Goal: Task Accomplishment & Management: Manage account settings

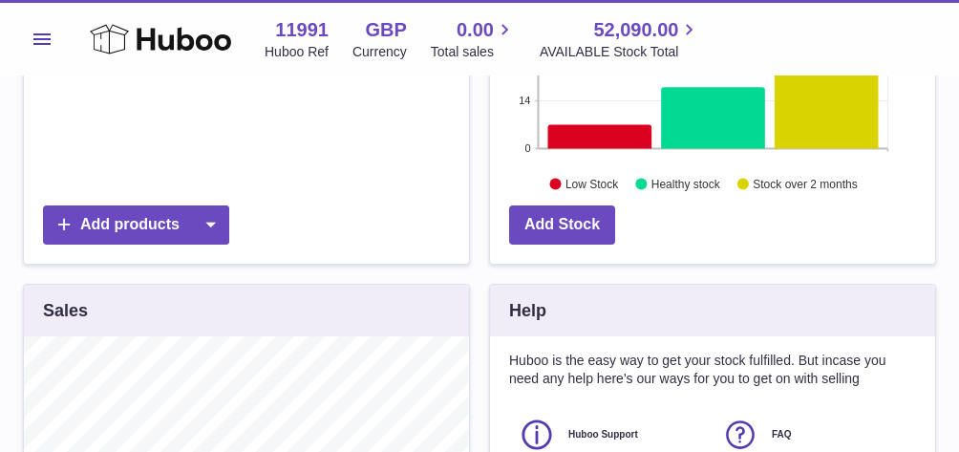
scroll to position [96, 0]
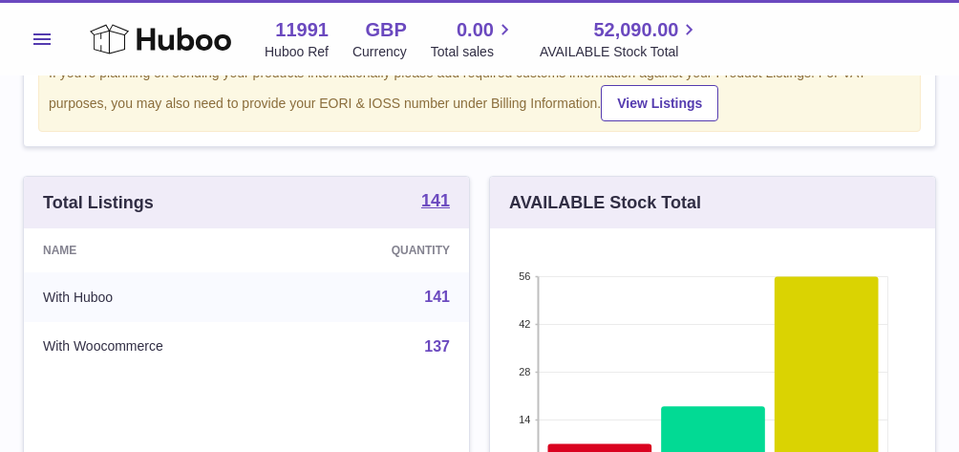
click at [46, 39] on span "Menu" at bounding box center [41, 38] width 17 height 11
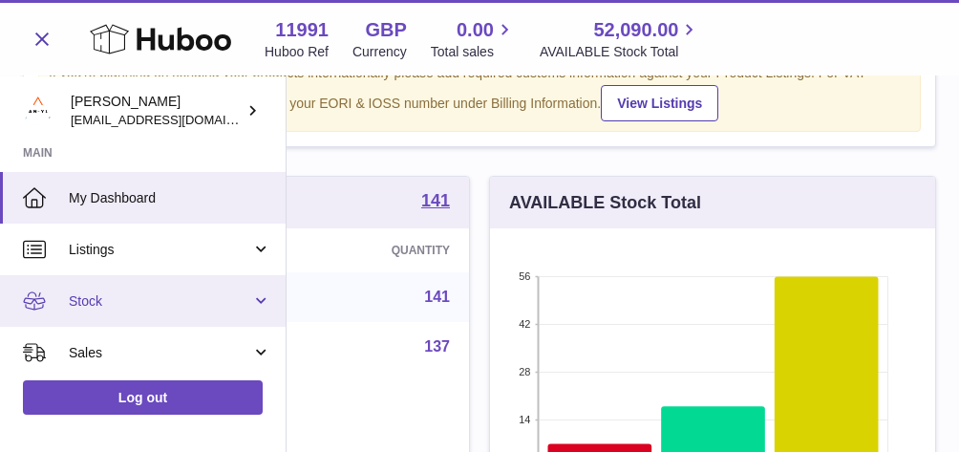
scroll to position [40, 0]
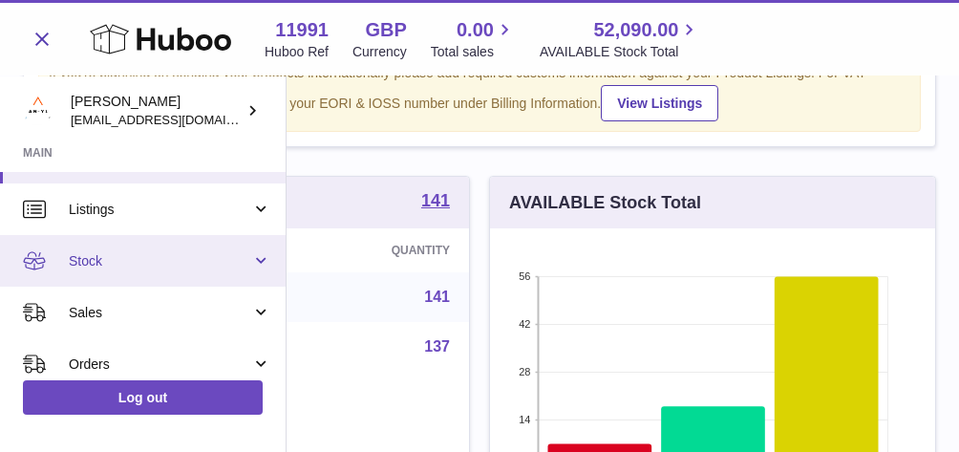
click at [132, 246] on link "Stock" at bounding box center [143, 261] width 286 height 52
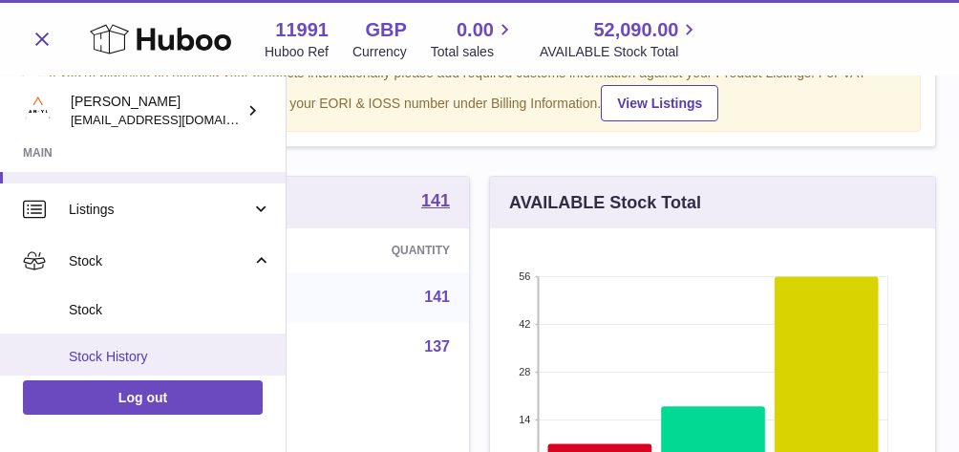
click at [121, 340] on link "Stock History" at bounding box center [143, 356] width 286 height 47
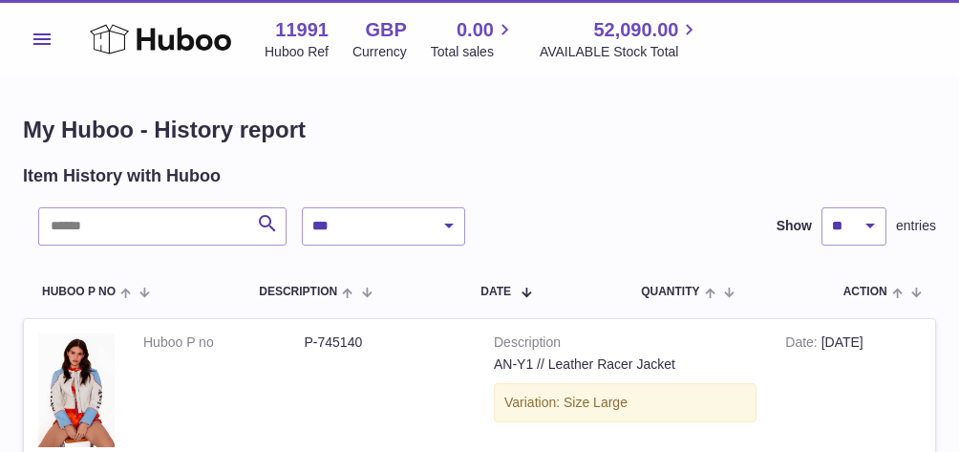
click at [48, 29] on button "Menu" at bounding box center [42, 39] width 38 height 38
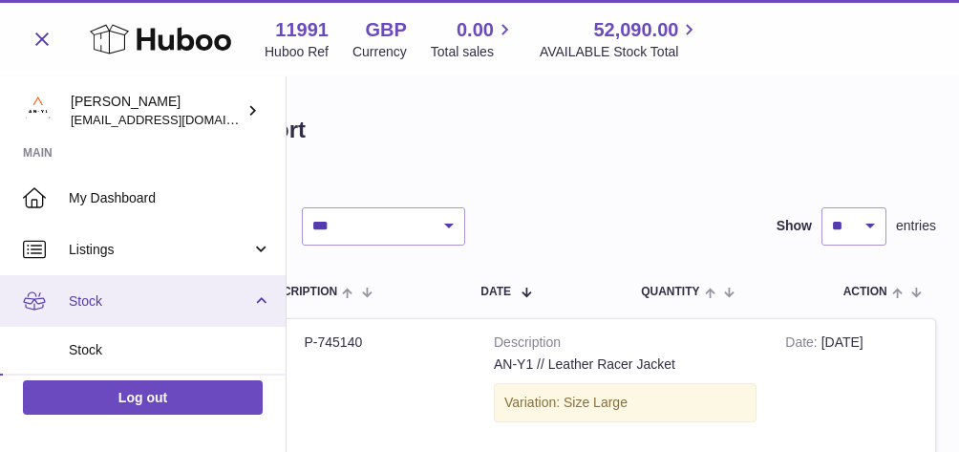
click at [87, 292] on span "Stock" at bounding box center [160, 301] width 182 height 18
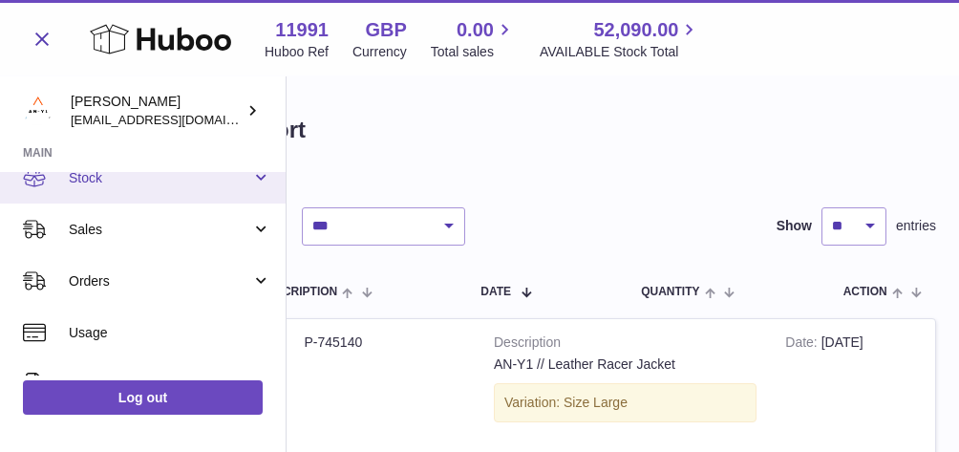
click at [119, 179] on span "Stock" at bounding box center [160, 178] width 182 height 18
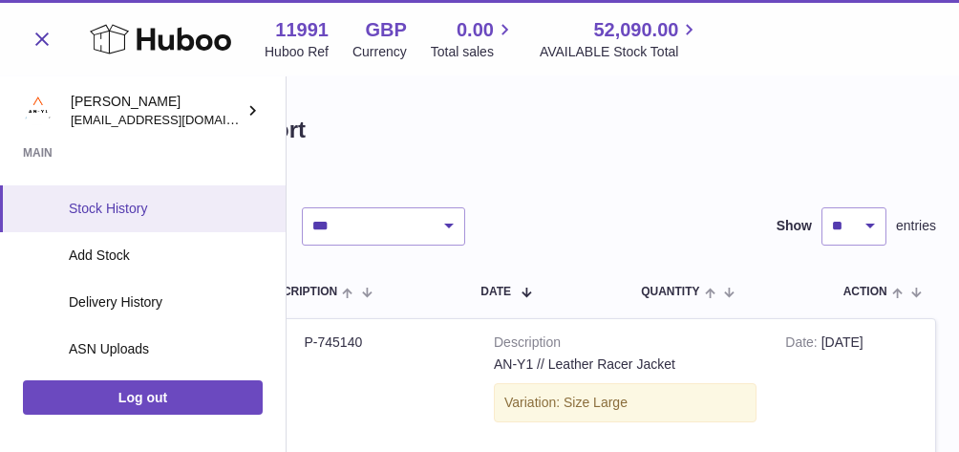
scroll to position [198, 0]
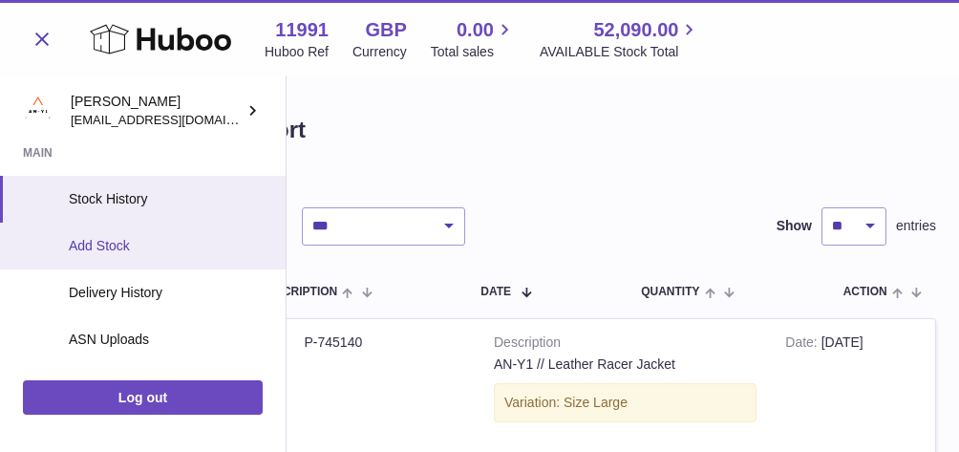
click at [117, 245] on span "Add Stock" at bounding box center [170, 246] width 202 height 18
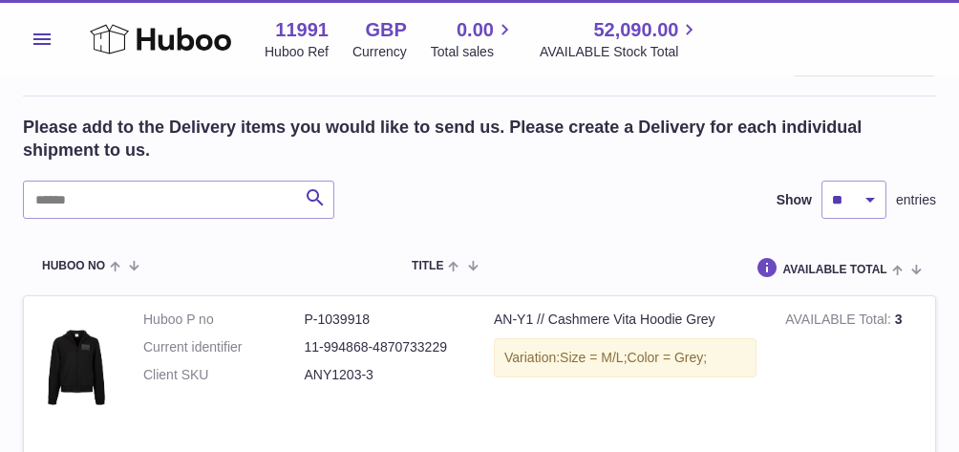
scroll to position [361, 0]
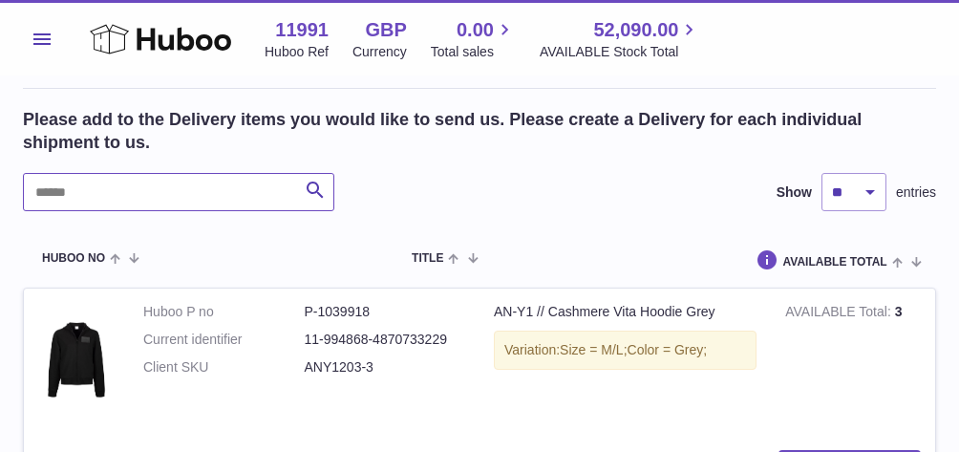
click at [93, 197] on input "text" at bounding box center [178, 192] width 311 height 38
type input "*"
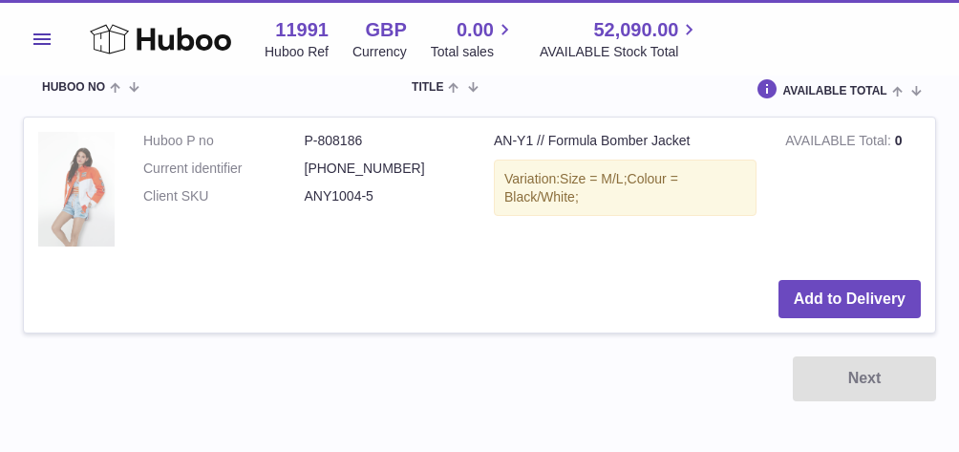
scroll to position [504, 0]
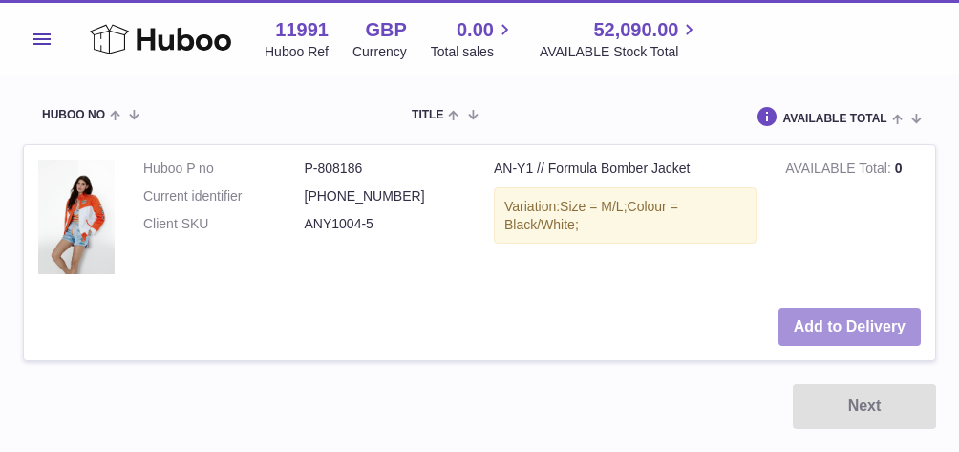
click at [825, 317] on button "Add to Delivery" at bounding box center [849, 327] width 142 height 39
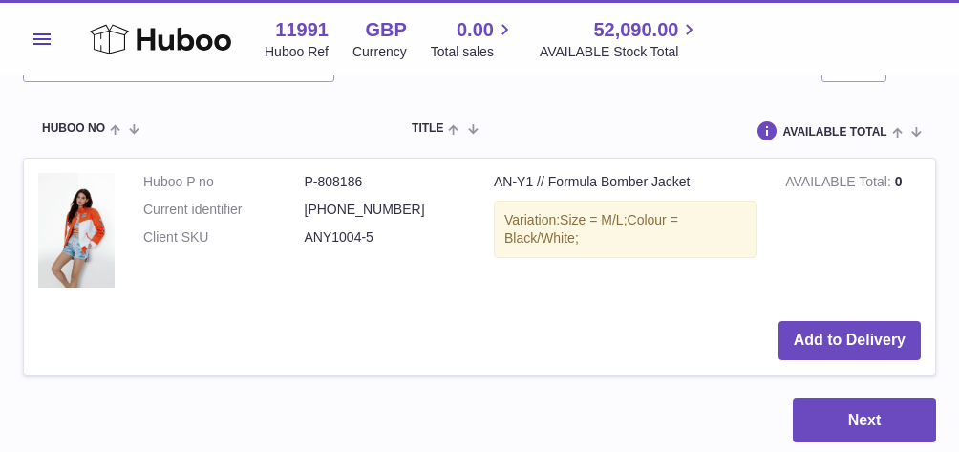
scroll to position [711, 0]
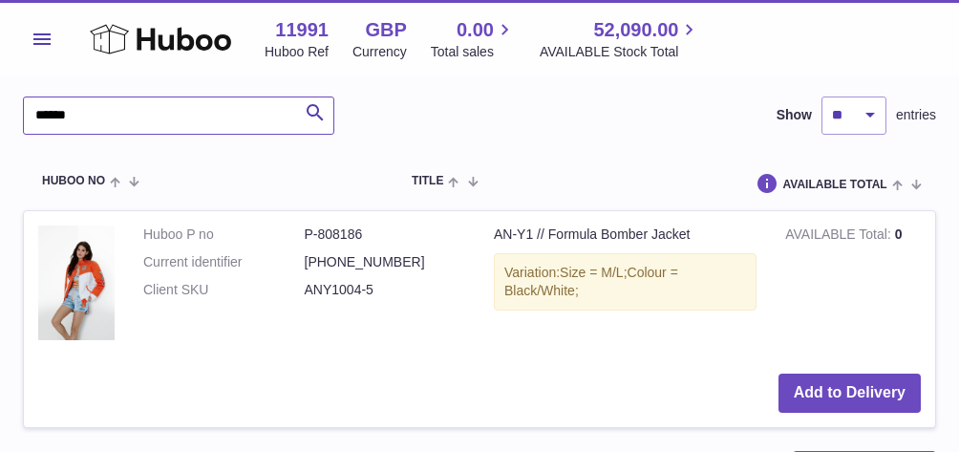
click at [90, 113] on input "******" at bounding box center [178, 115] width 311 height 38
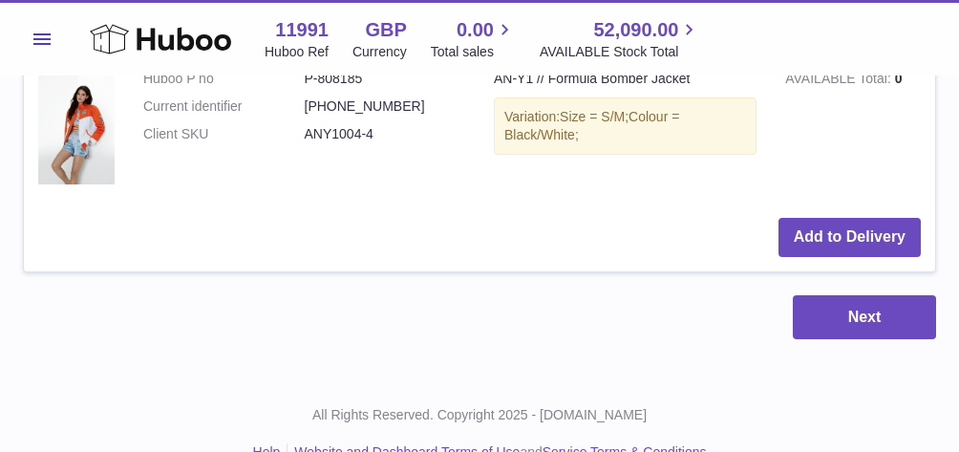
scroll to position [881, 0]
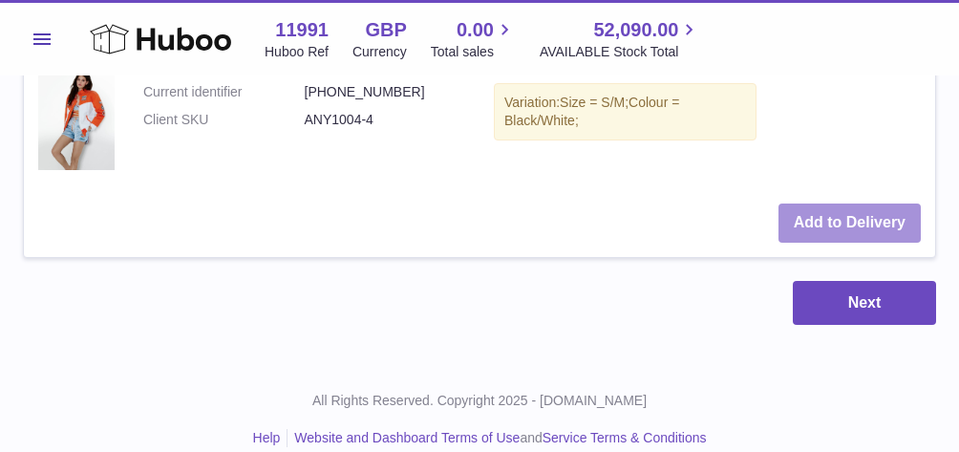
click at [846, 214] on button "Add to Delivery" at bounding box center [849, 222] width 142 height 39
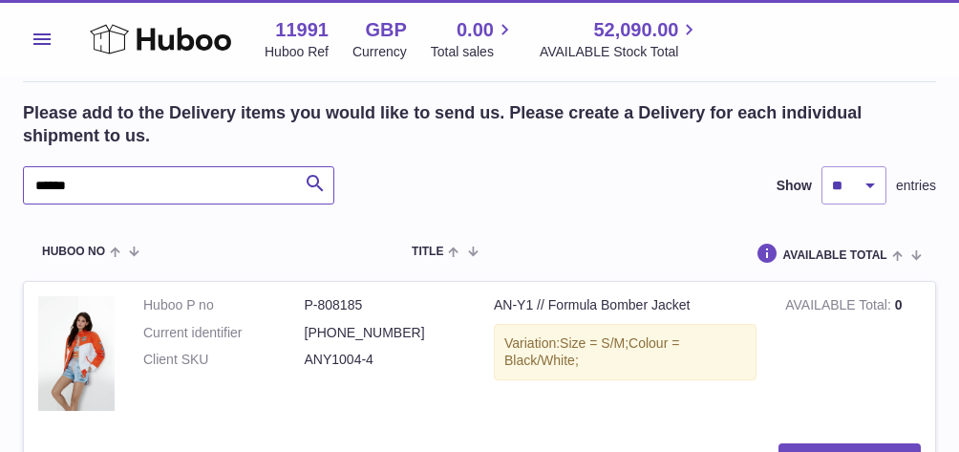
click at [103, 182] on input "******" at bounding box center [178, 185] width 311 height 38
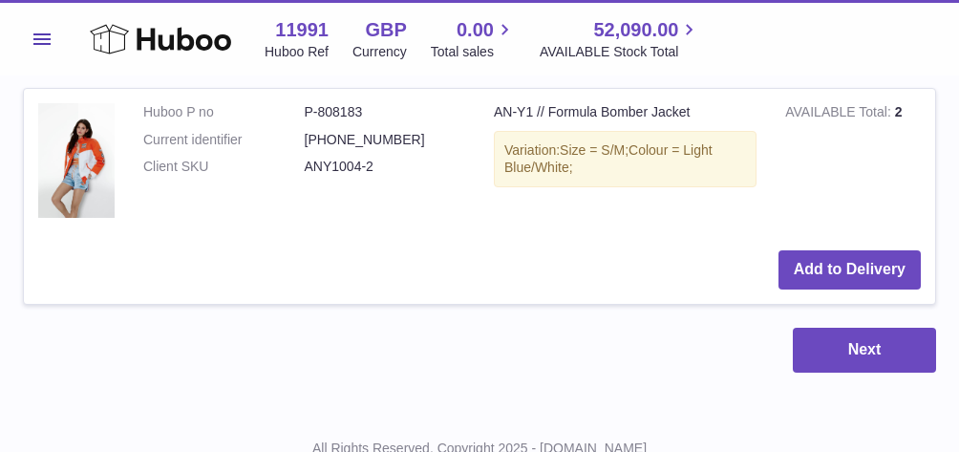
scroll to position [1082, 0]
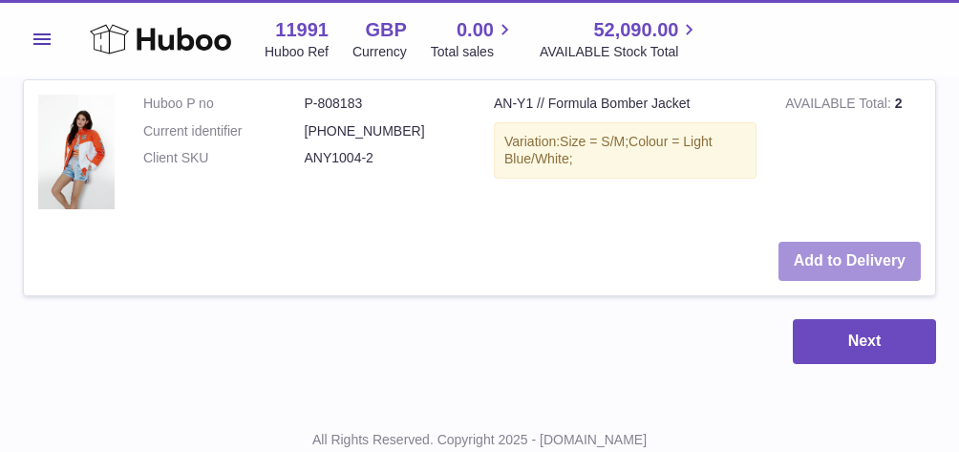
click at [870, 252] on button "Add to Delivery" at bounding box center [849, 261] width 142 height 39
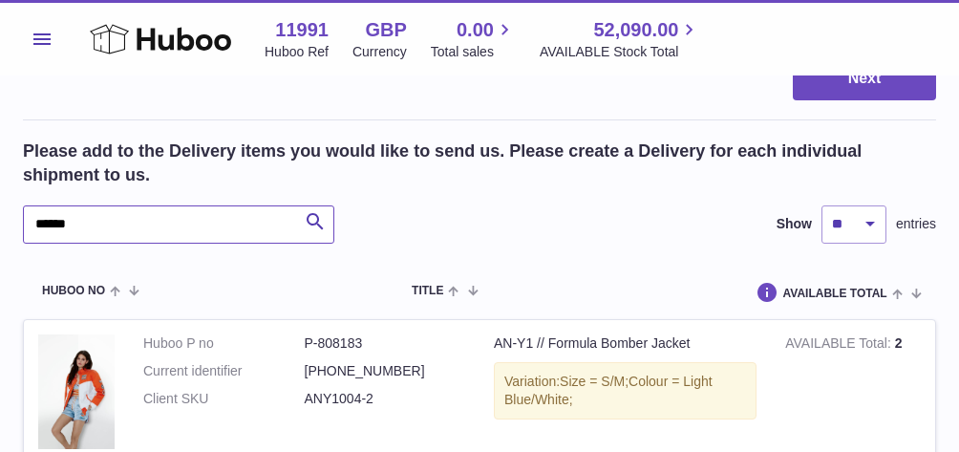
drag, startPoint x: 109, startPoint y: 223, endPoint x: 31, endPoint y: 219, distance: 78.4
click at [31, 220] on input "******" at bounding box center [178, 224] width 311 height 38
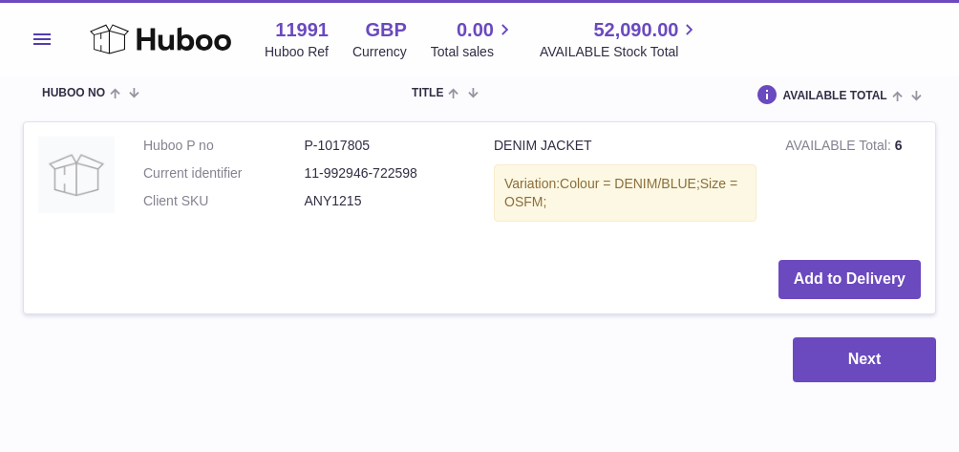
scroll to position [1320, 0]
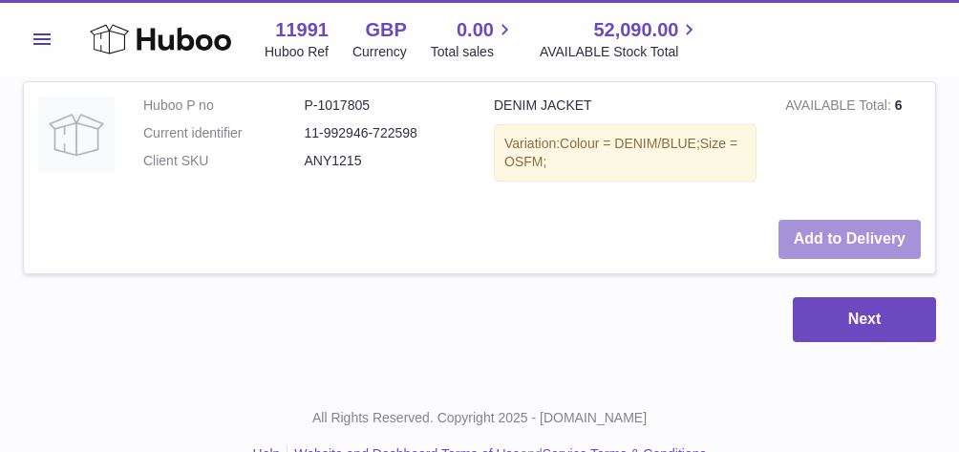
click at [825, 237] on button "Add to Delivery" at bounding box center [849, 239] width 142 height 39
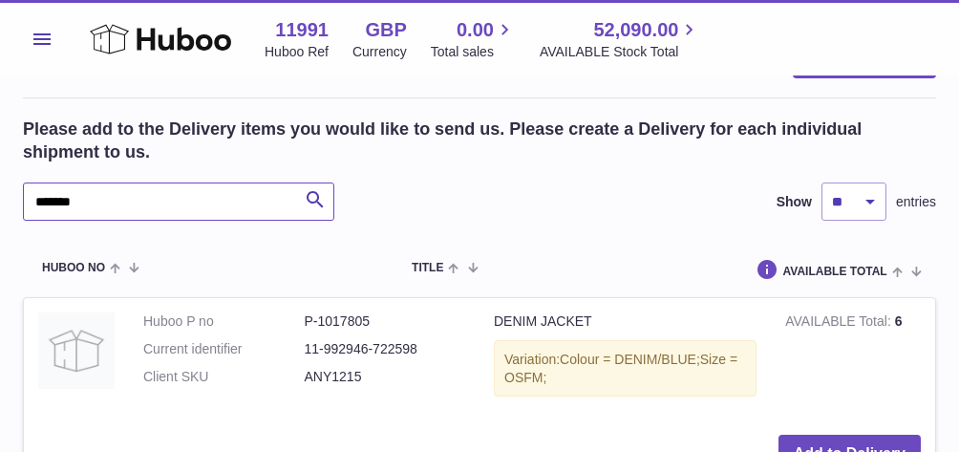
drag, startPoint x: 114, startPoint y: 191, endPoint x: 56, endPoint y: 192, distance: 57.3
click at [56, 192] on input "*******" at bounding box center [178, 201] width 311 height 38
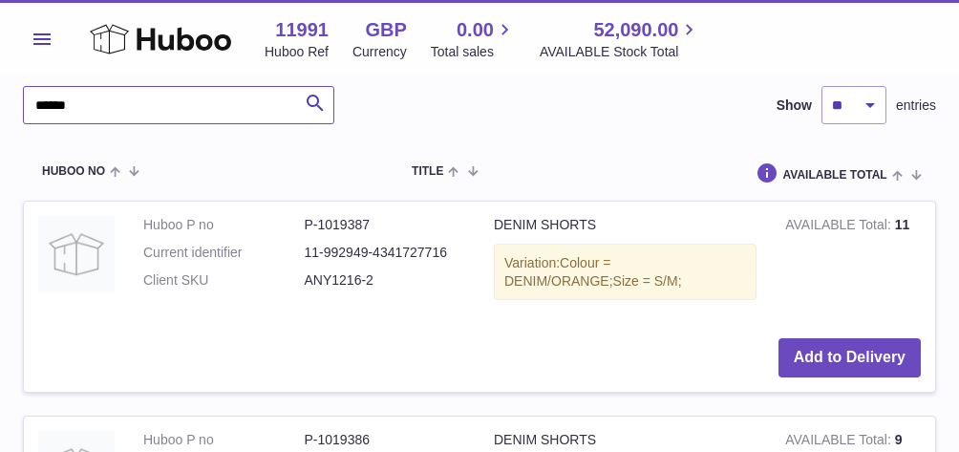
scroll to position [1420, 0]
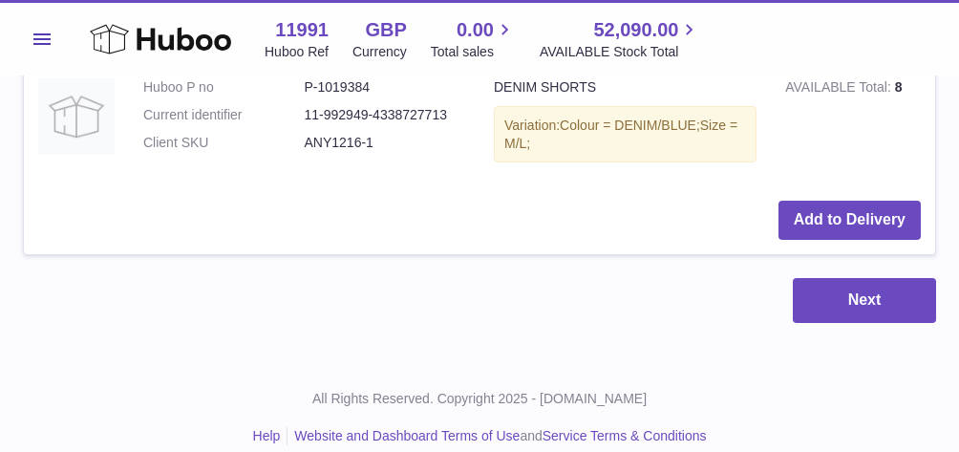
scroll to position [1522, 0]
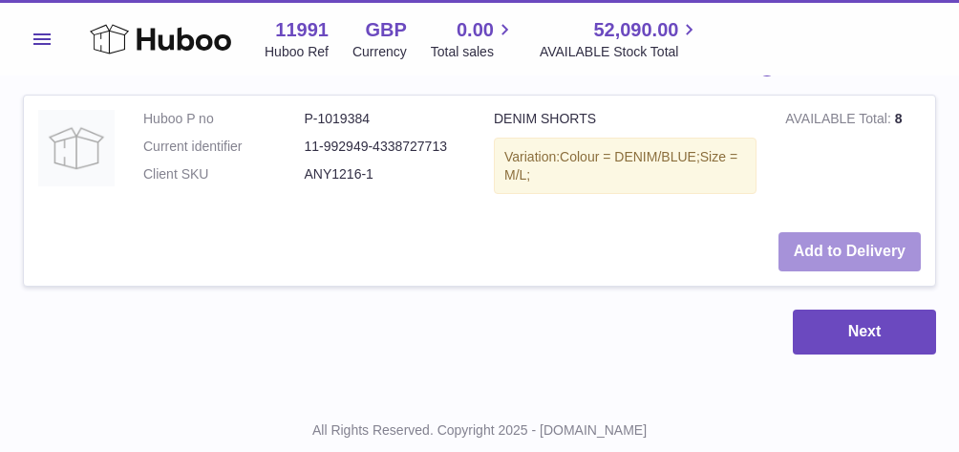
click at [819, 241] on button "Add to Delivery" at bounding box center [849, 251] width 142 height 39
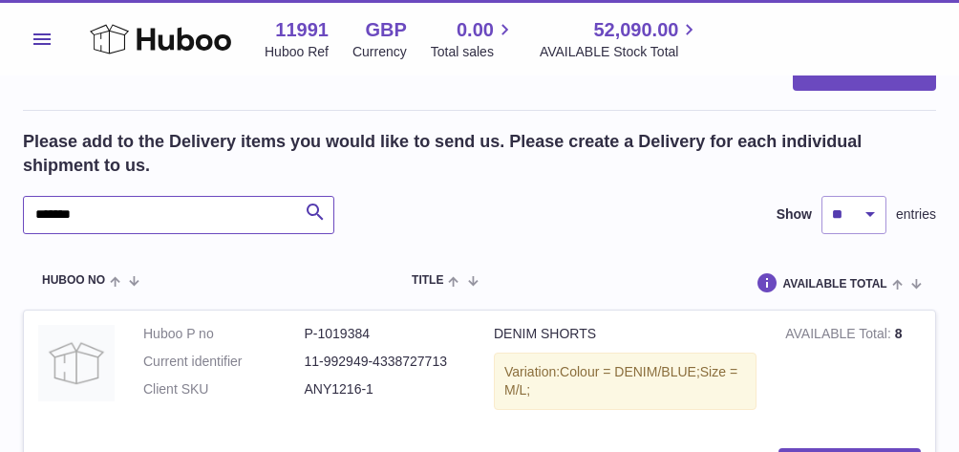
click at [123, 196] on input "*******" at bounding box center [178, 215] width 311 height 38
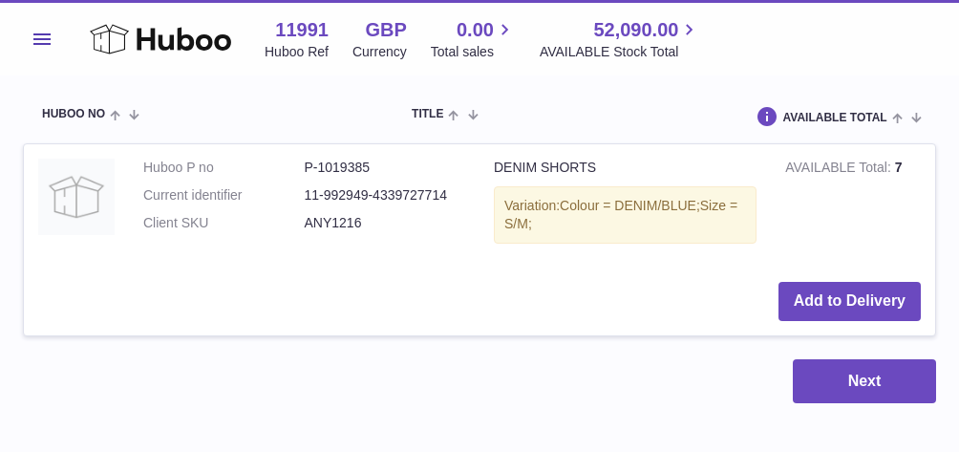
scroll to position [1704, 0]
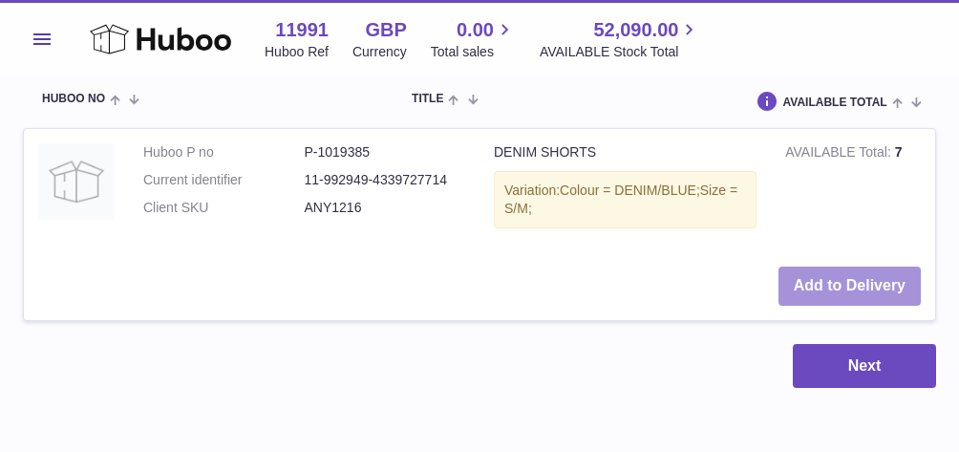
click at [833, 271] on button "Add to Delivery" at bounding box center [849, 285] width 142 height 39
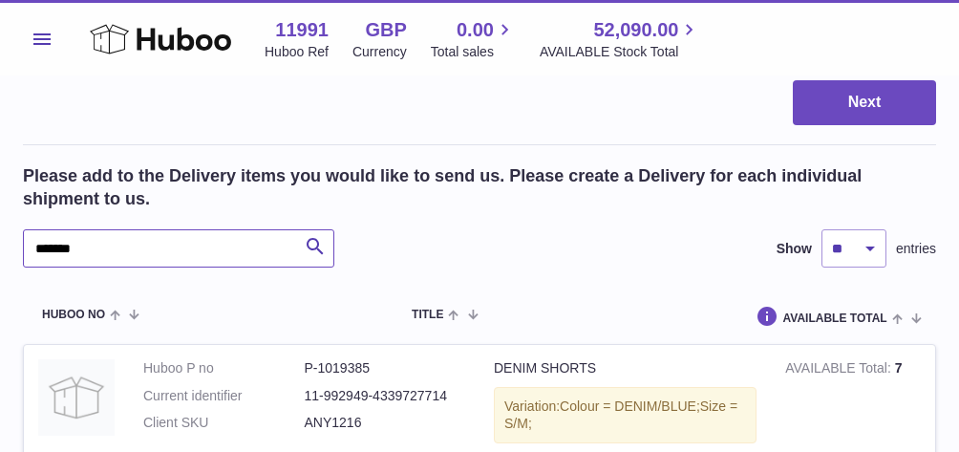
click at [102, 229] on input "*******" at bounding box center [178, 248] width 311 height 38
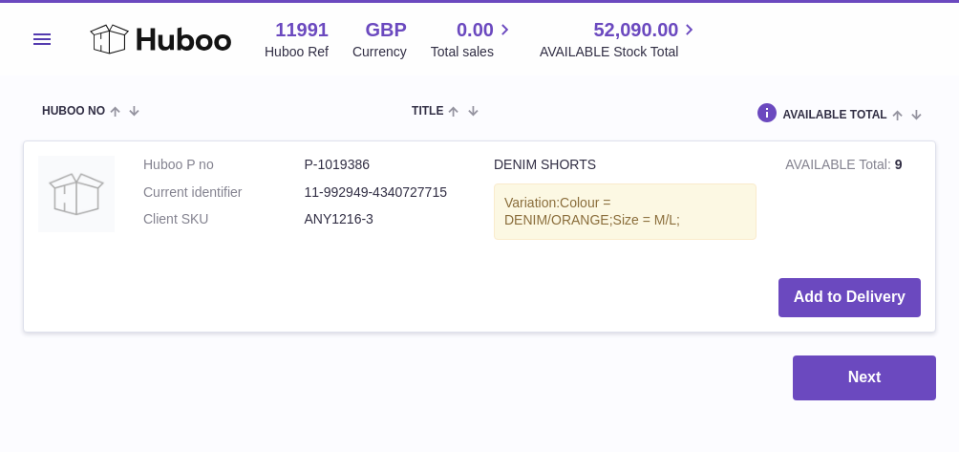
scroll to position [1910, 0]
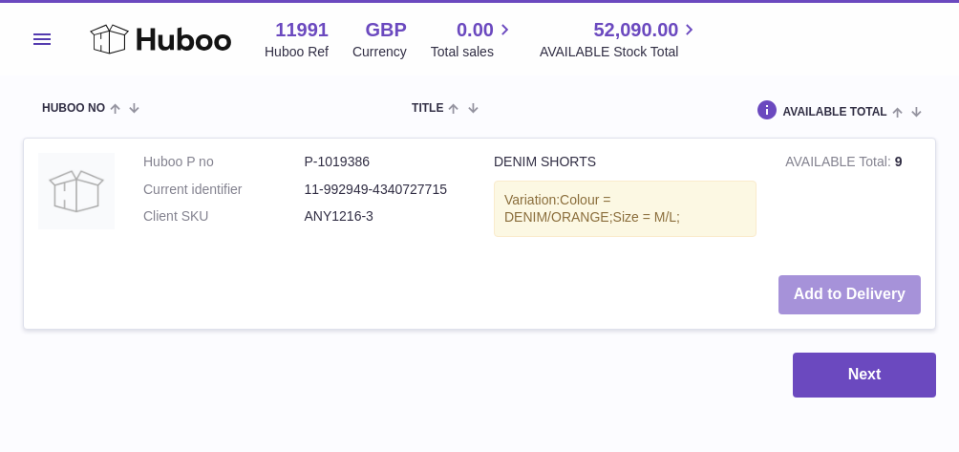
click at [825, 277] on button "Add to Delivery" at bounding box center [849, 294] width 142 height 39
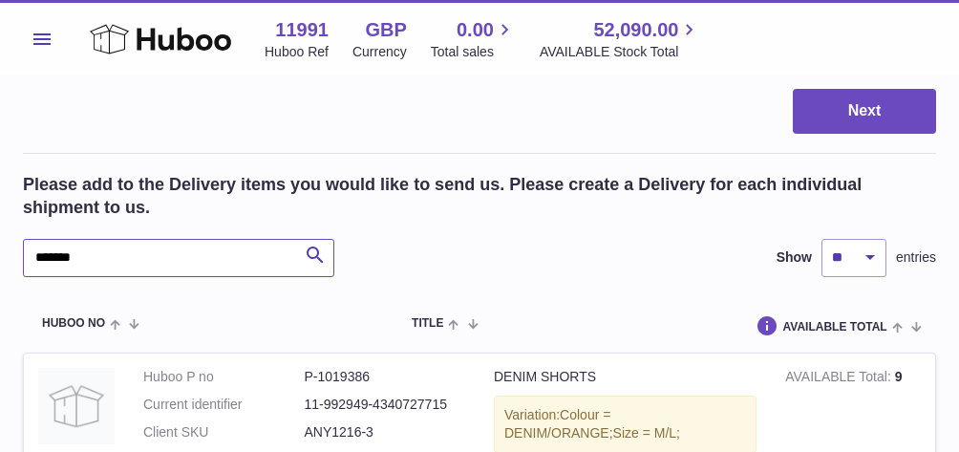
click at [121, 247] on input "*******" at bounding box center [178, 258] width 311 height 38
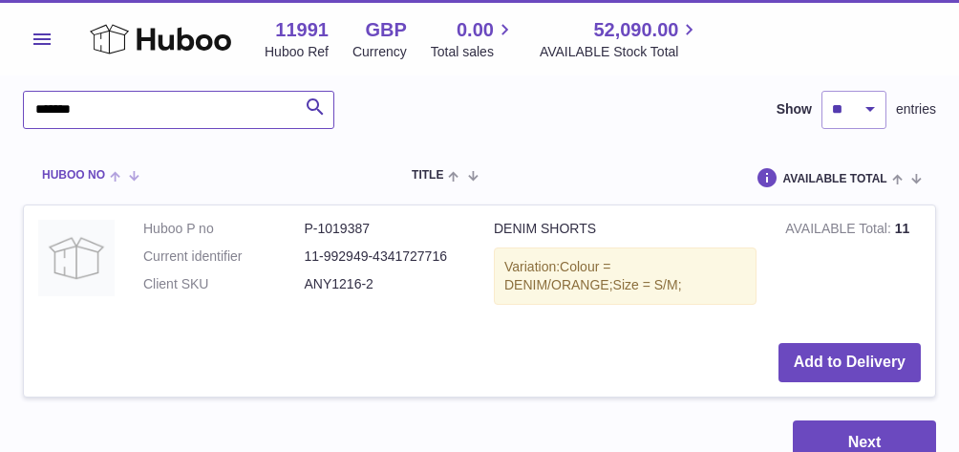
scroll to position [2128, 0]
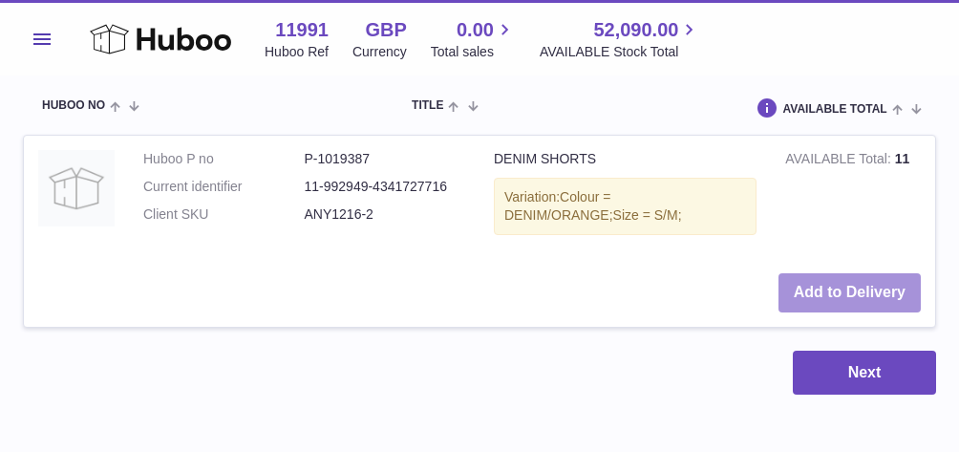
click at [878, 273] on button "Add to Delivery" at bounding box center [849, 292] width 142 height 39
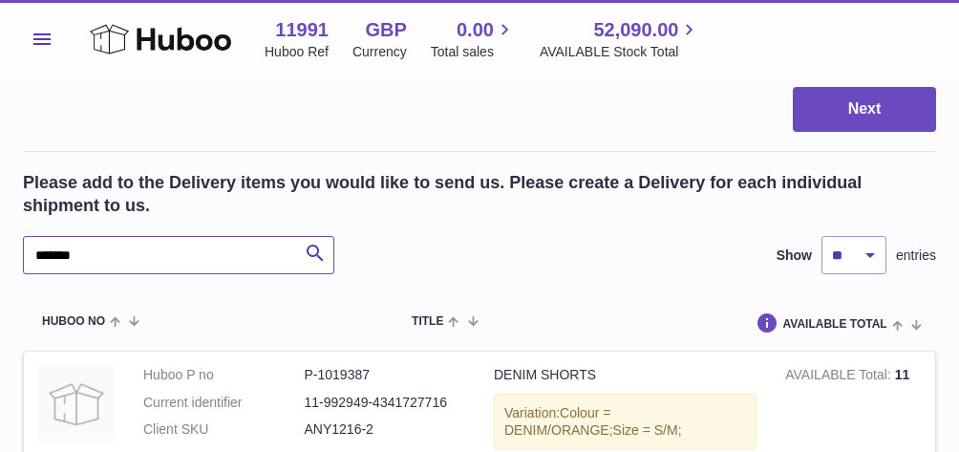
click at [108, 236] on input "*******" at bounding box center [178, 255] width 311 height 38
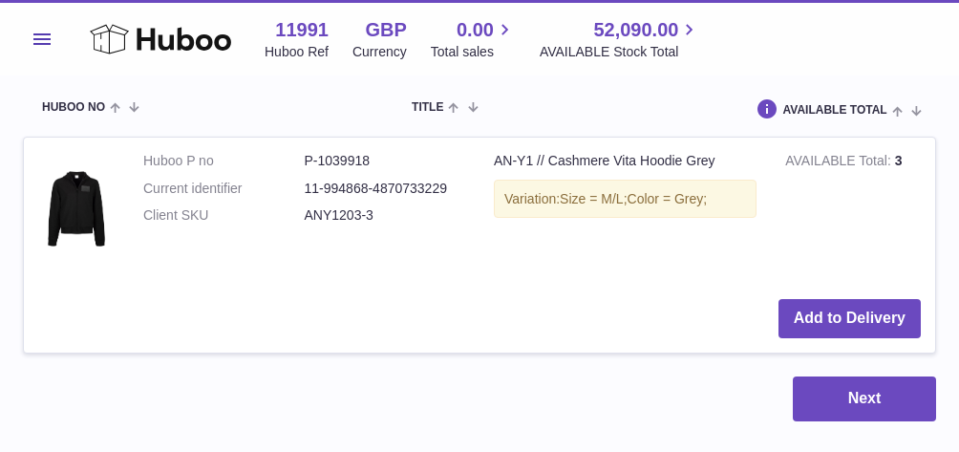
scroll to position [2365, 0]
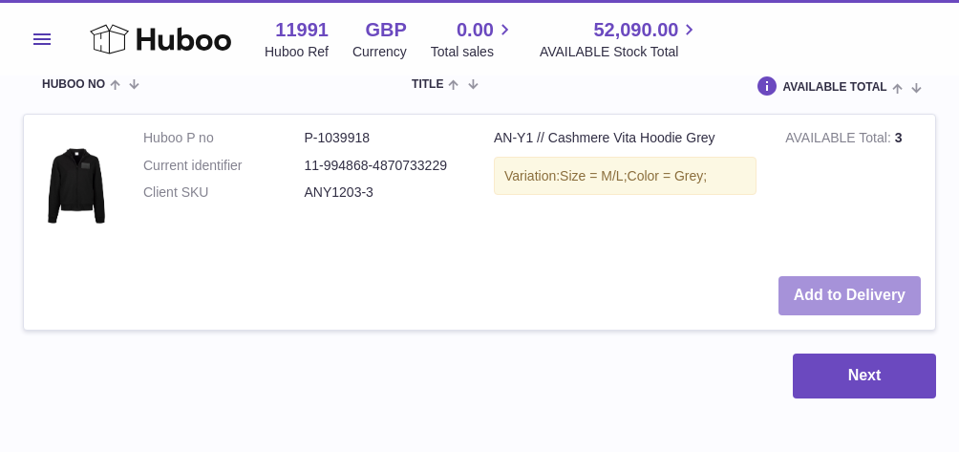
click at [828, 276] on button "Add to Delivery" at bounding box center [849, 295] width 142 height 39
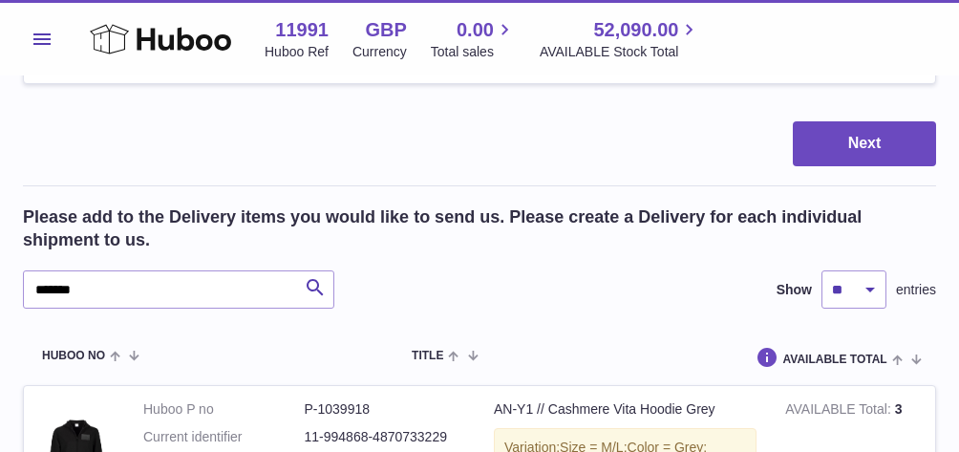
scroll to position [2329, 0]
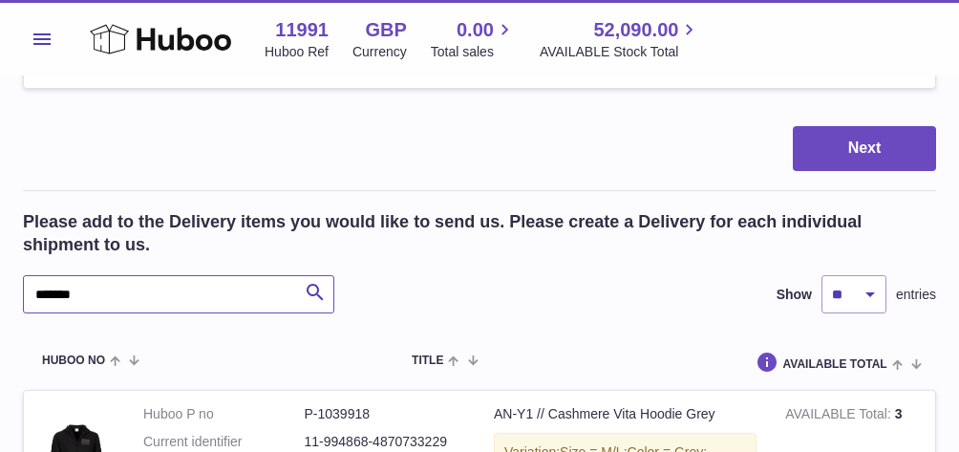
click at [108, 275] on input "*******" at bounding box center [178, 294] width 311 height 38
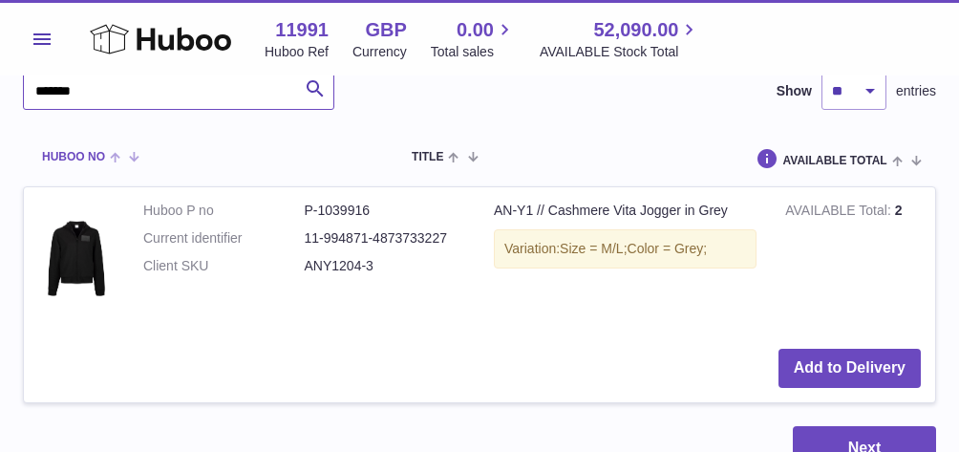
scroll to position [2623, 0]
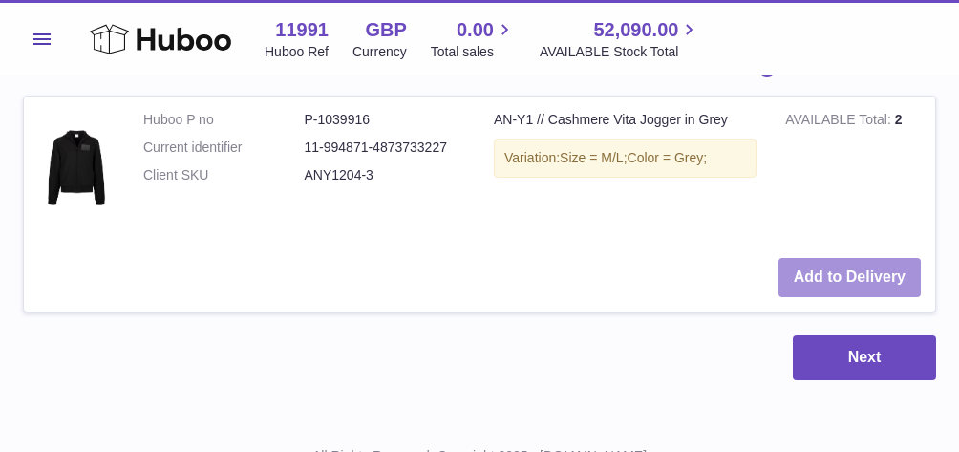
click at [886, 258] on button "Add to Delivery" at bounding box center [849, 277] width 142 height 39
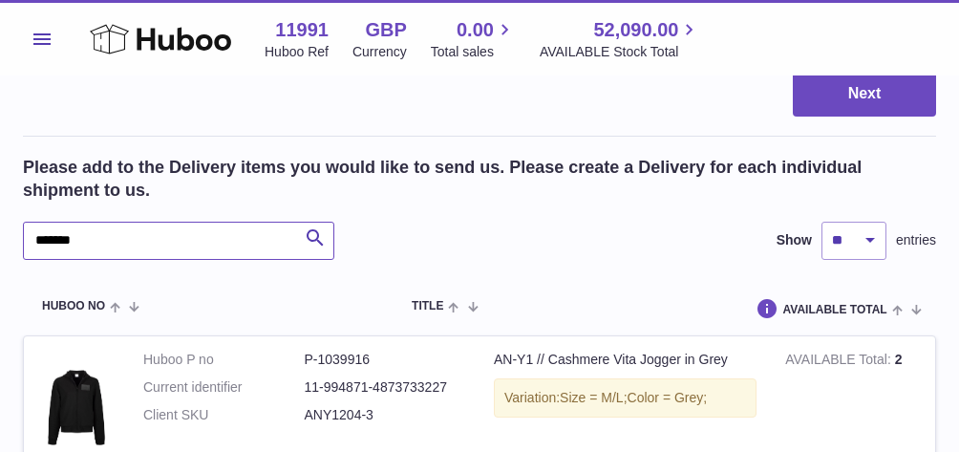
click at [119, 223] on input "*******" at bounding box center [178, 241] width 311 height 38
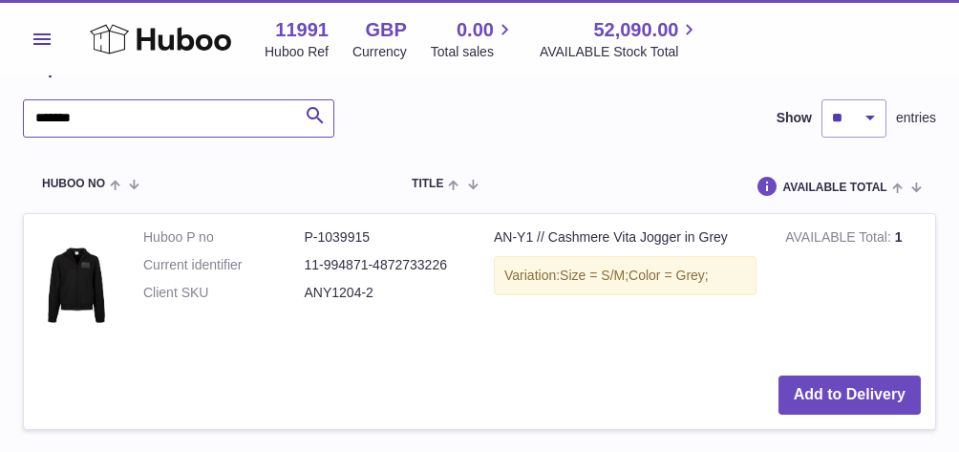
scroll to position [2790, 0]
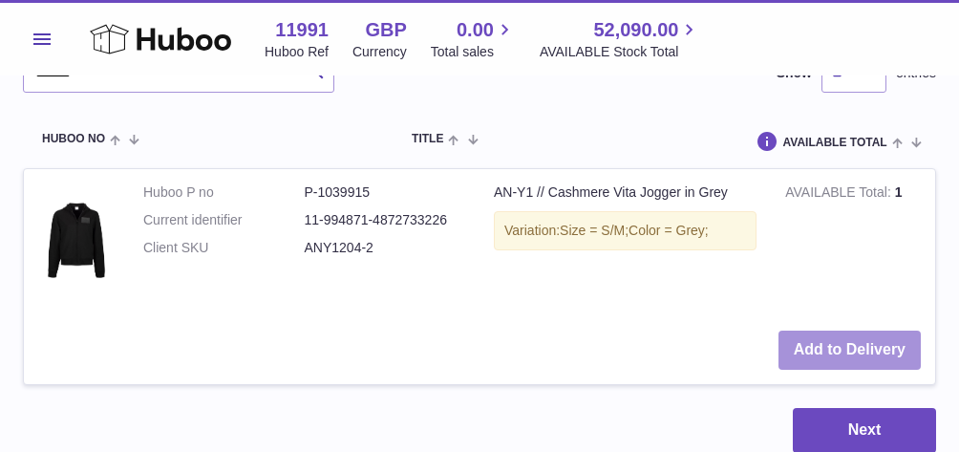
click at [814, 330] on button "Add to Delivery" at bounding box center [849, 349] width 142 height 39
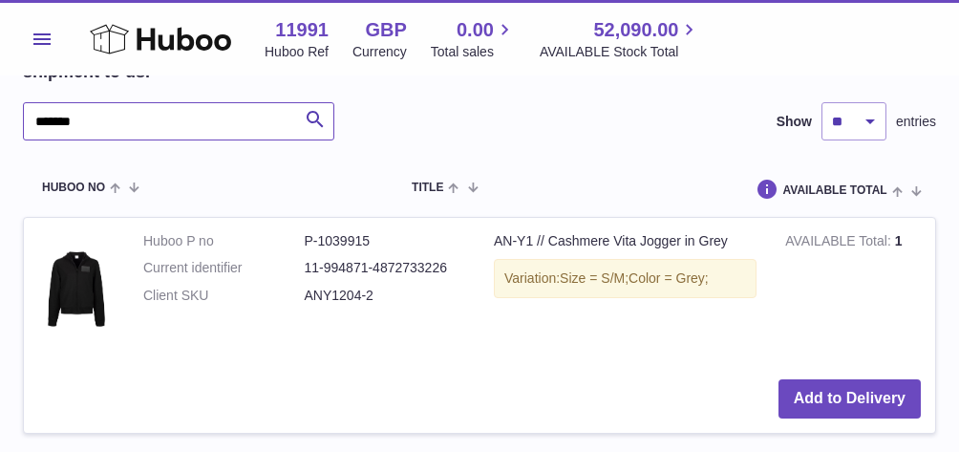
click at [98, 102] on input "*******" at bounding box center [178, 121] width 311 height 38
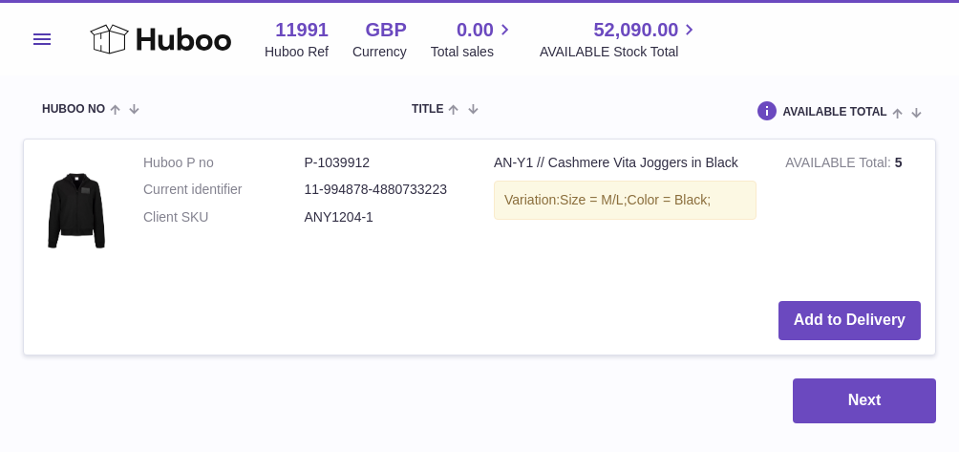
scroll to position [2903, 0]
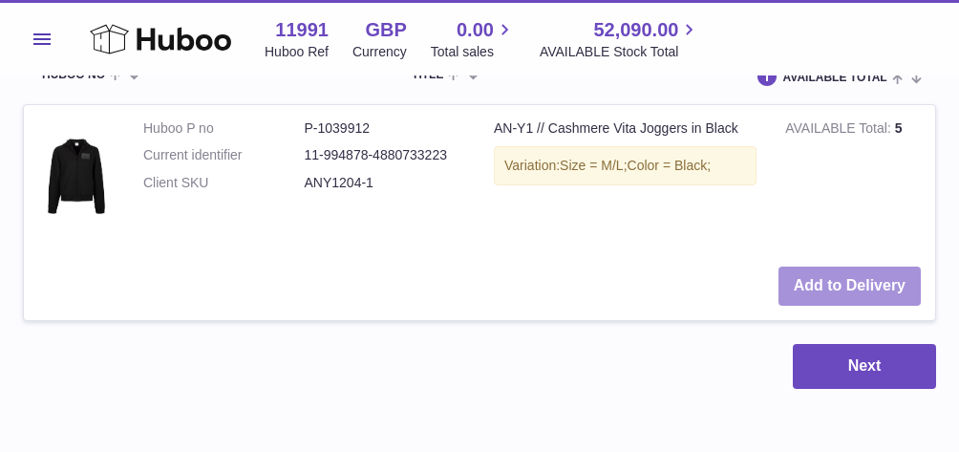
click at [814, 266] on button "Add to Delivery" at bounding box center [849, 285] width 142 height 39
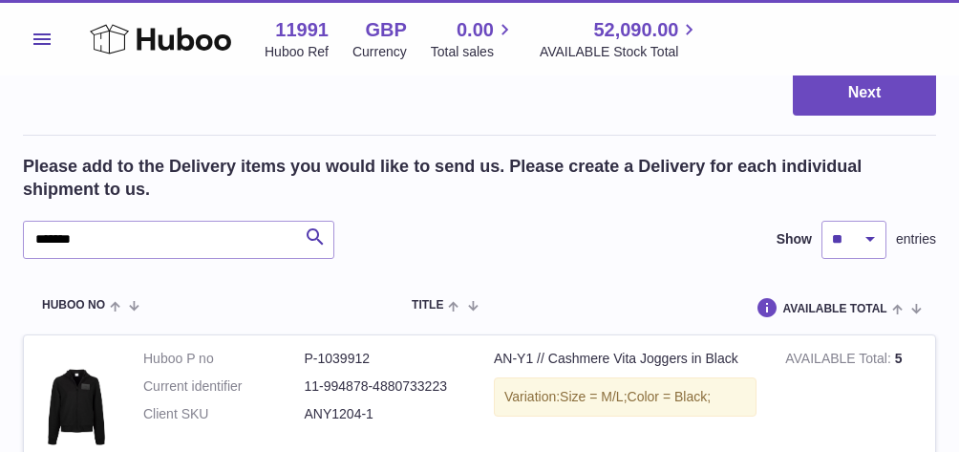
scroll to position [2665, 0]
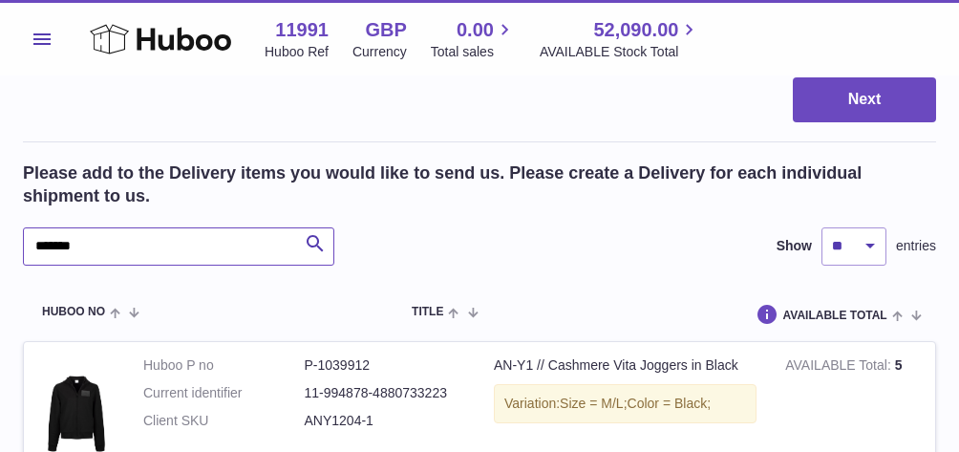
click at [102, 227] on input "*******" at bounding box center [178, 246] width 311 height 38
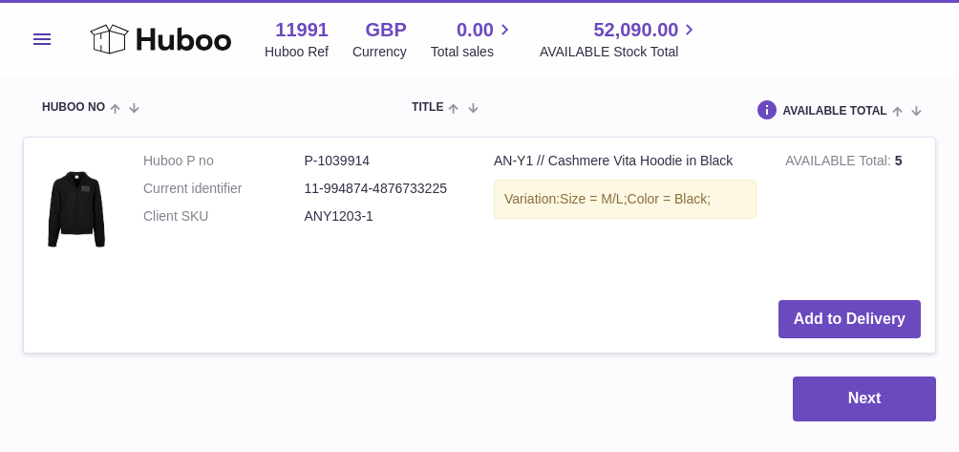
scroll to position [2886, 0]
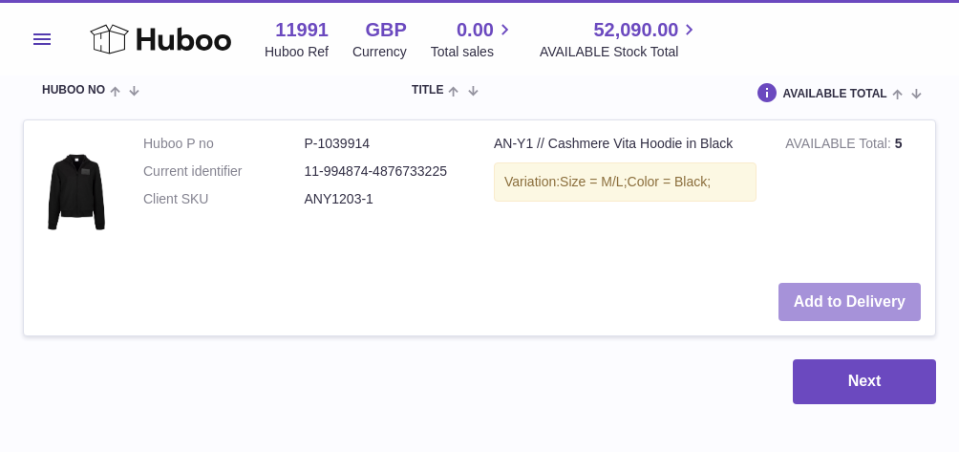
click at [841, 283] on button "Add to Delivery" at bounding box center [849, 302] width 142 height 39
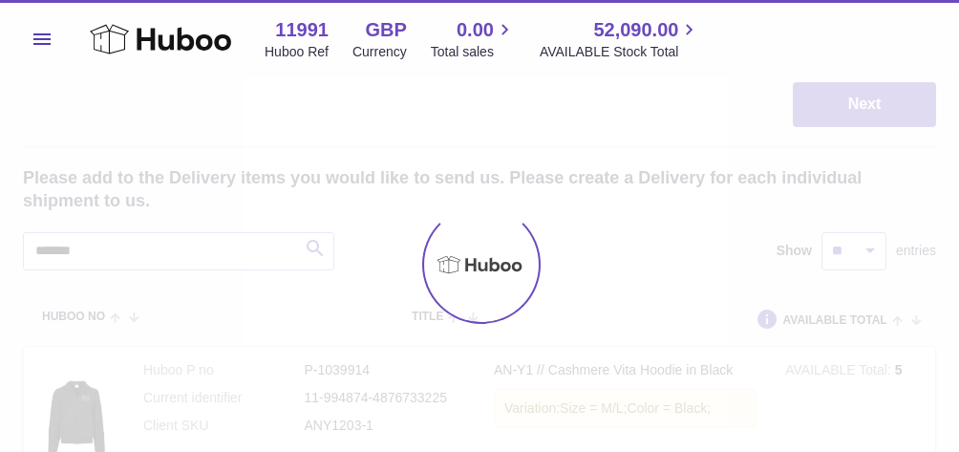
scroll to position [2654, 0]
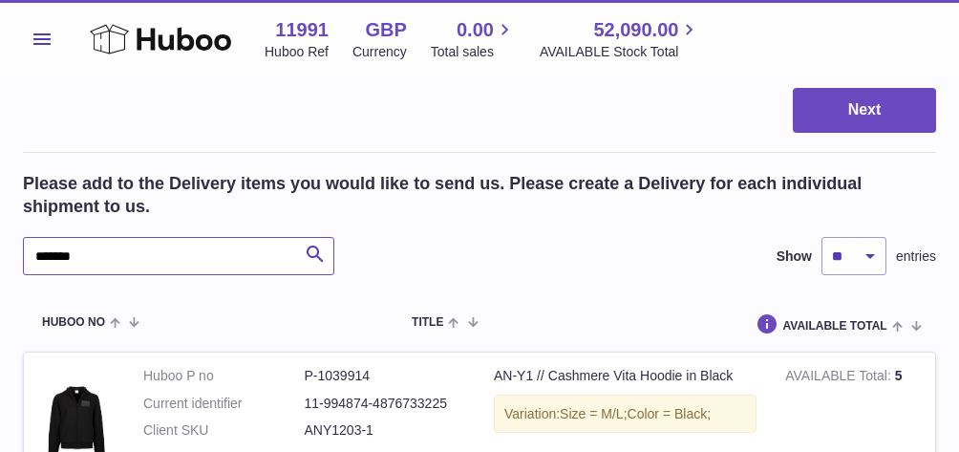
click at [138, 237] on input "*******" at bounding box center [178, 256] width 311 height 38
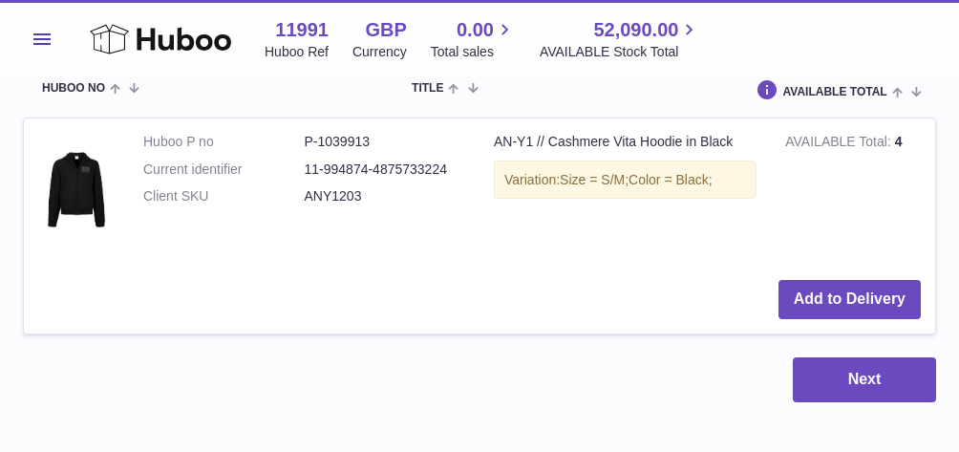
scroll to position [2901, 0]
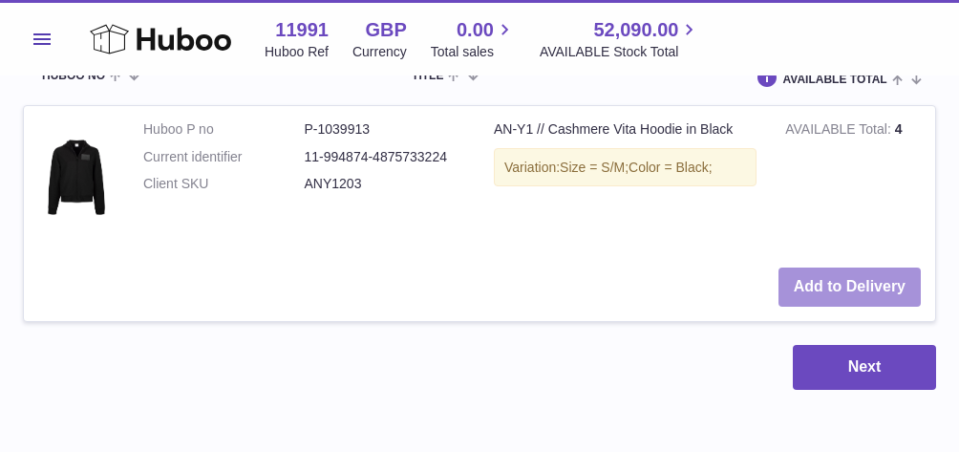
click at [828, 267] on button "Add to Delivery" at bounding box center [849, 286] width 142 height 39
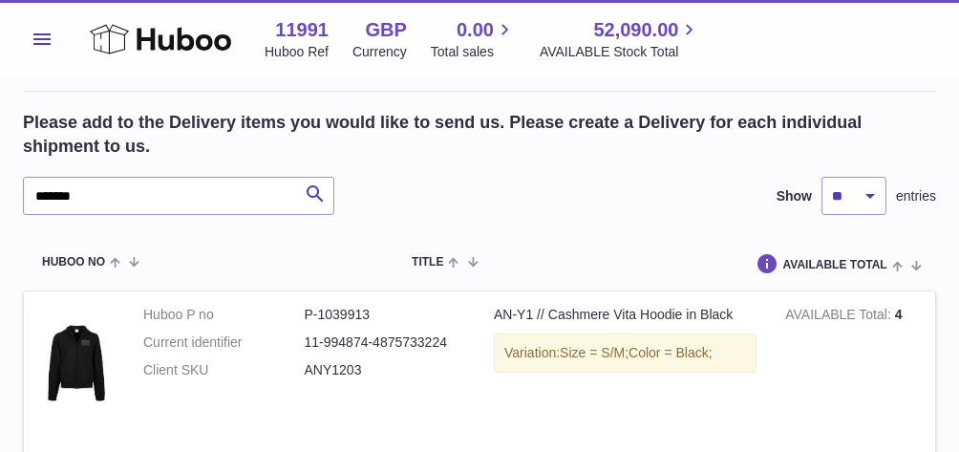
scroll to position [2735, 0]
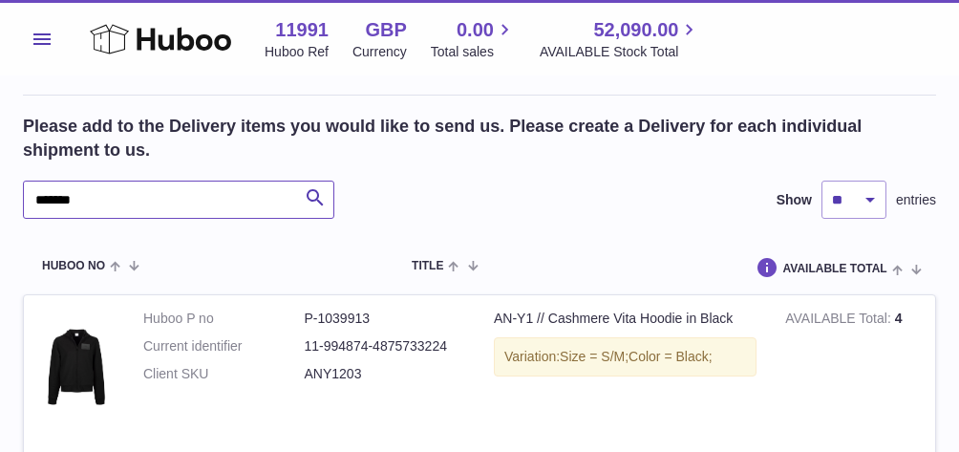
click at [97, 181] on input "*******" at bounding box center [178, 200] width 311 height 38
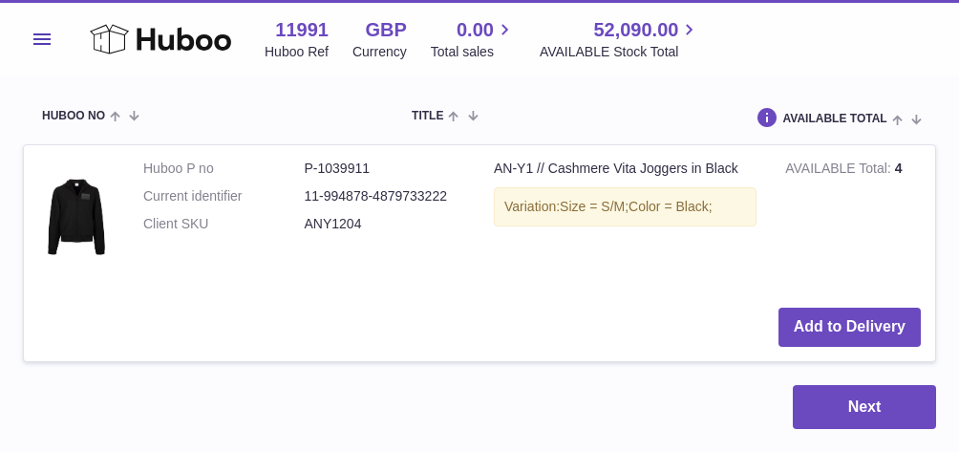
scroll to position [2950, 0]
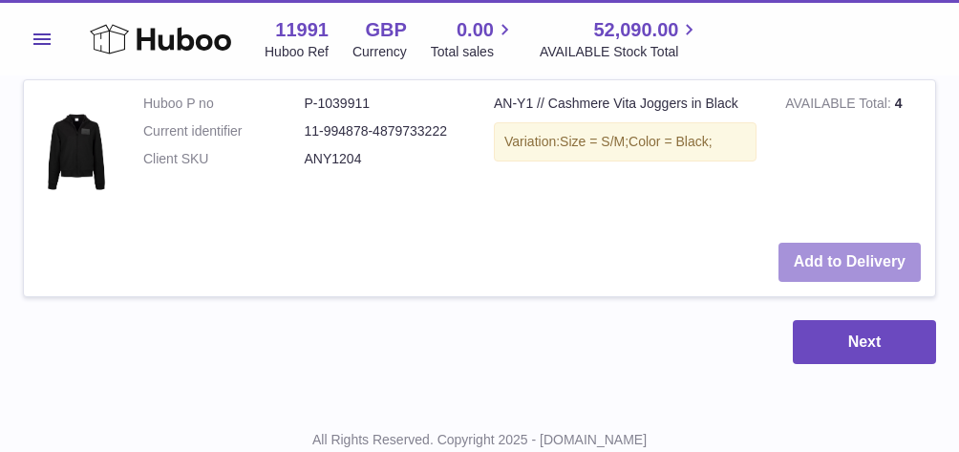
click at [812, 243] on button "Add to Delivery" at bounding box center [849, 262] width 142 height 39
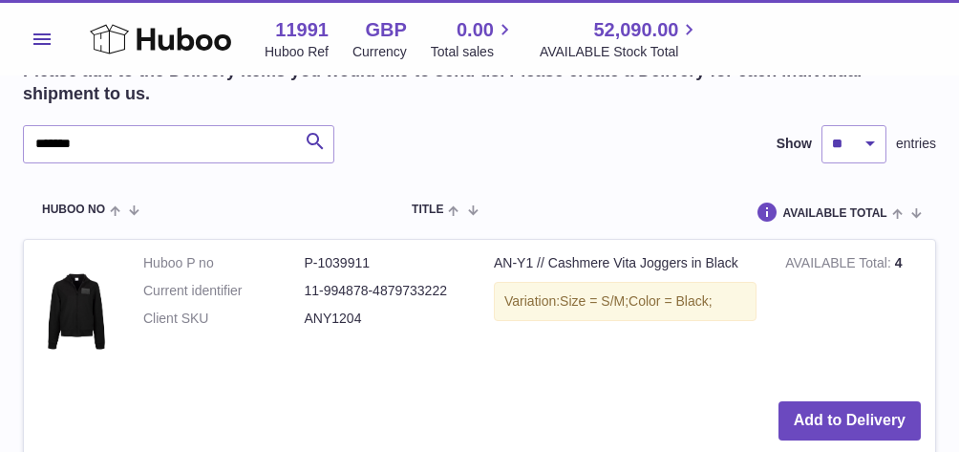
scroll to position [2670, 0]
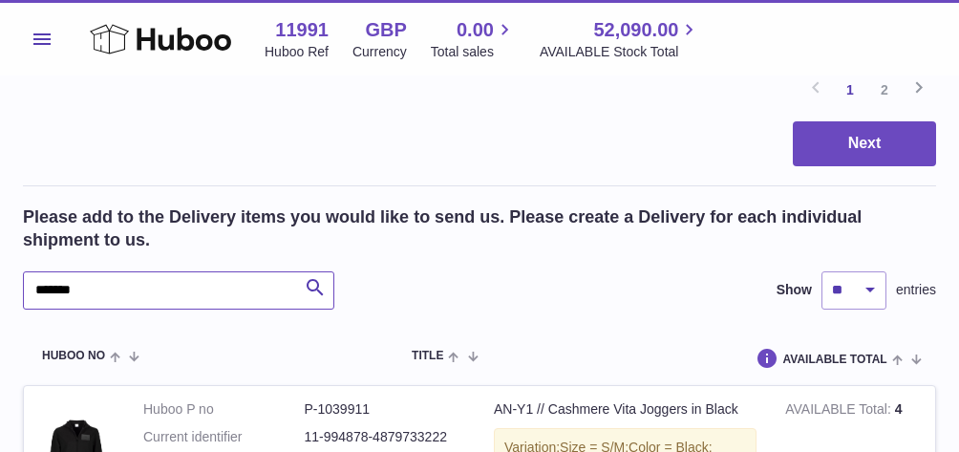
drag, startPoint x: 101, startPoint y: 258, endPoint x: -4, endPoint y: 258, distance: 105.1
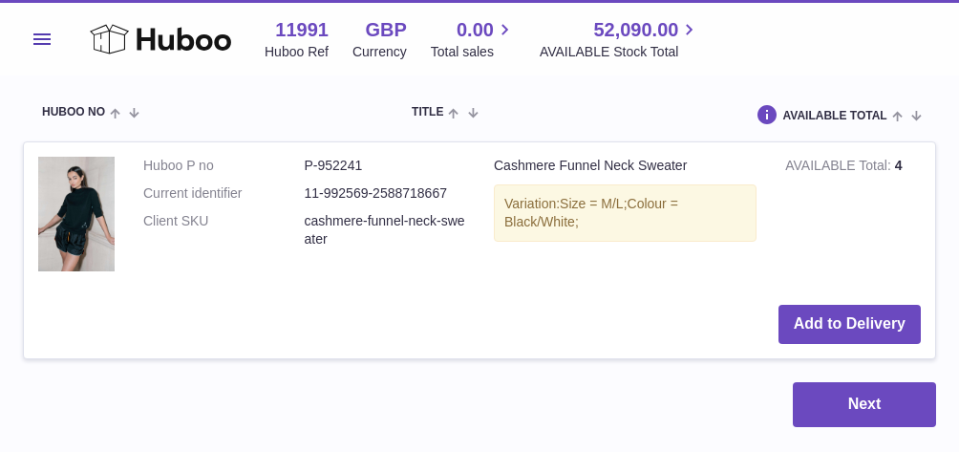
scroll to position [2982, 0]
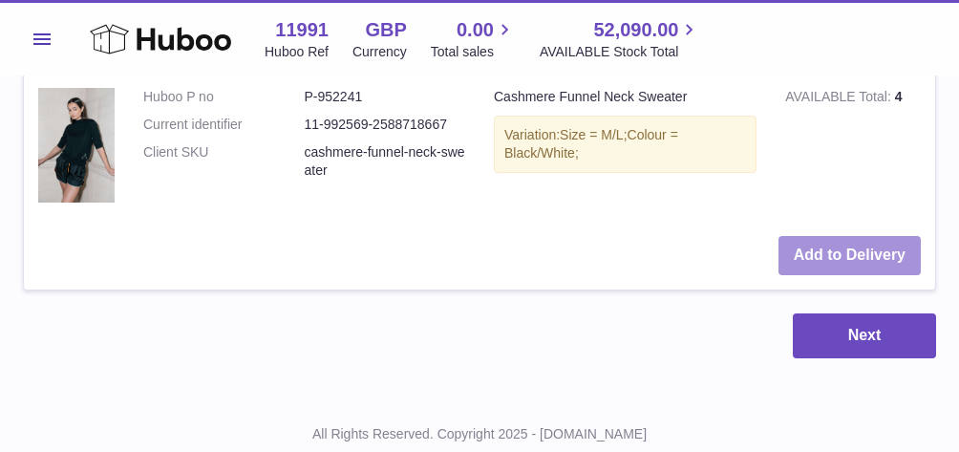
click at [845, 236] on button "Add to Delivery" at bounding box center [849, 255] width 142 height 39
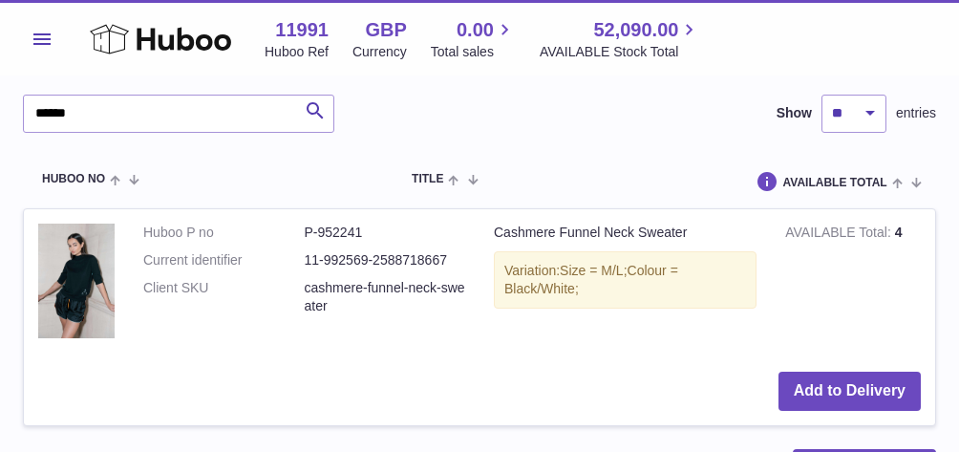
scroll to position [2776, 0]
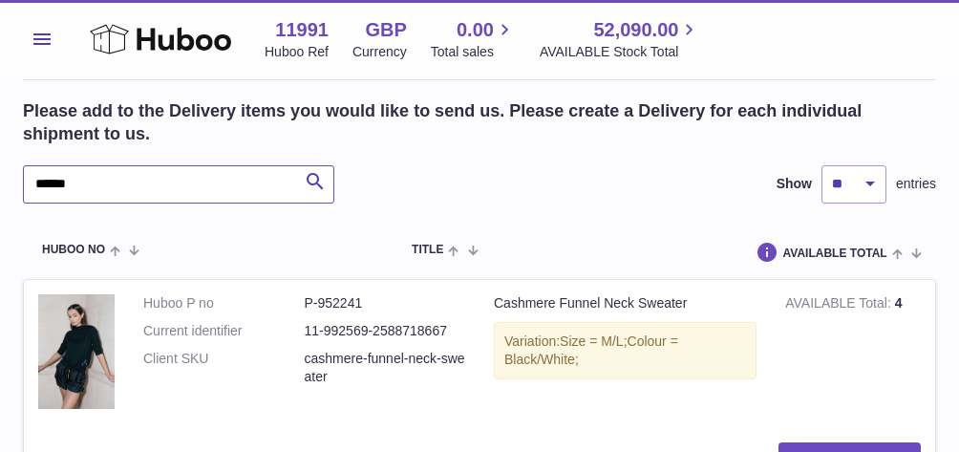
click at [86, 172] on input "******" at bounding box center [178, 184] width 311 height 38
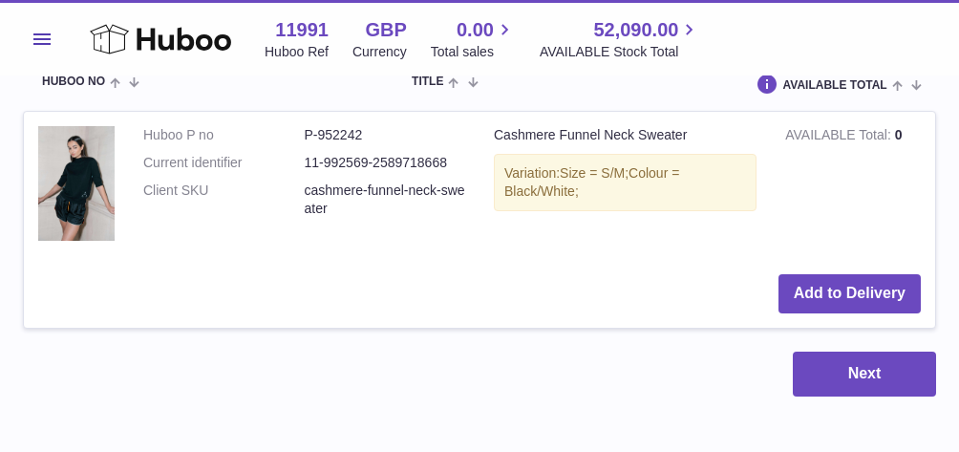
scroll to position [2964, 0]
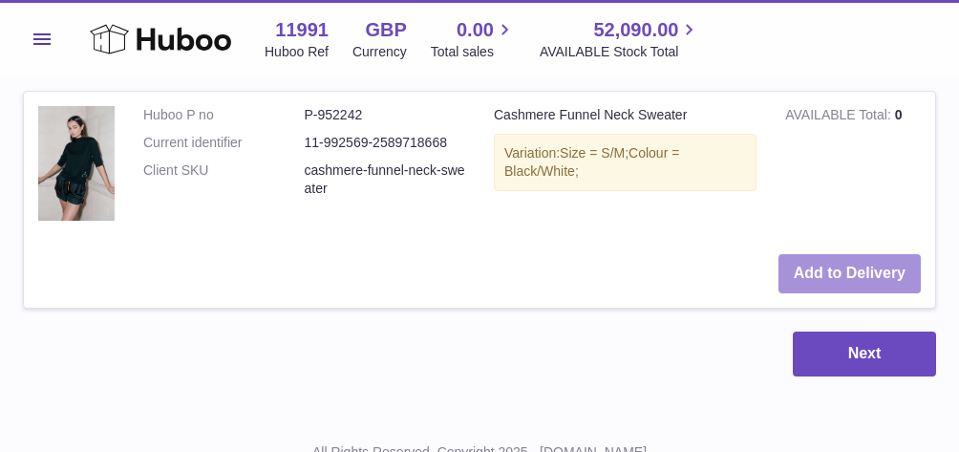
click at [830, 254] on button "Add to Delivery" at bounding box center [849, 273] width 142 height 39
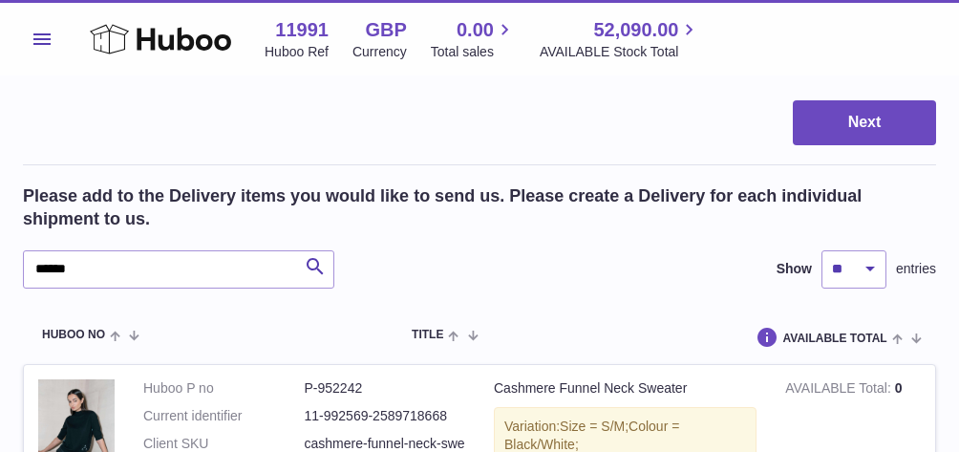
scroll to position [2648, 0]
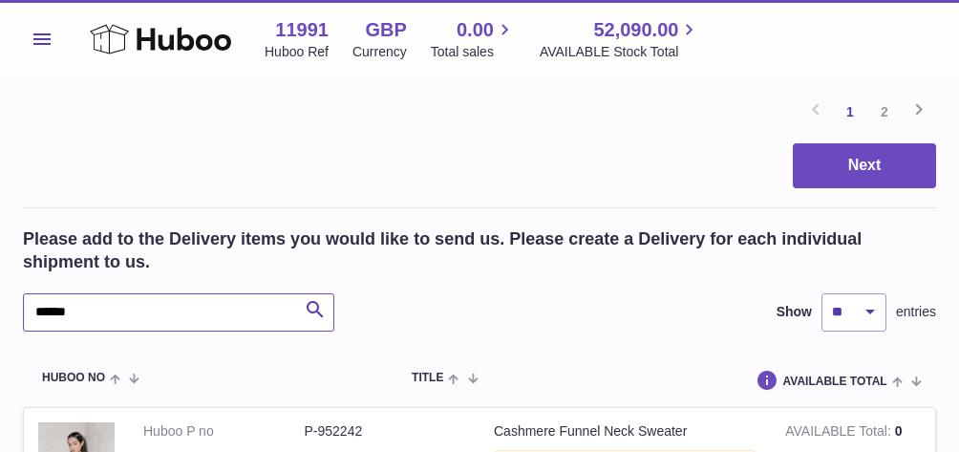
drag, startPoint x: 102, startPoint y: 297, endPoint x: 32, endPoint y: 283, distance: 71.2
click at [32, 293] on input "******" at bounding box center [178, 312] width 311 height 38
type input "*"
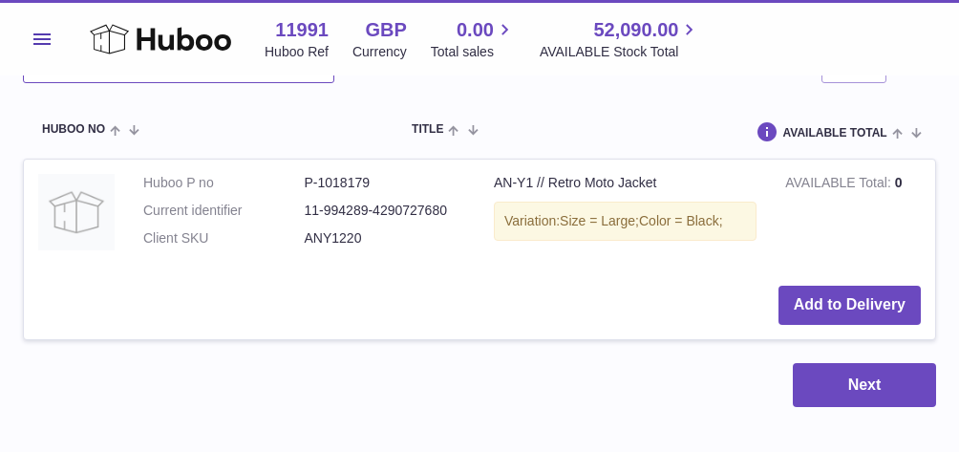
scroll to position [2901, 0]
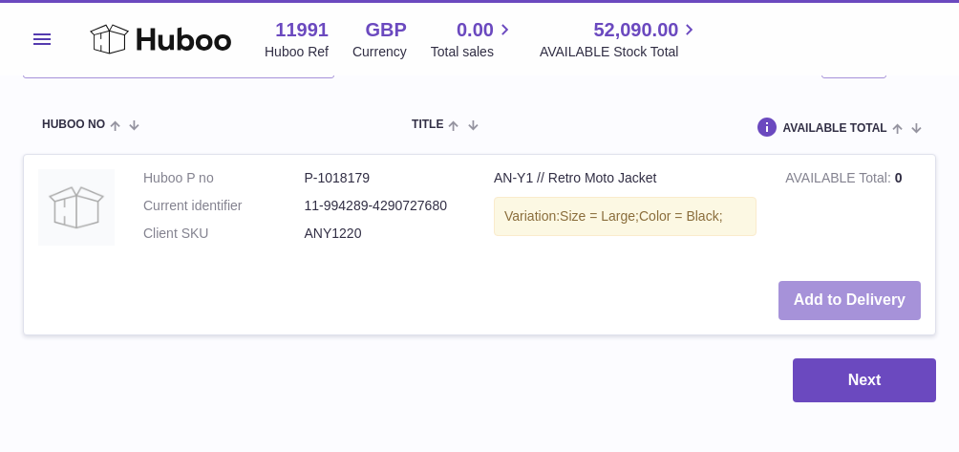
click at [883, 281] on button "Add to Delivery" at bounding box center [849, 300] width 142 height 39
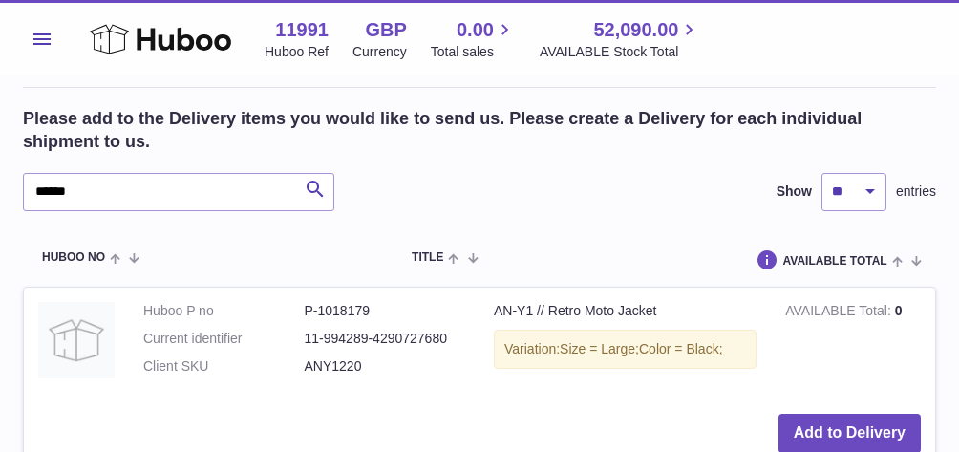
scroll to position [2766, 0]
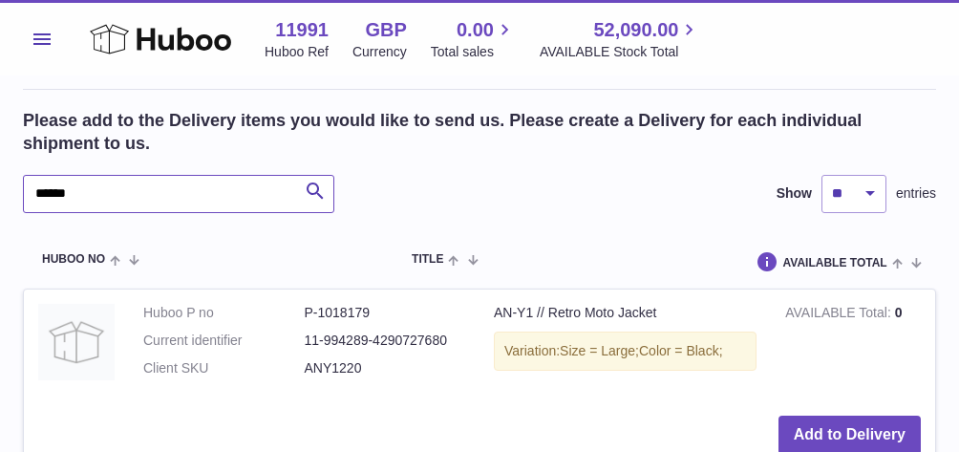
click at [90, 175] on input "******" at bounding box center [178, 194] width 311 height 38
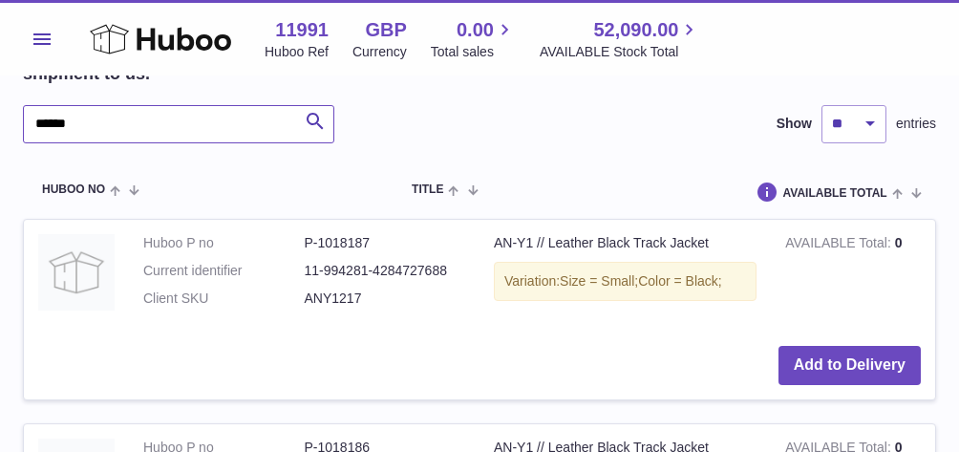
scroll to position [2841, 0]
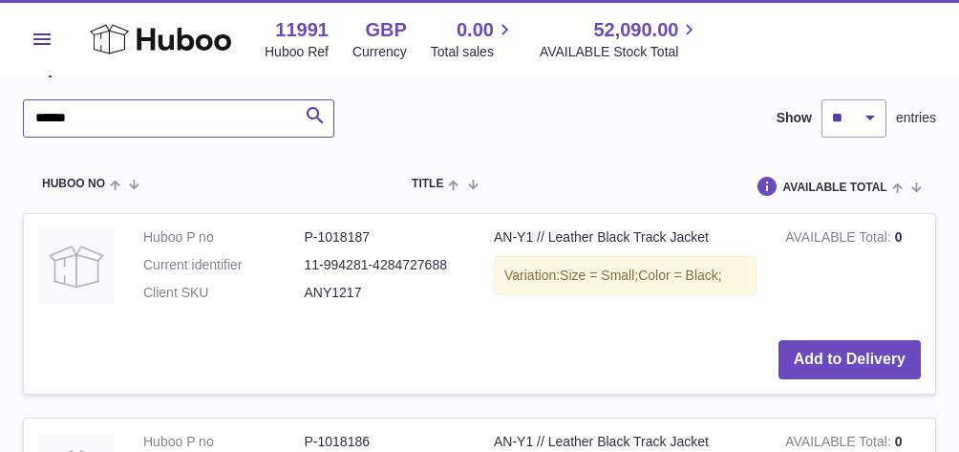
drag, startPoint x: 94, startPoint y: 99, endPoint x: 21, endPoint y: 94, distance: 72.8
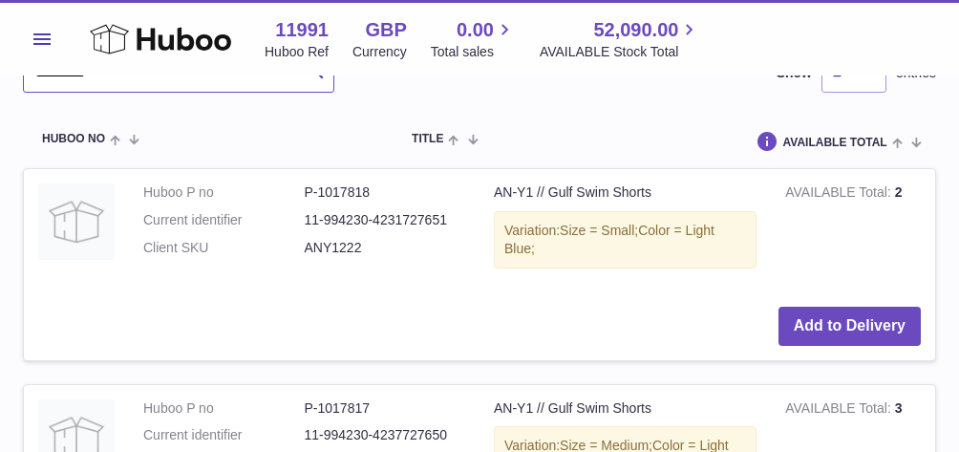
scroll to position [2893, 0]
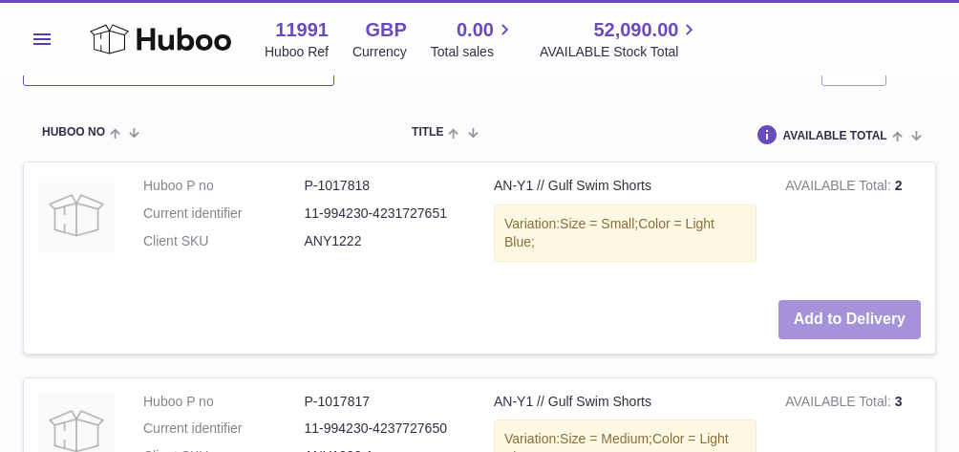
type input "*********"
click at [891, 300] on button "Add to Delivery" at bounding box center [849, 319] width 142 height 39
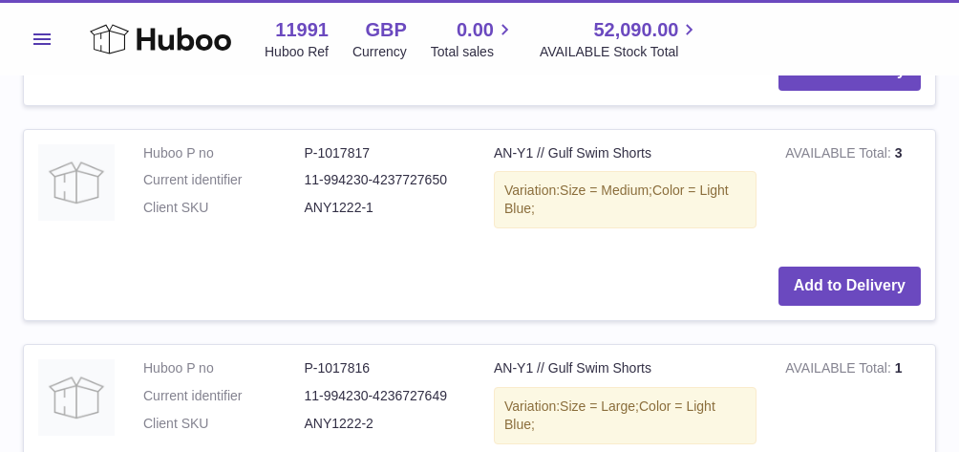
scroll to position [3149, 0]
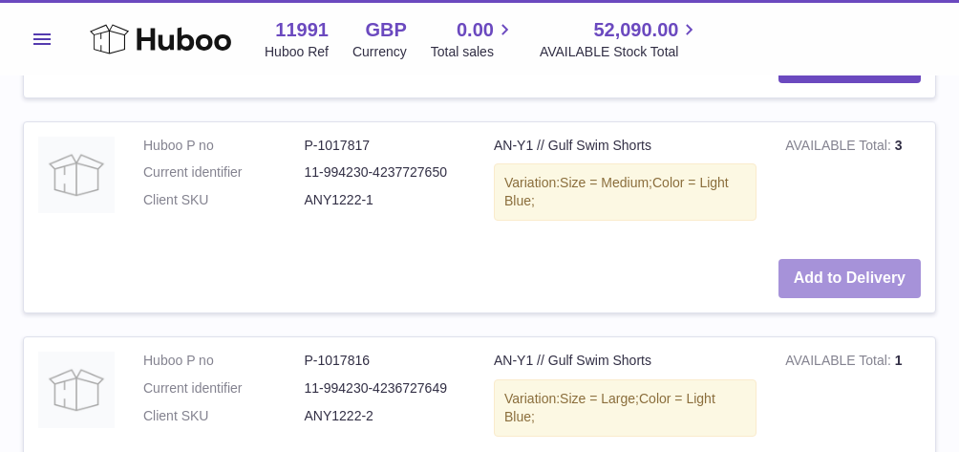
click at [855, 259] on button "Add to Delivery" at bounding box center [849, 278] width 142 height 39
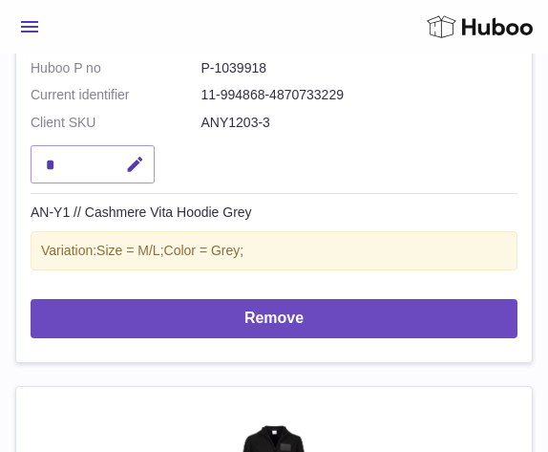
scroll to position [595, 0]
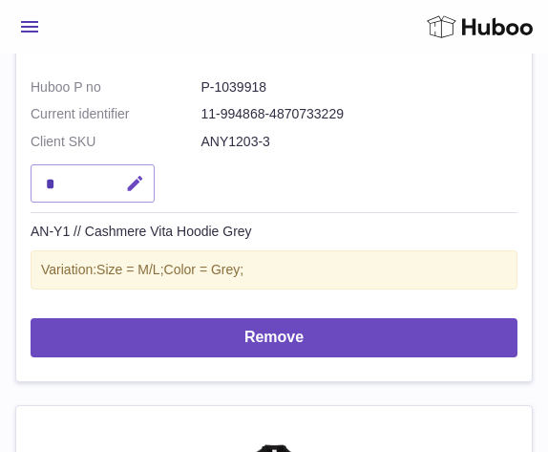
click at [139, 174] on icon "button" at bounding box center [135, 184] width 20 height 20
type input "*"
click at [127, 176] on icon "submit" at bounding box center [135, 183] width 17 height 17
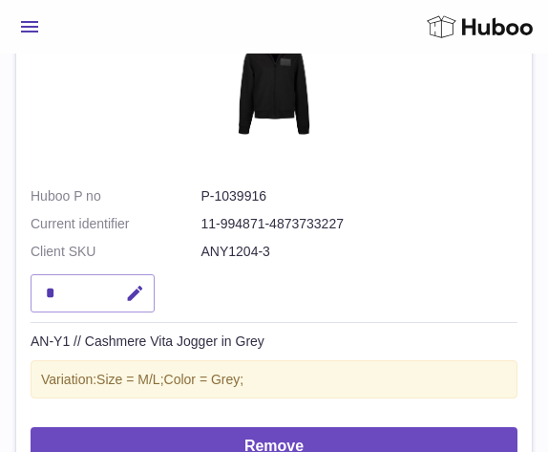
scroll to position [1009, 0]
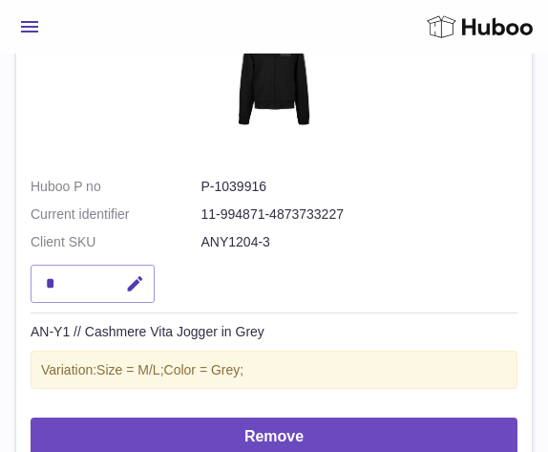
click at [418, 261] on td "*" at bounding box center [274, 287] width 487 height 52
click at [76, 270] on div "*" at bounding box center [93, 284] width 124 height 38
click at [137, 274] on icon "button" at bounding box center [135, 284] width 20 height 20
type input "*"
click at [132, 275] on icon "submit" at bounding box center [135, 283] width 17 height 17
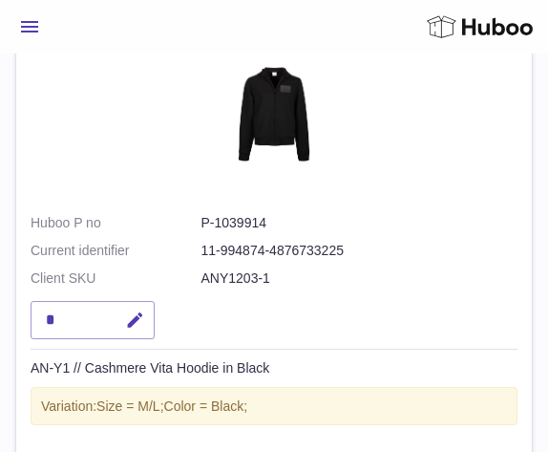
scroll to position [2000, 0]
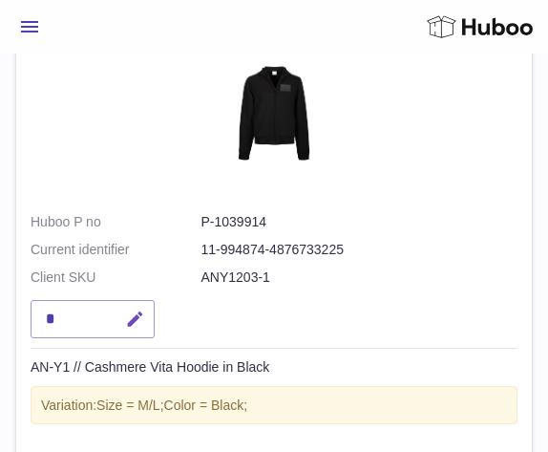
click at [132, 309] on icon "button" at bounding box center [135, 319] width 20 height 20
type input "*"
click at [127, 310] on icon "submit" at bounding box center [135, 318] width 17 height 17
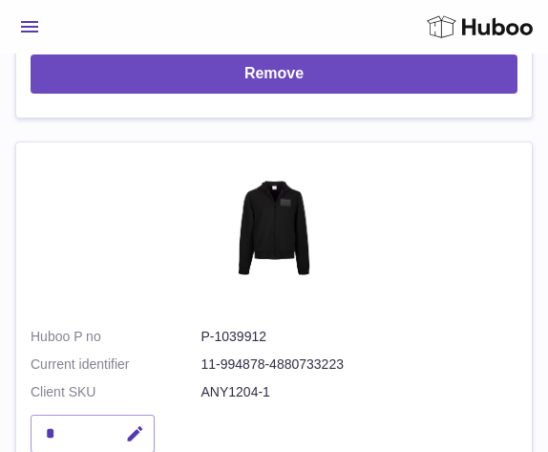
scroll to position [2924, 0]
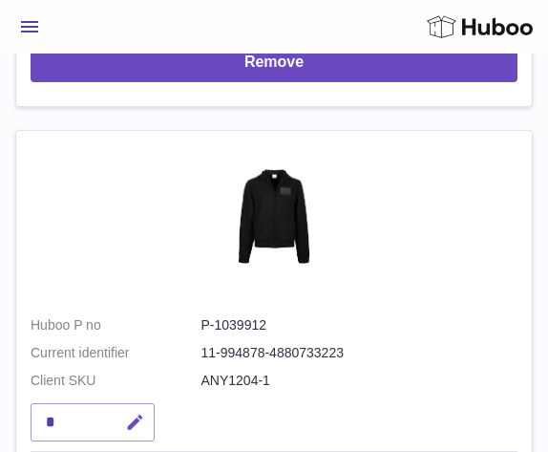
click at [134, 413] on icon "button" at bounding box center [135, 423] width 20 height 20
type input "*"
click at [144, 407] on button "submit" at bounding box center [133, 422] width 36 height 31
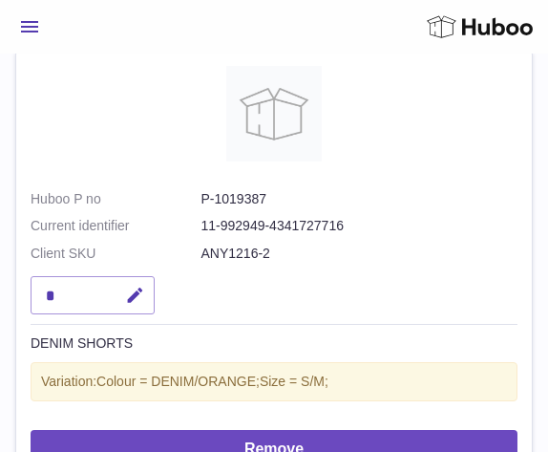
scroll to position [4038, 0]
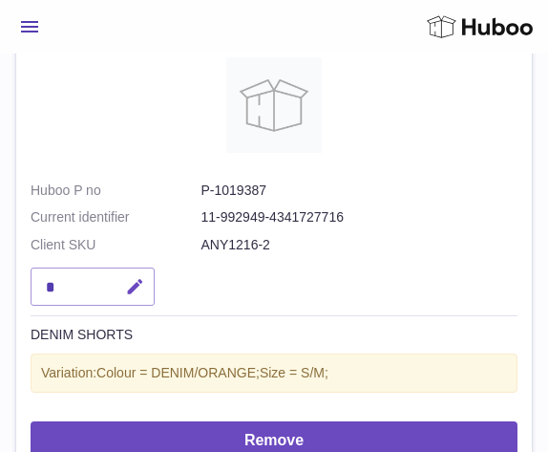
click at [138, 277] on icon "button" at bounding box center [135, 287] width 20 height 20
type input "*"
click at [144, 271] on button "submit" at bounding box center [133, 286] width 36 height 31
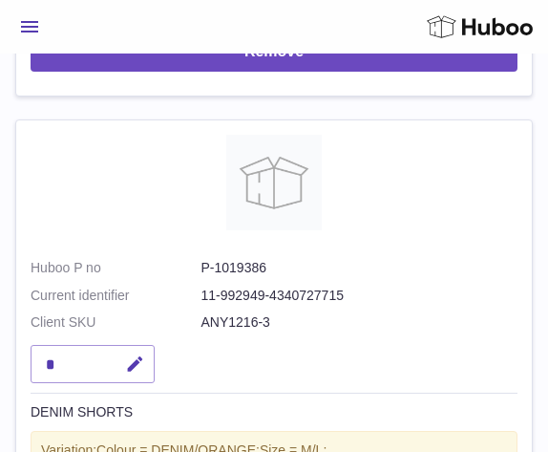
scroll to position [4441, 0]
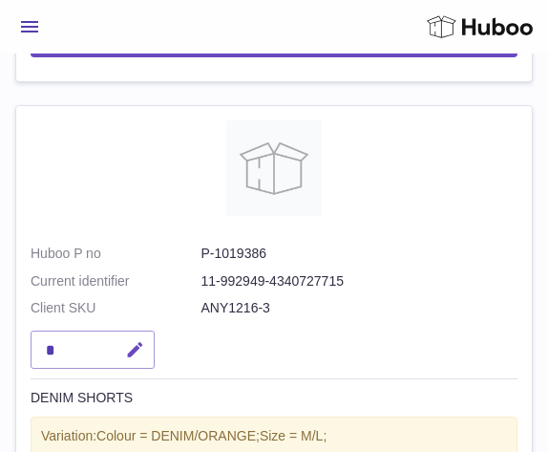
click at [143, 340] on icon "button" at bounding box center [135, 350] width 20 height 20
click at [147, 330] on input "*" at bounding box center [93, 349] width 124 height 38
type input "*"
click at [138, 341] on icon "submit" at bounding box center [135, 349] width 17 height 17
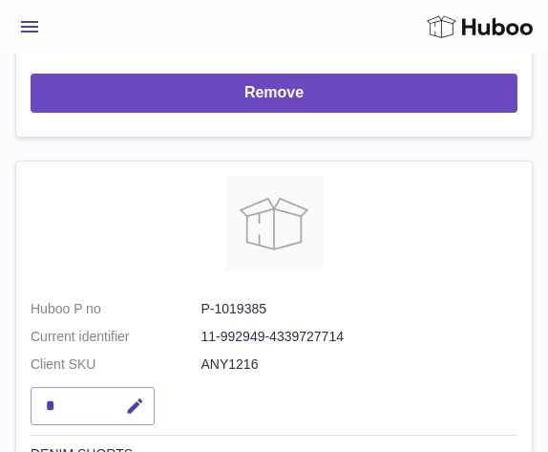
scroll to position [4884, 0]
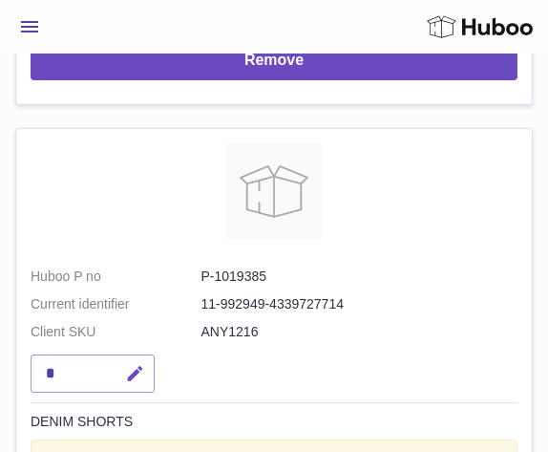
click at [132, 364] on icon "button" at bounding box center [135, 374] width 20 height 20
type input "*"
click at [138, 365] on icon "submit" at bounding box center [135, 373] width 17 height 17
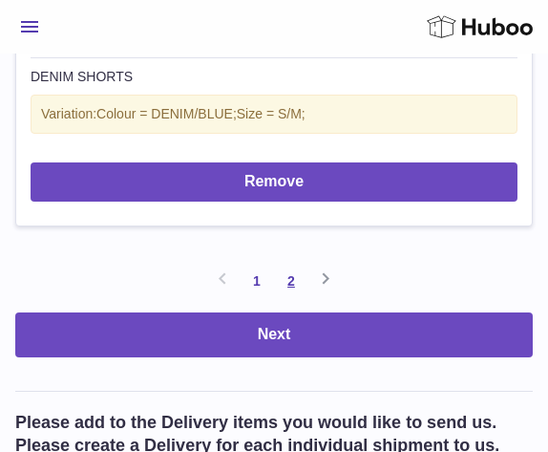
click at [286, 264] on link "2" at bounding box center [291, 281] width 34 height 34
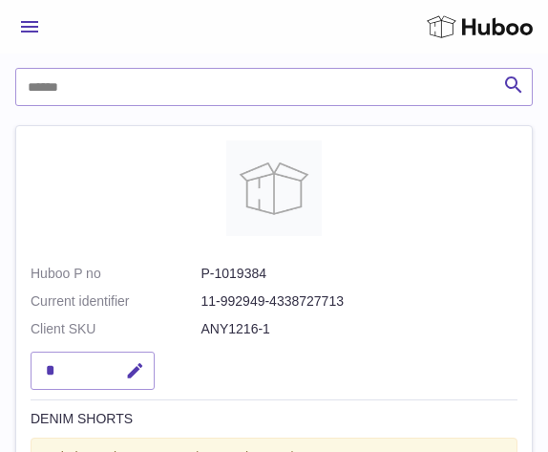
scroll to position [351, 0]
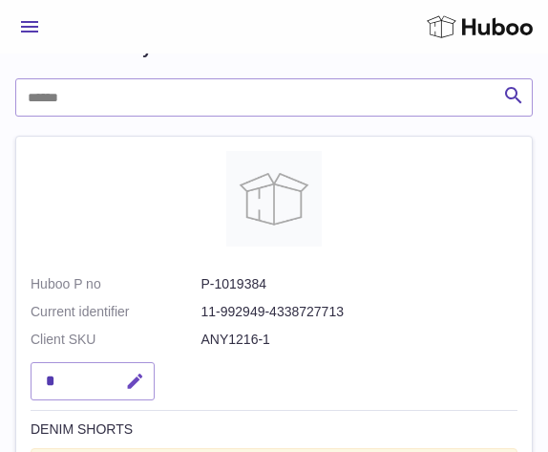
click at [142, 375] on icon "button" at bounding box center [135, 382] width 20 height 20
type input "*"
click at [137, 380] on icon "submit" at bounding box center [135, 380] width 17 height 17
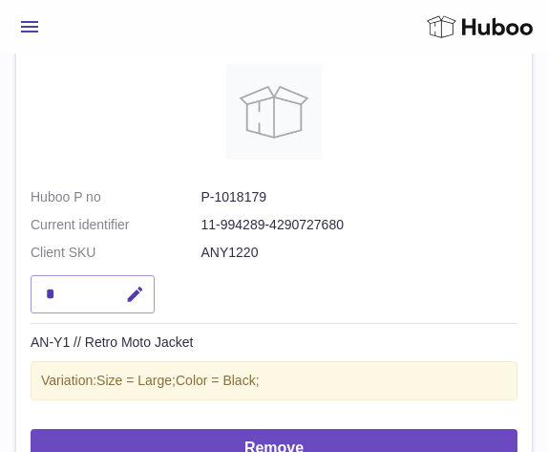
scroll to position [908, 0]
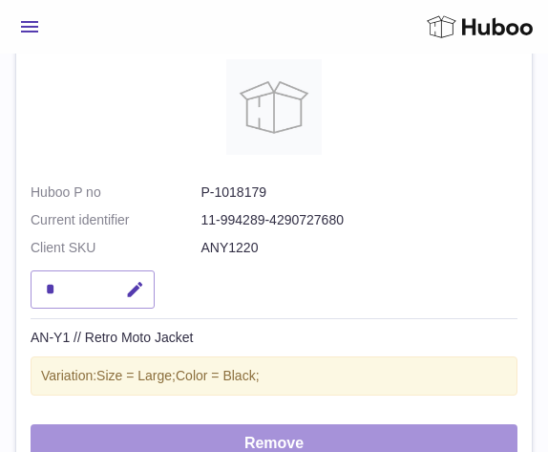
click at [175, 436] on button "Remove" at bounding box center [274, 443] width 487 height 39
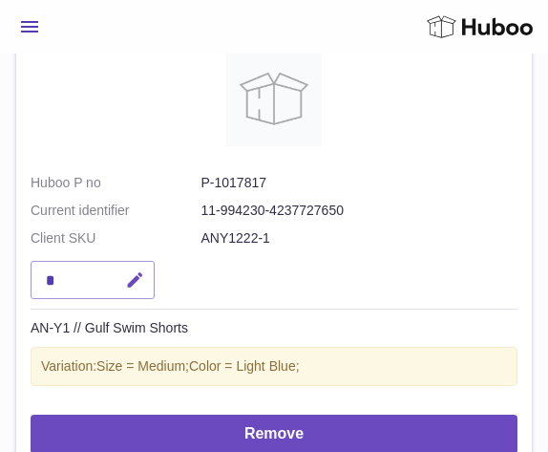
scroll to position [1385, 0]
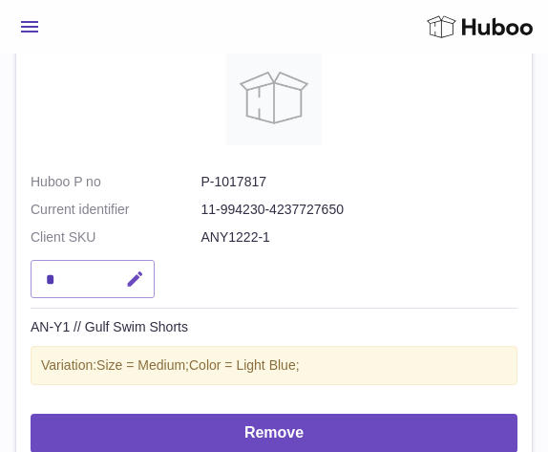
click at [133, 269] on icon "button" at bounding box center [135, 279] width 20 height 20
type input "*"
click at [143, 270] on icon "submit" at bounding box center [135, 278] width 17 height 17
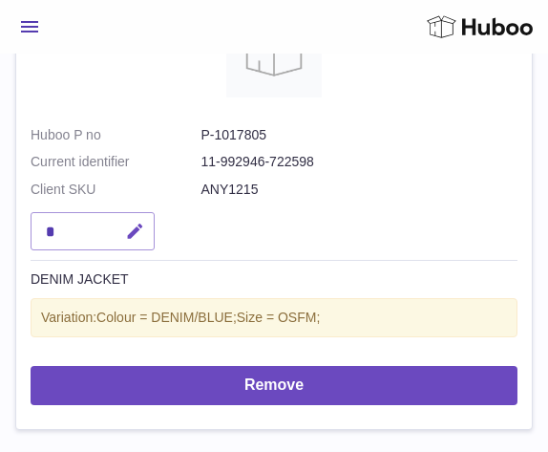
scroll to position [1901, 0]
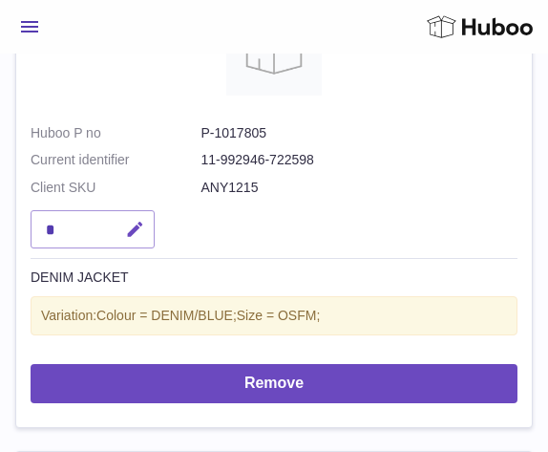
click at [132, 220] on icon "button" at bounding box center [135, 230] width 20 height 20
type input "*"
click at [137, 221] on icon "submit" at bounding box center [135, 229] width 17 height 17
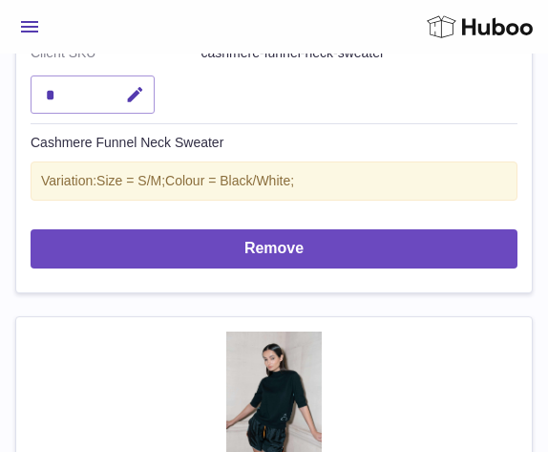
scroll to position [2814, 0]
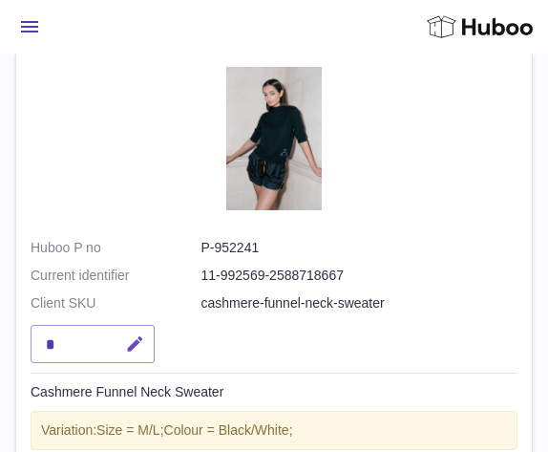
click at [136, 334] on icon "button" at bounding box center [135, 344] width 20 height 20
type input "*"
click at [142, 335] on icon "submit" at bounding box center [135, 343] width 17 height 17
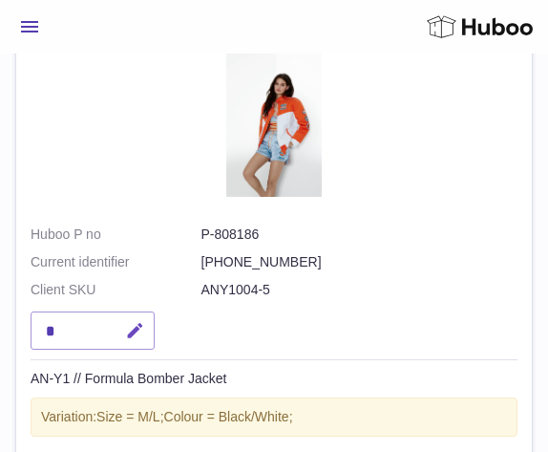
scroll to position [3349, 0]
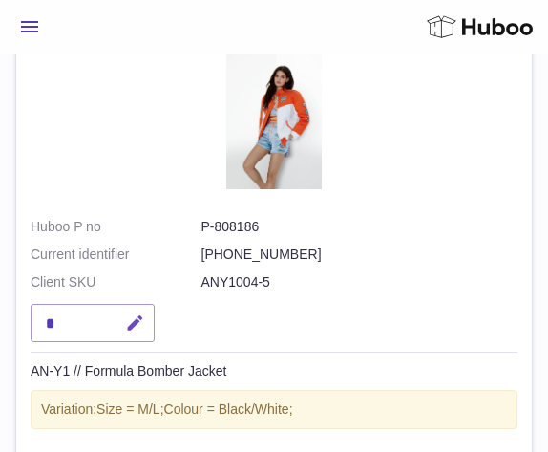
click at [135, 313] on icon "button" at bounding box center [135, 323] width 20 height 20
type input "*"
click at [138, 308] on button "submit" at bounding box center [133, 323] width 36 height 31
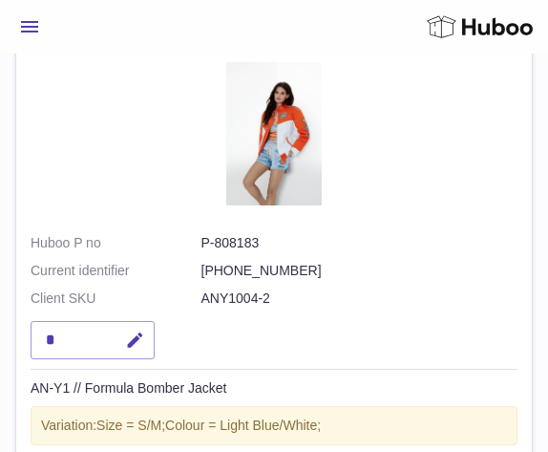
scroll to position [4362, 0]
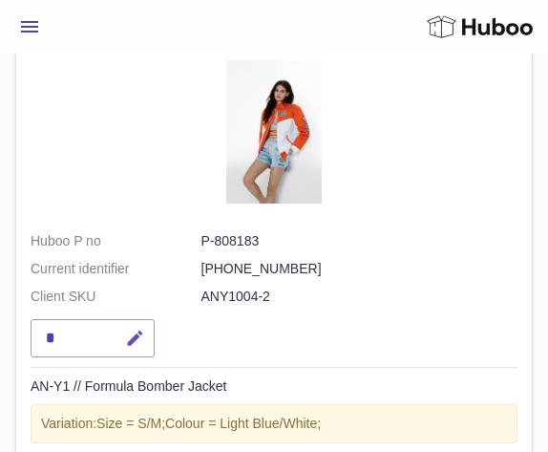
click at [142, 329] on icon "button" at bounding box center [135, 339] width 20 height 20
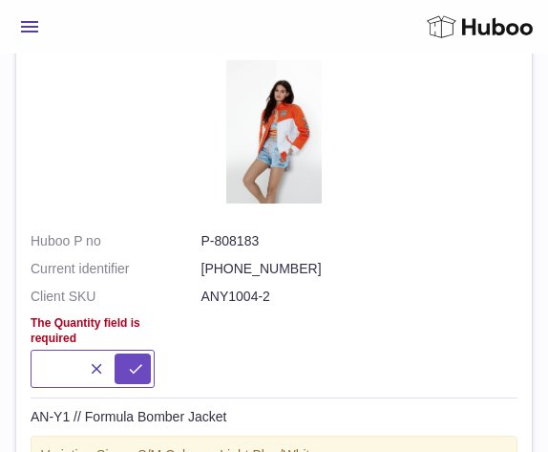
type input "*"
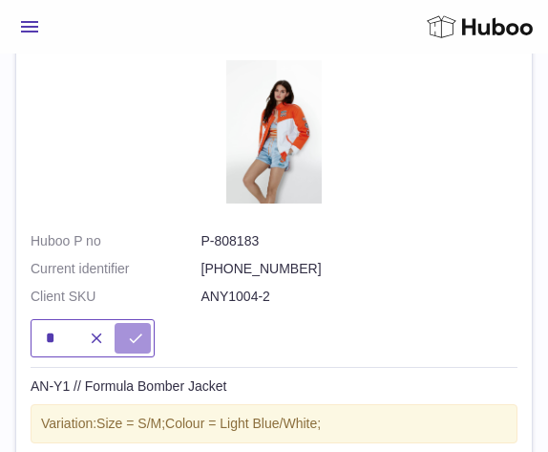
type input "*"
click at [115, 323] on button "submit" at bounding box center [133, 338] width 36 height 31
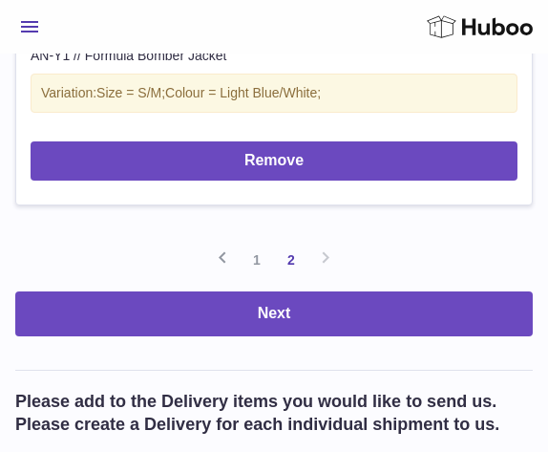
scroll to position [4693, 0]
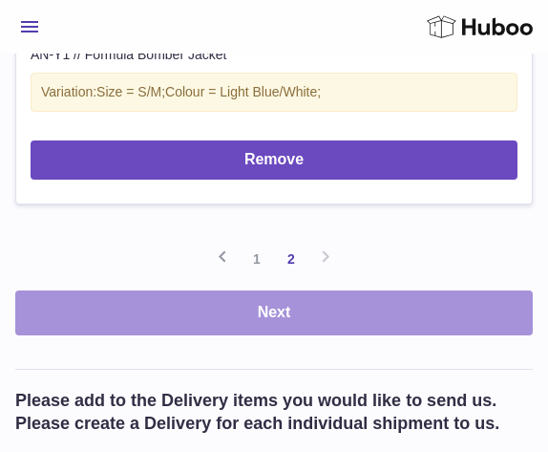
click at [291, 290] on button "Next" at bounding box center [274, 312] width 518 height 45
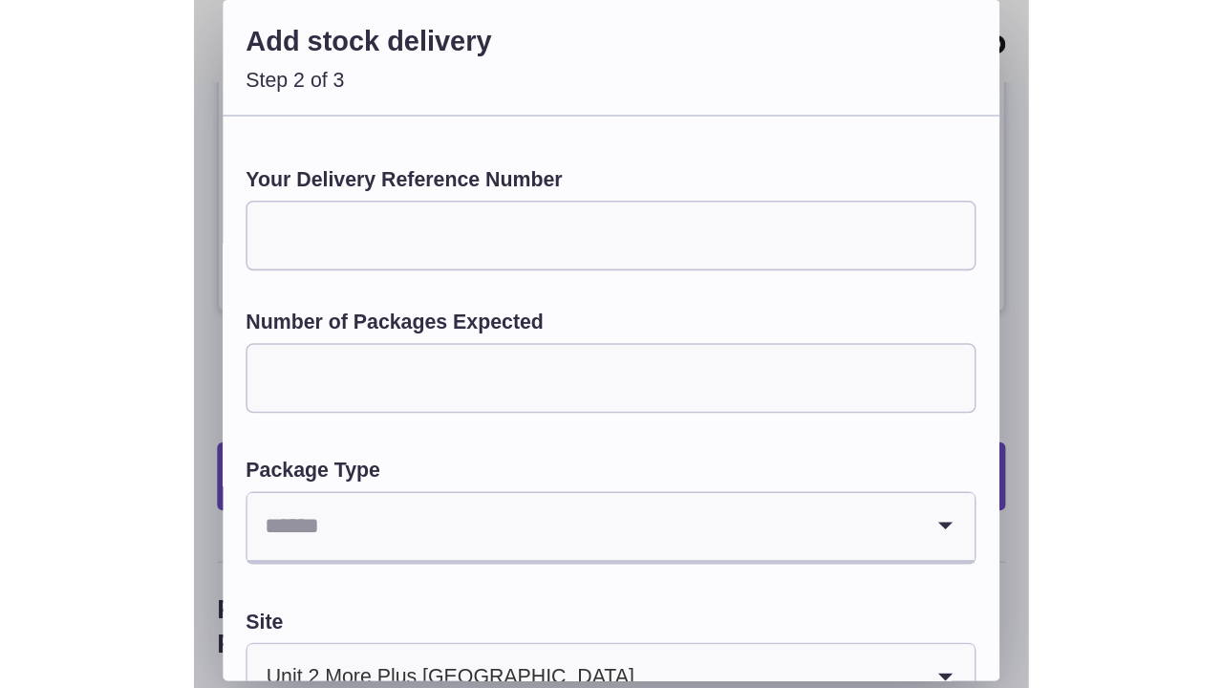
scroll to position [2926, 0]
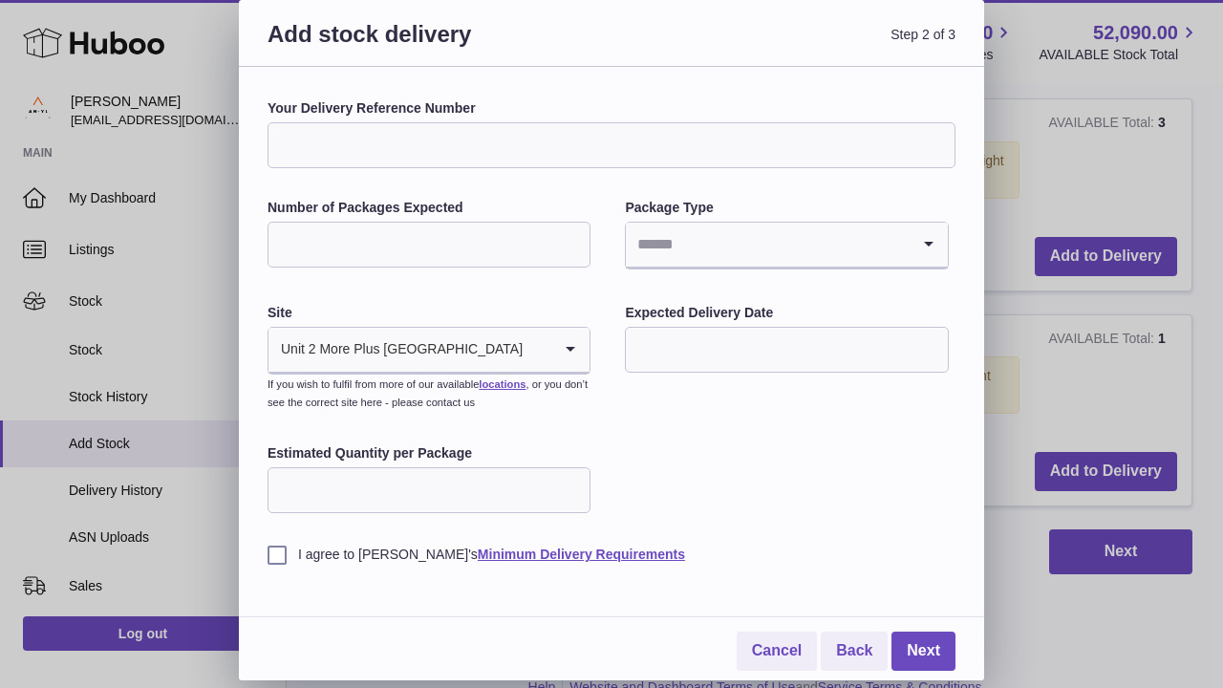
click at [422, 149] on input "Your Delivery Reference Number" at bounding box center [611, 145] width 688 height 46
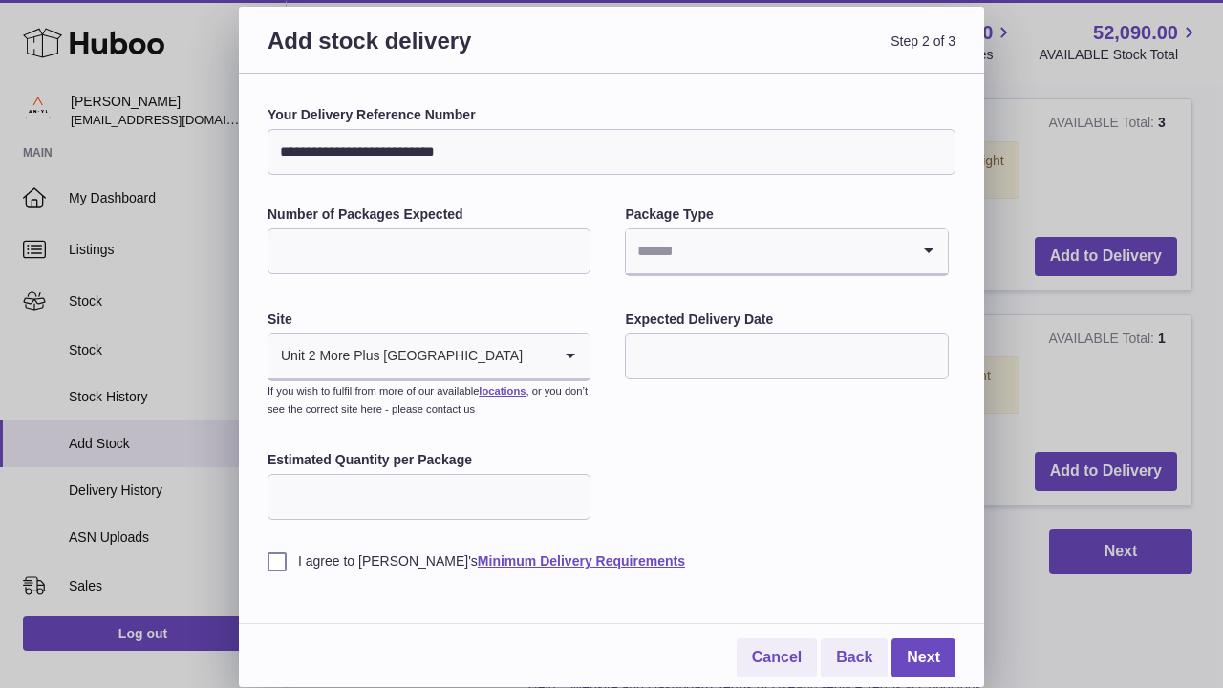
type input "**********"
click at [407, 257] on input "Number of Packages Expected" at bounding box center [428, 251] width 323 height 46
type input "*"
click at [713, 256] on input "Search for option" at bounding box center [767, 251] width 283 height 44
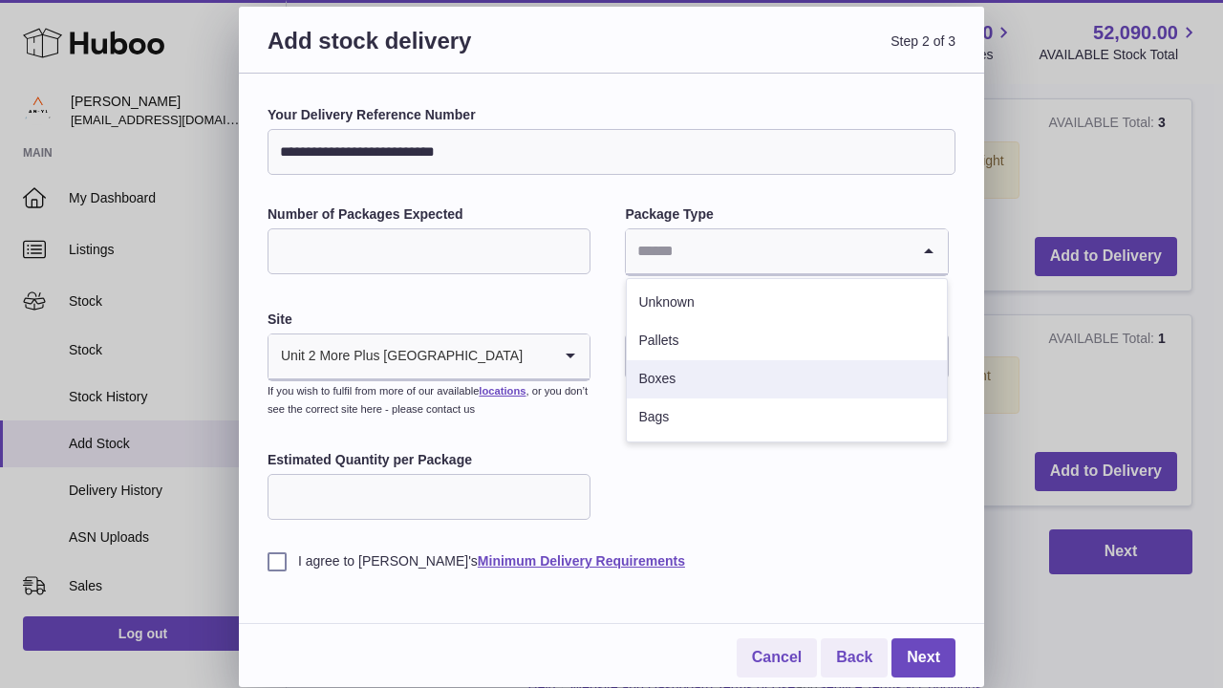
click at [673, 376] on li "Boxes" at bounding box center [786, 379] width 319 height 38
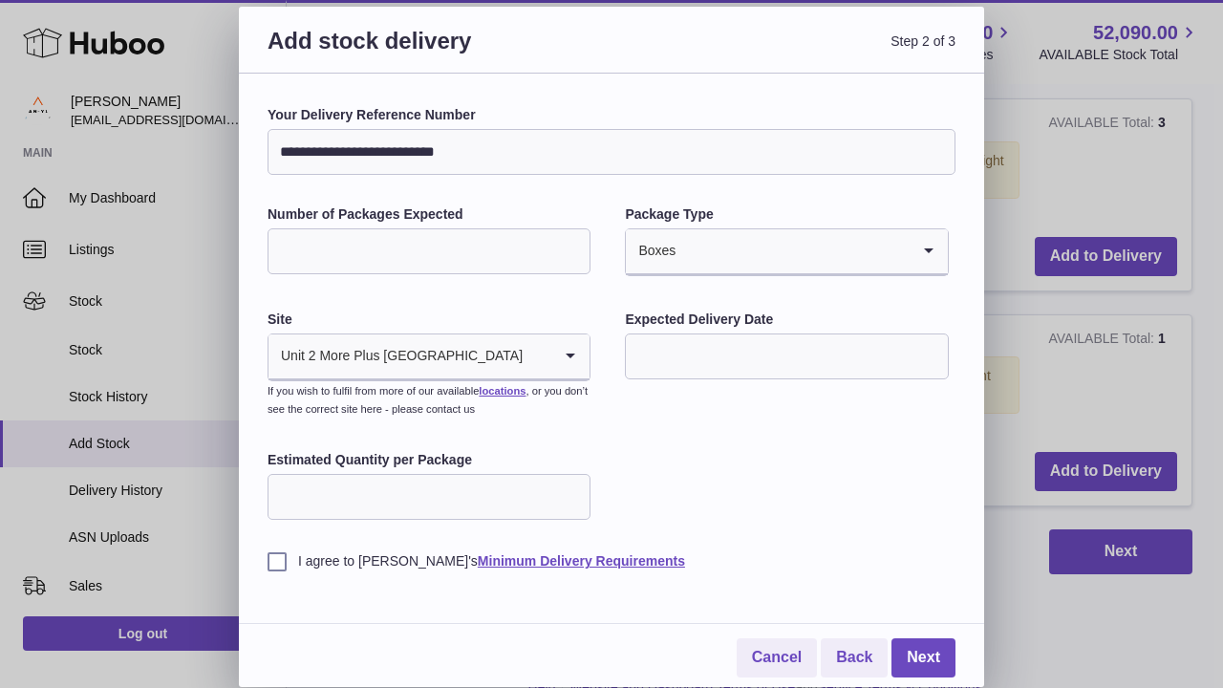
click at [727, 353] on input "text" at bounding box center [786, 356] width 323 height 46
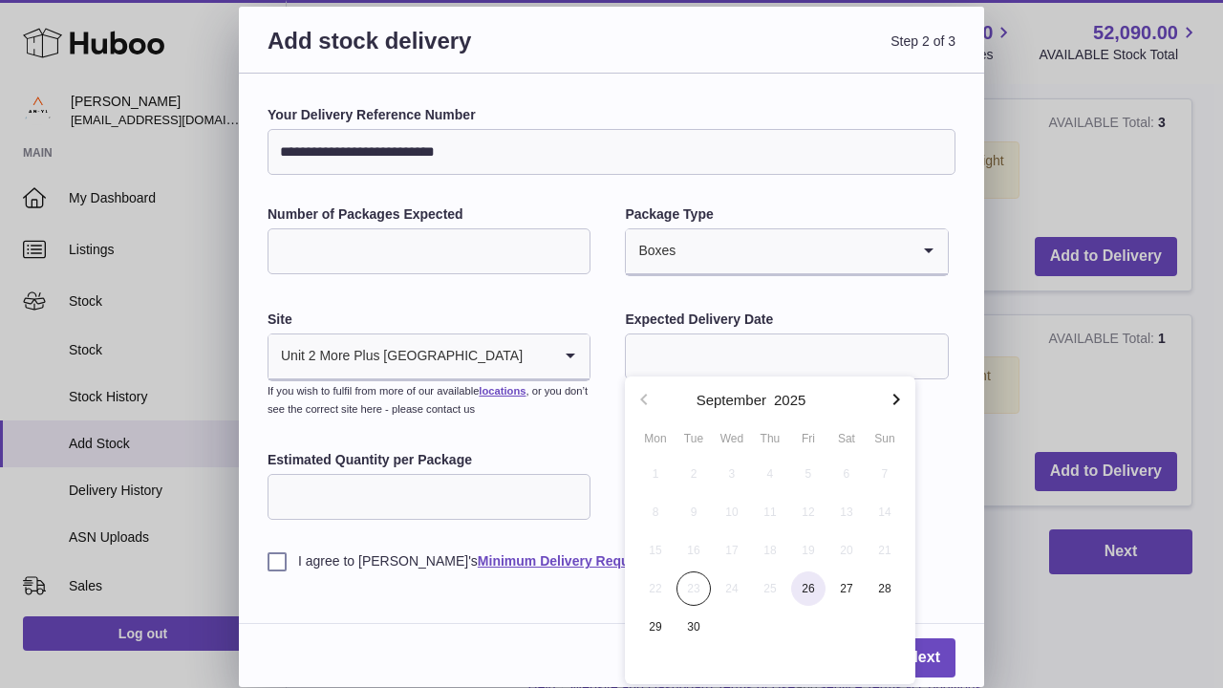
click at [804, 451] on span "26" at bounding box center [808, 588] width 34 height 34
type input "**********"
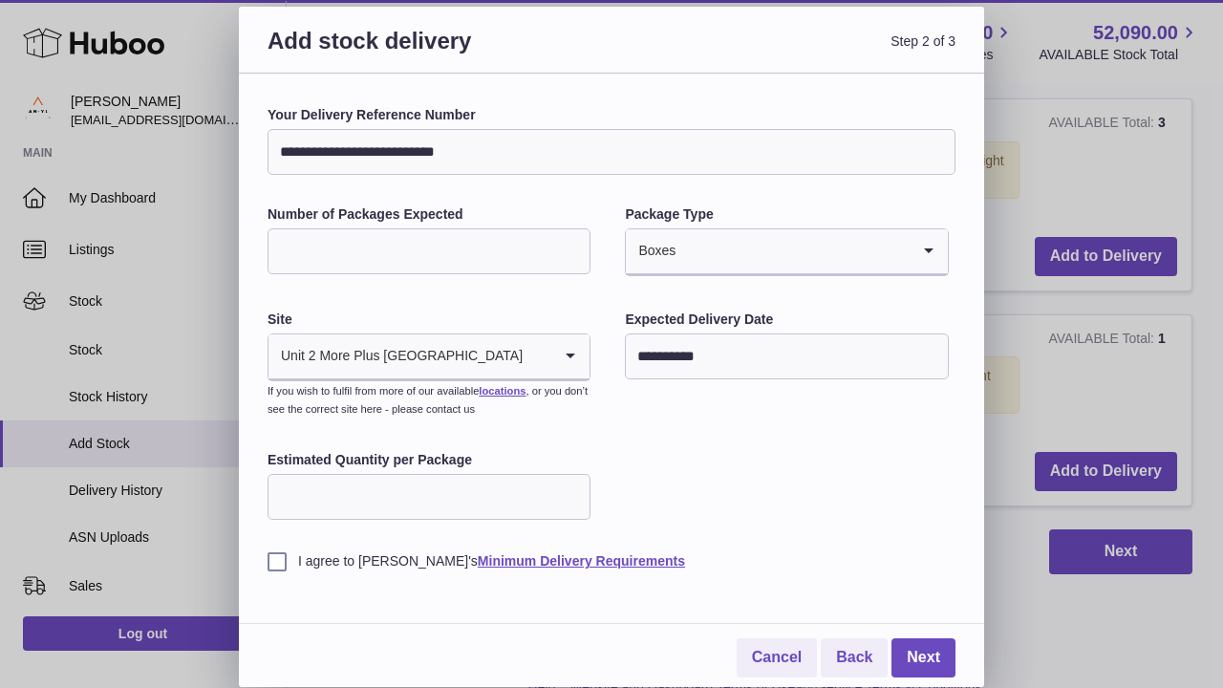
click at [363, 451] on input "Estimated Quantity per Package" at bounding box center [428, 497] width 323 height 46
click at [277, 451] on label "I agree to [PERSON_NAME]'s Minimum Delivery Requirements" at bounding box center [611, 561] width 688 height 18
click at [349, 451] on input "Estimated Quantity per Package" at bounding box center [428, 497] width 323 height 46
type input "*"
click at [924, 451] on link "Next" at bounding box center [923, 657] width 64 height 39
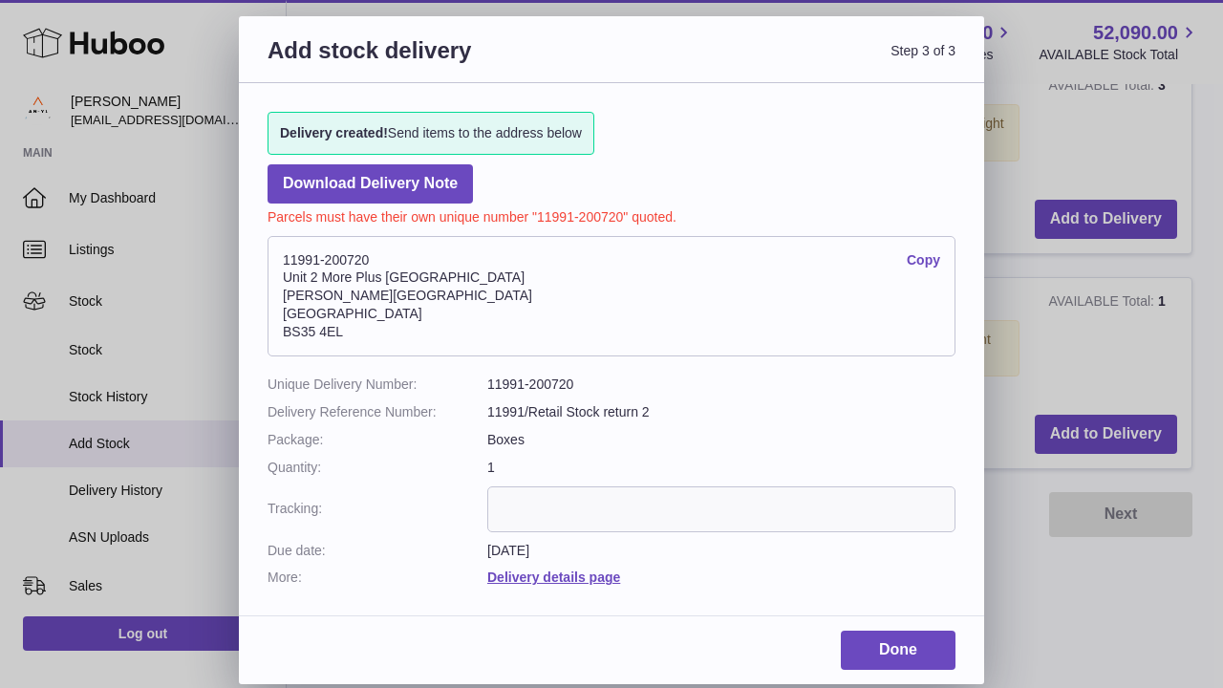
scroll to position [804, 0]
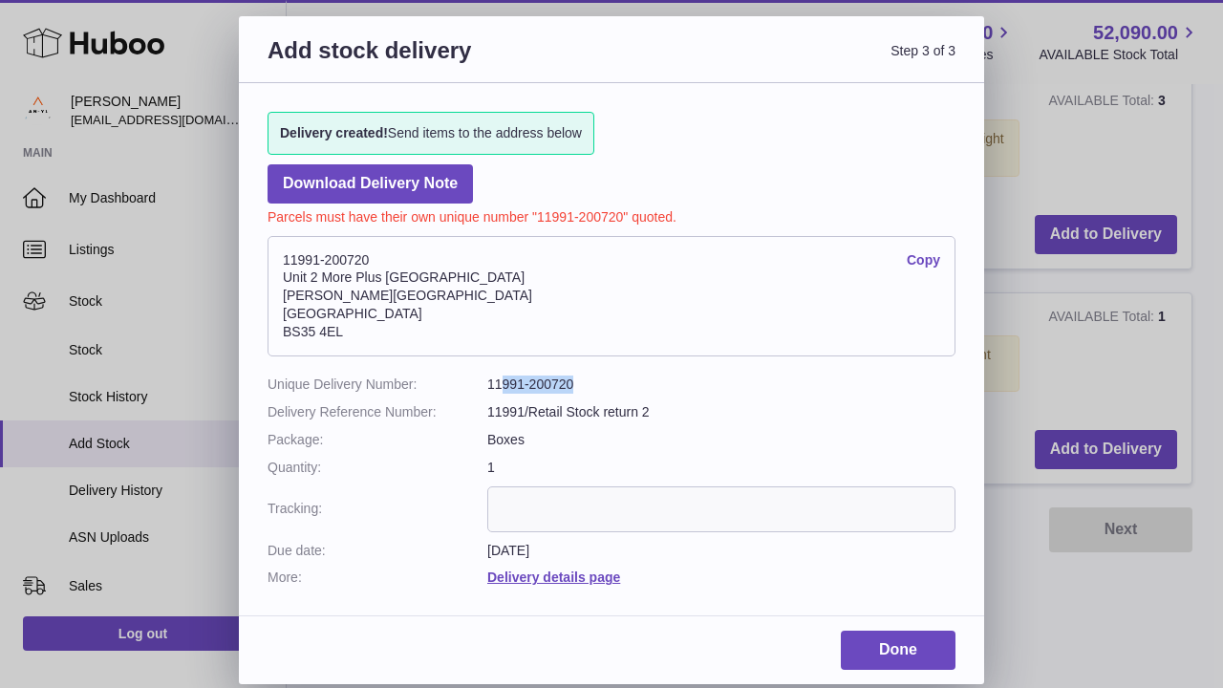
drag, startPoint x: 594, startPoint y: 372, endPoint x: 501, endPoint y: 374, distance: 92.7
click at [501, 375] on dd "11991-200720" at bounding box center [721, 384] width 468 height 18
click at [503, 375] on dd "11991-200720" at bounding box center [721, 384] width 468 height 18
drag, startPoint x: 578, startPoint y: 375, endPoint x: 527, endPoint y: 376, distance: 50.6
click at [527, 376] on dd "11991-200720" at bounding box center [721, 384] width 468 height 18
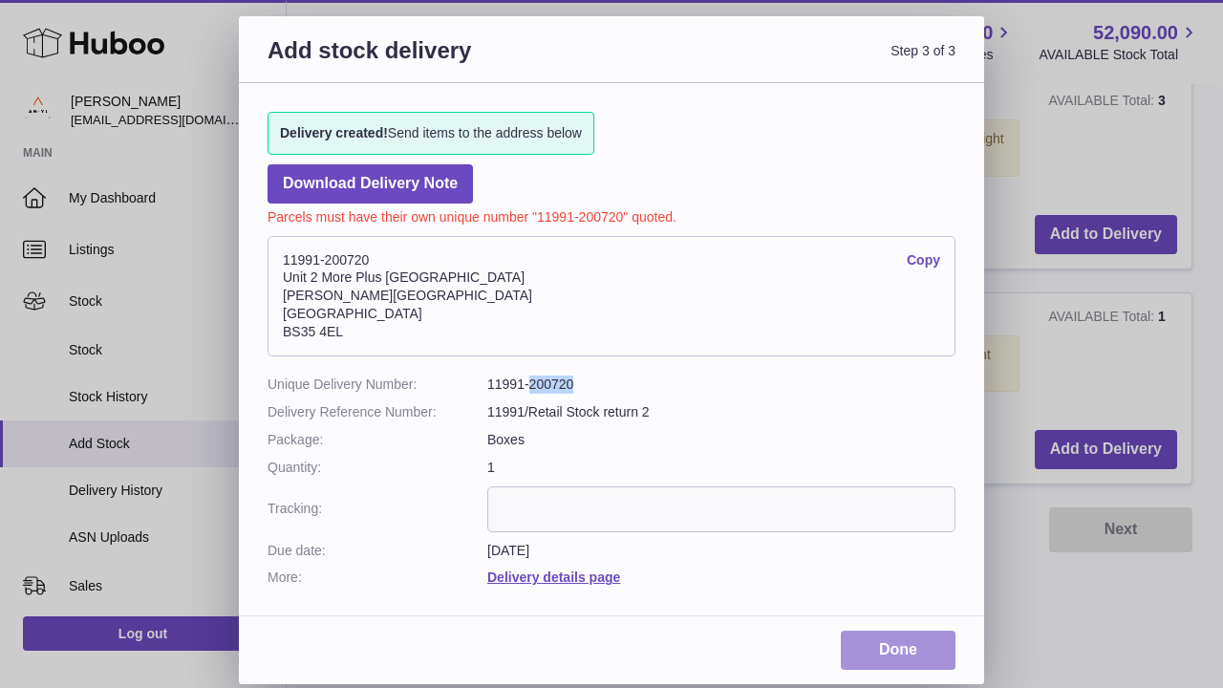
drag, startPoint x: 12, startPoint y: 432, endPoint x: 883, endPoint y: 631, distance: 892.7
click at [883, 451] on link "Done" at bounding box center [897, 649] width 115 height 39
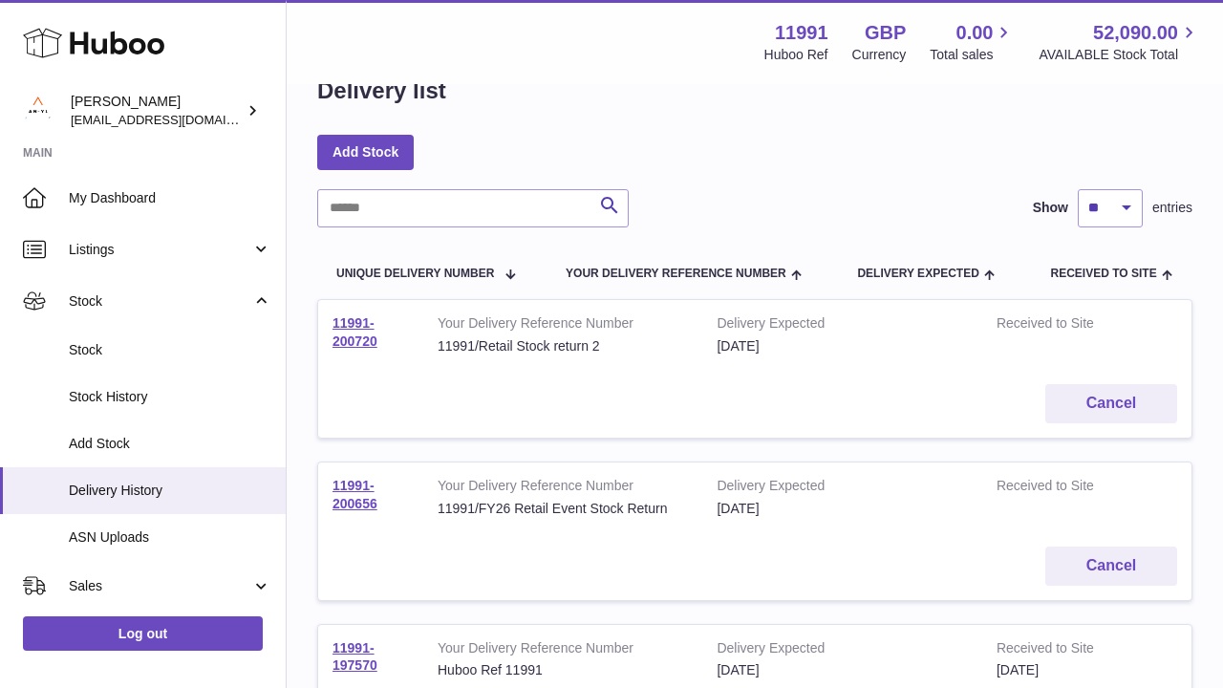
scroll to position [51, 0]
drag, startPoint x: 201, startPoint y: 53, endPoint x: 349, endPoint y: 329, distance: 312.4
click at [349, 329] on td "11991-200720" at bounding box center [370, 333] width 105 height 70
click at [372, 501] on link "11991-200656" at bounding box center [354, 492] width 45 height 33
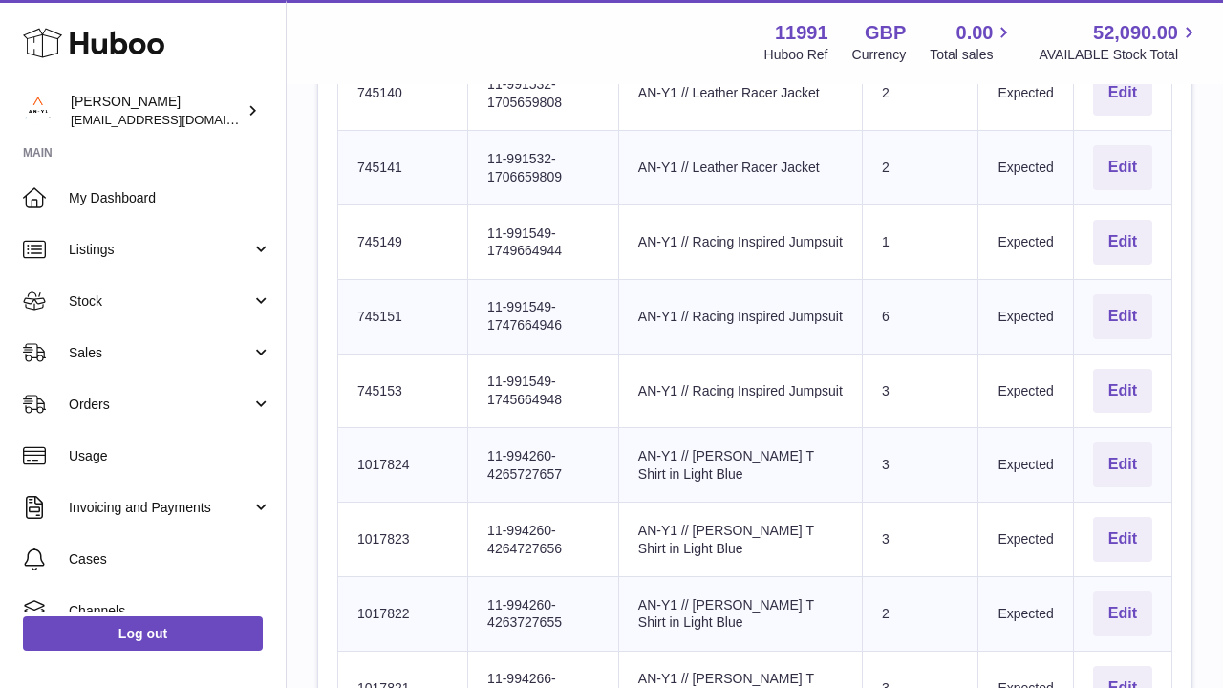
scroll to position [853, 0]
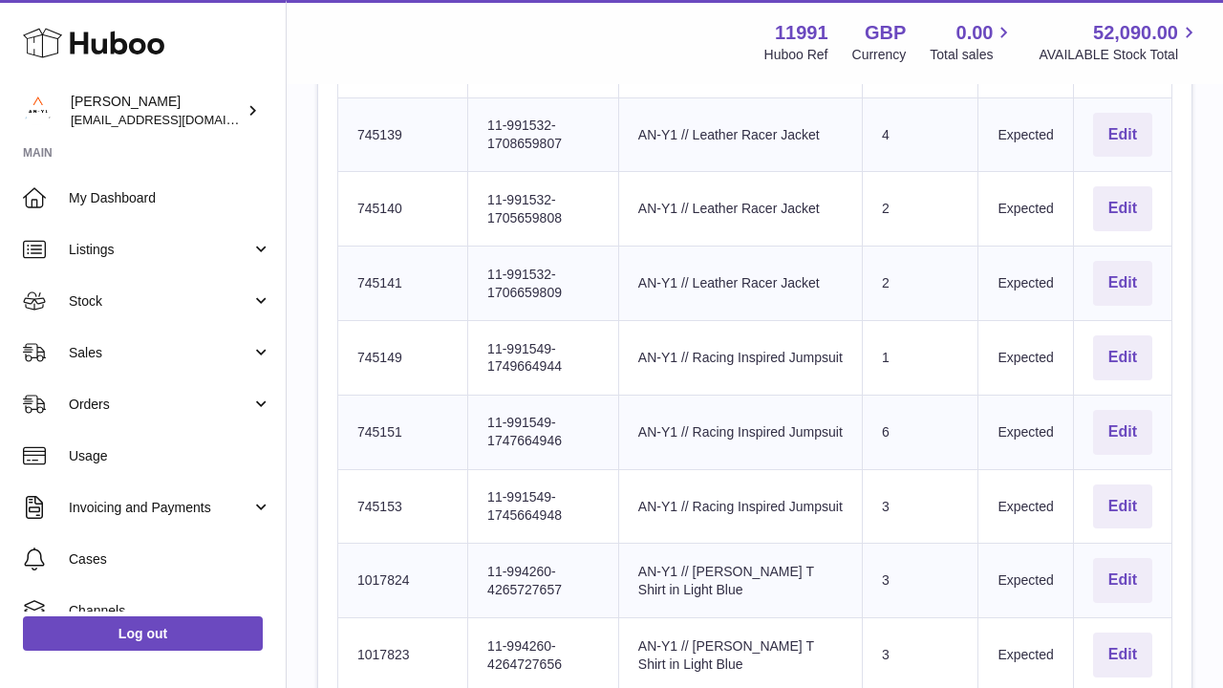
click at [1120, 348] on button "Edit" at bounding box center [1122, 357] width 59 height 45
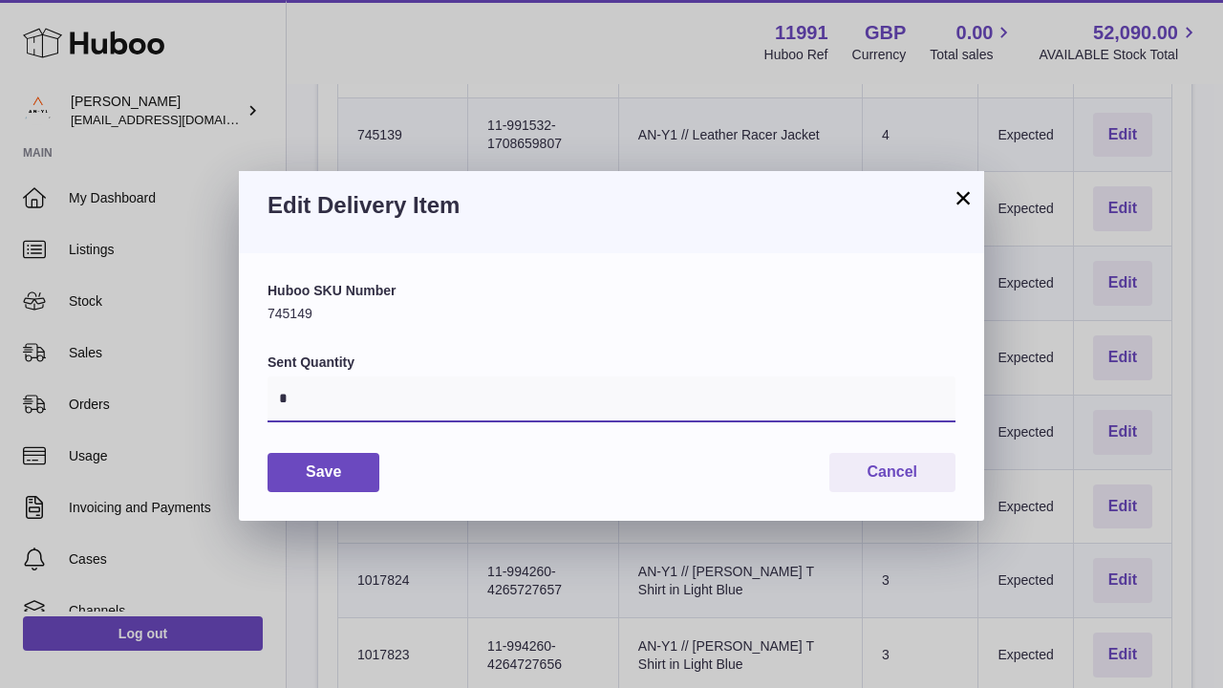
drag, startPoint x: 0, startPoint y: 0, endPoint x: 320, endPoint y: 402, distance: 513.9
click at [320, 402] on input "*" at bounding box center [611, 399] width 688 height 46
type input "*"
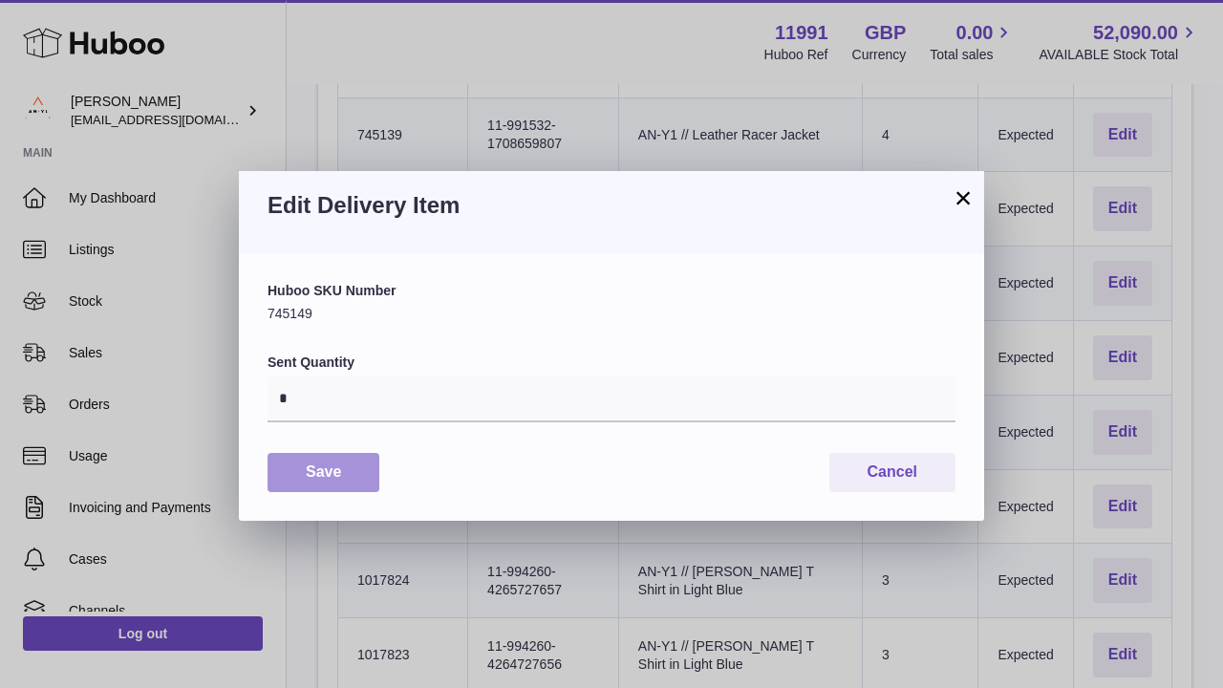
drag, startPoint x: 320, startPoint y: 402, endPoint x: 315, endPoint y: 457, distance: 54.7
click at [315, 457] on button "Save" at bounding box center [323, 472] width 112 height 39
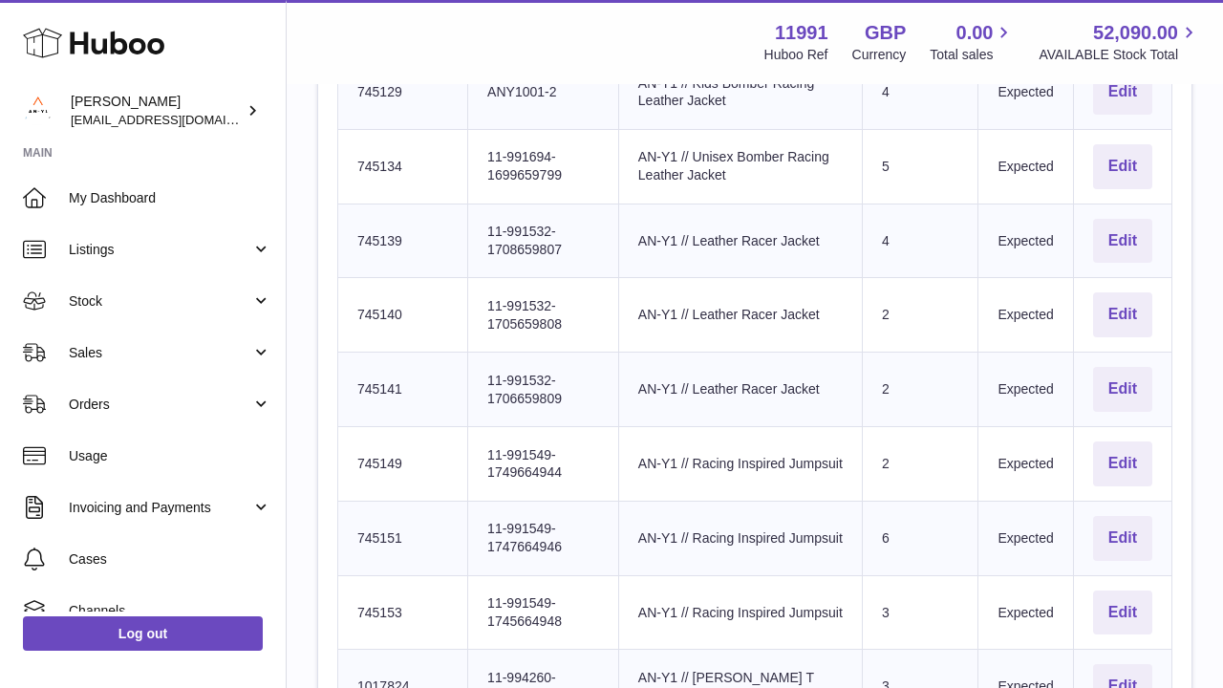
scroll to position [715, 0]
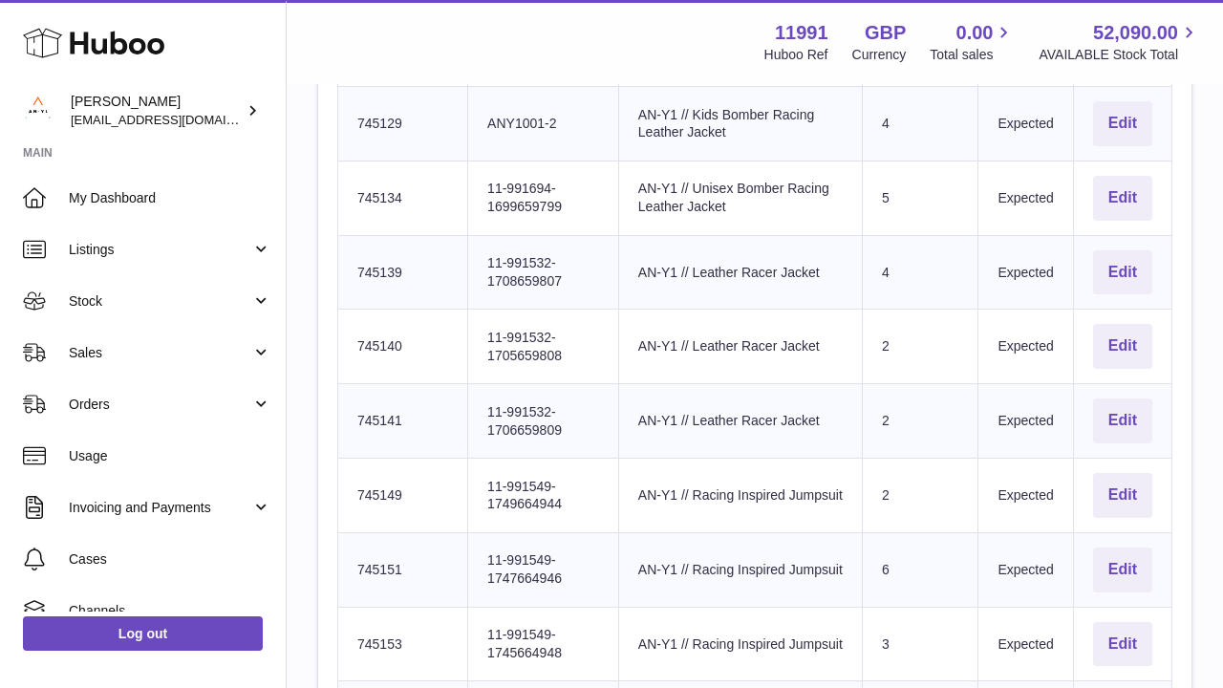
click at [1124, 331] on button "Edit" at bounding box center [1122, 346] width 59 height 45
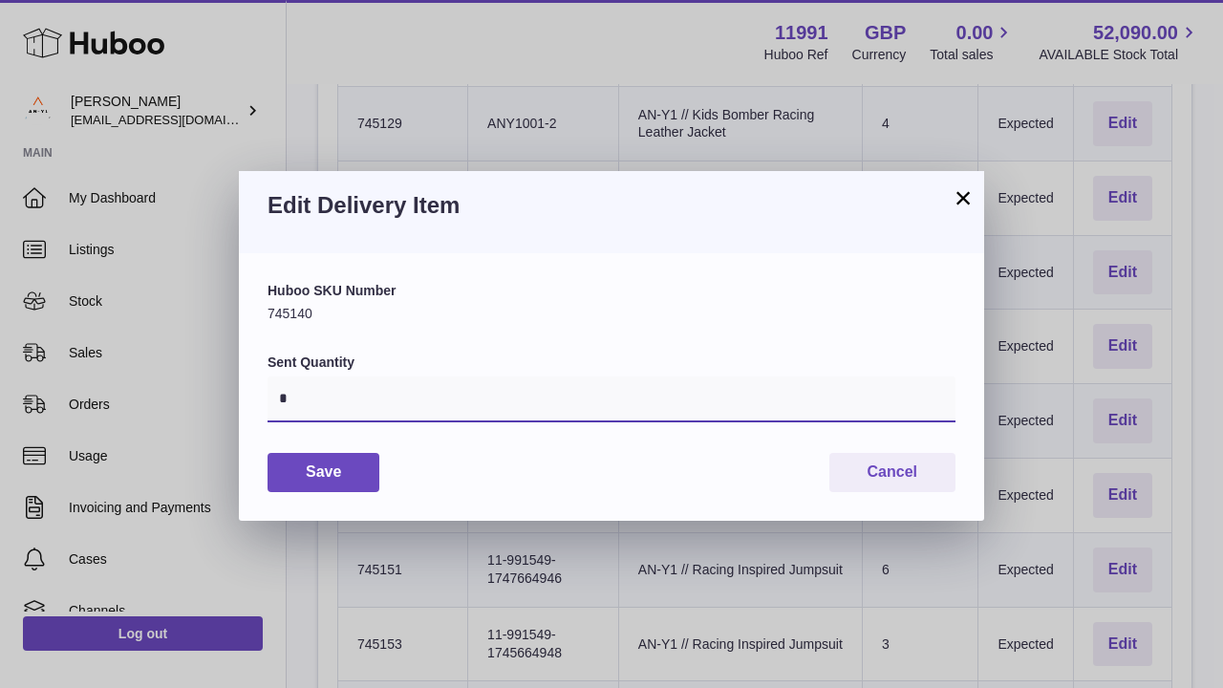
drag, startPoint x: 315, startPoint y: 457, endPoint x: 530, endPoint y: 394, distance: 224.0
click at [530, 394] on input "*" at bounding box center [611, 399] width 688 height 46
type input "*"
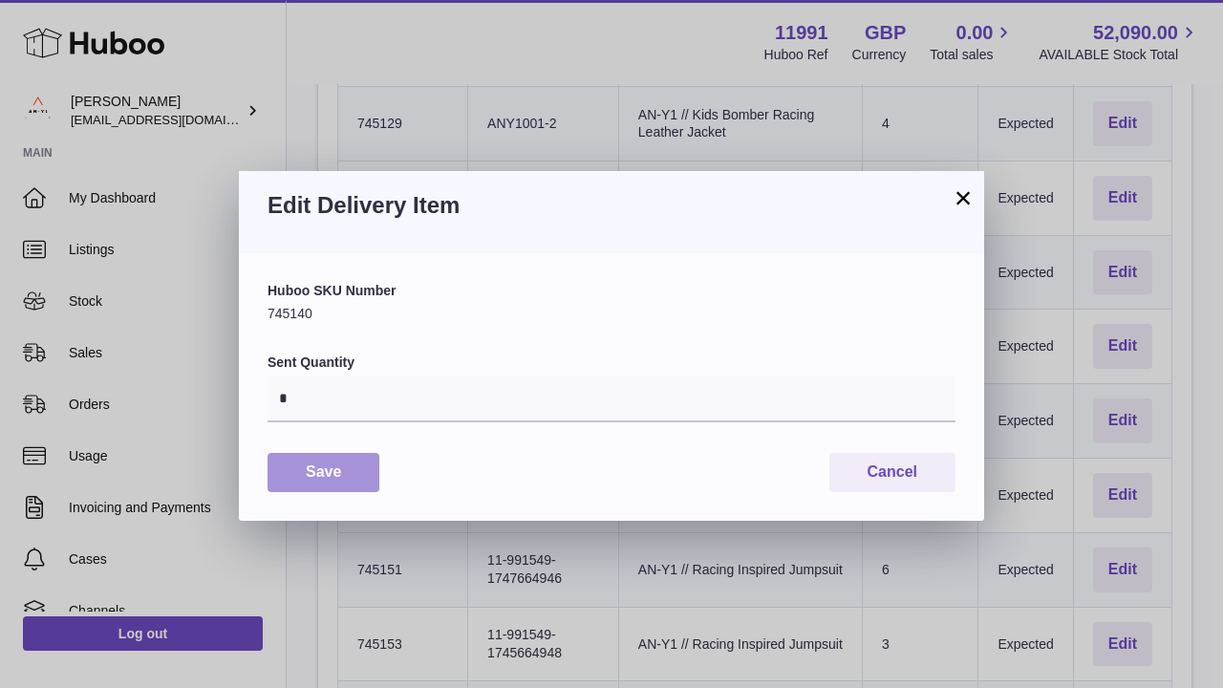
drag, startPoint x: 530, startPoint y: 394, endPoint x: 353, endPoint y: 472, distance: 193.3
click at [353, 472] on button "Save" at bounding box center [323, 472] width 112 height 39
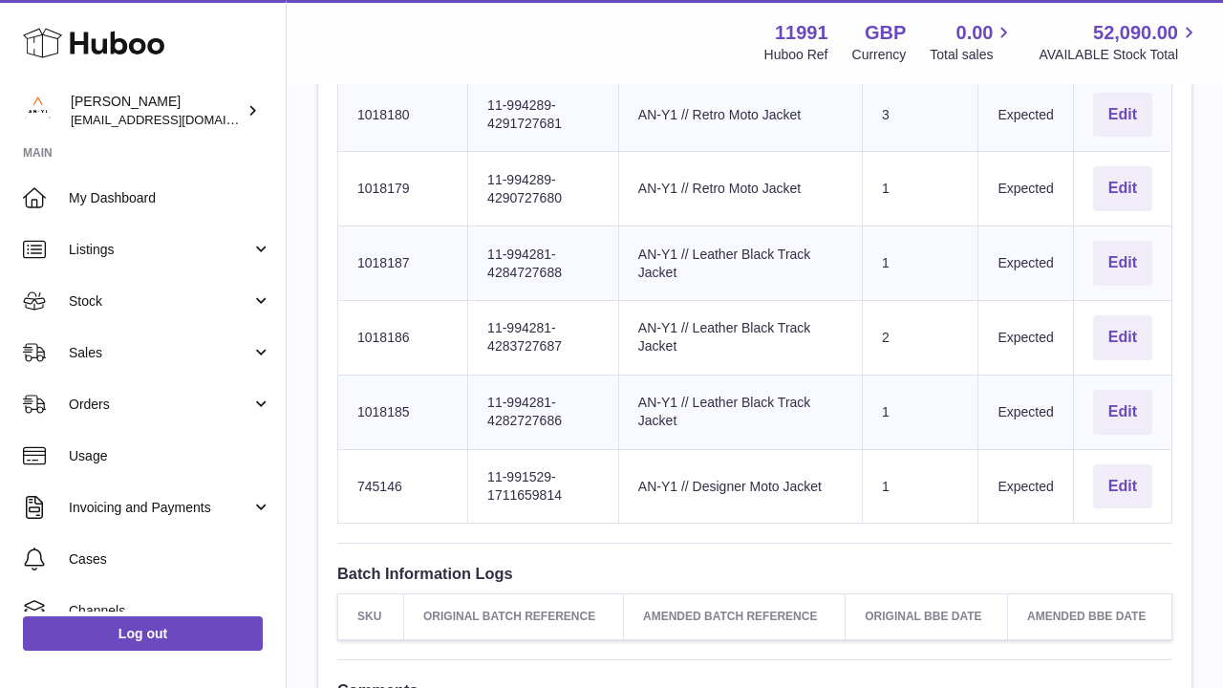
scroll to position [2352, 0]
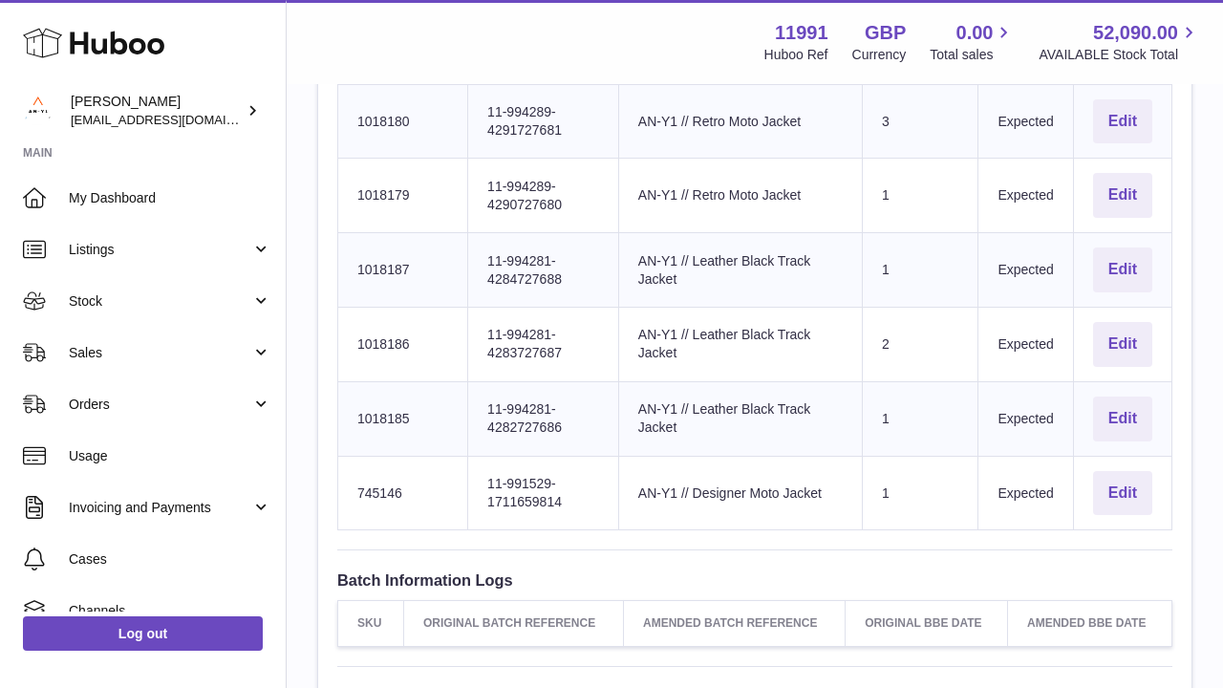
click at [1119, 99] on button "Edit" at bounding box center [1122, 121] width 59 height 45
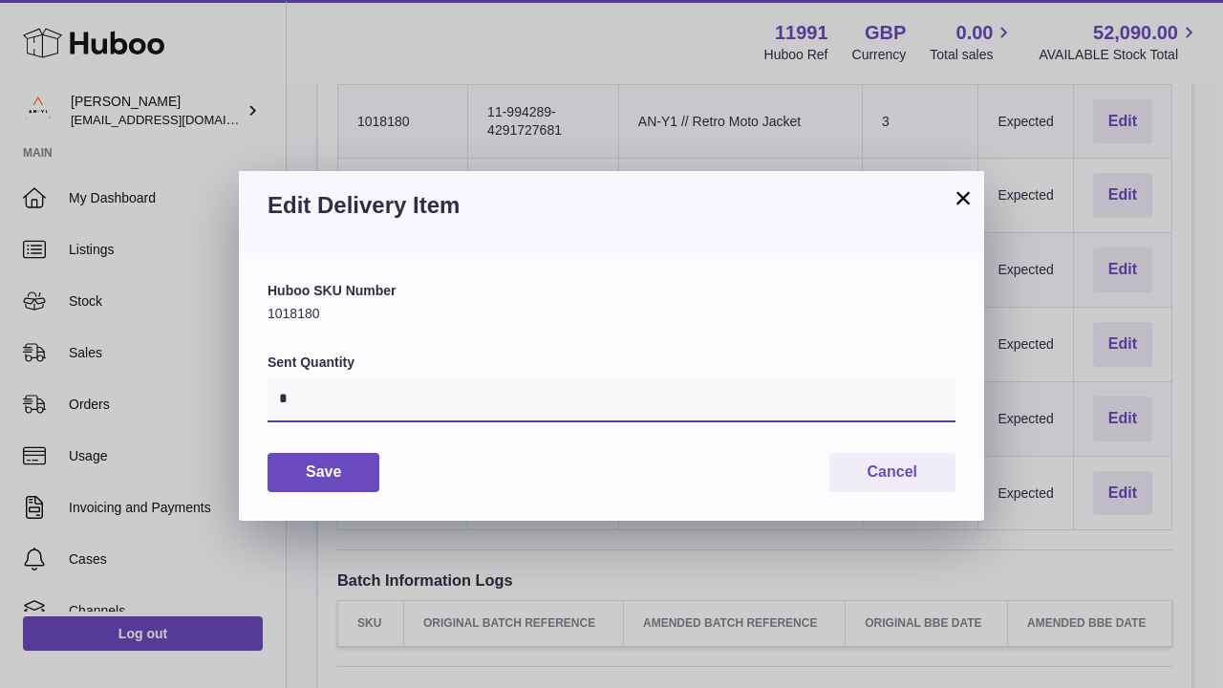
drag, startPoint x: 353, startPoint y: 472, endPoint x: 339, endPoint y: 394, distance: 78.7
click at [339, 394] on input "*" at bounding box center [611, 399] width 688 height 46
type input "*"
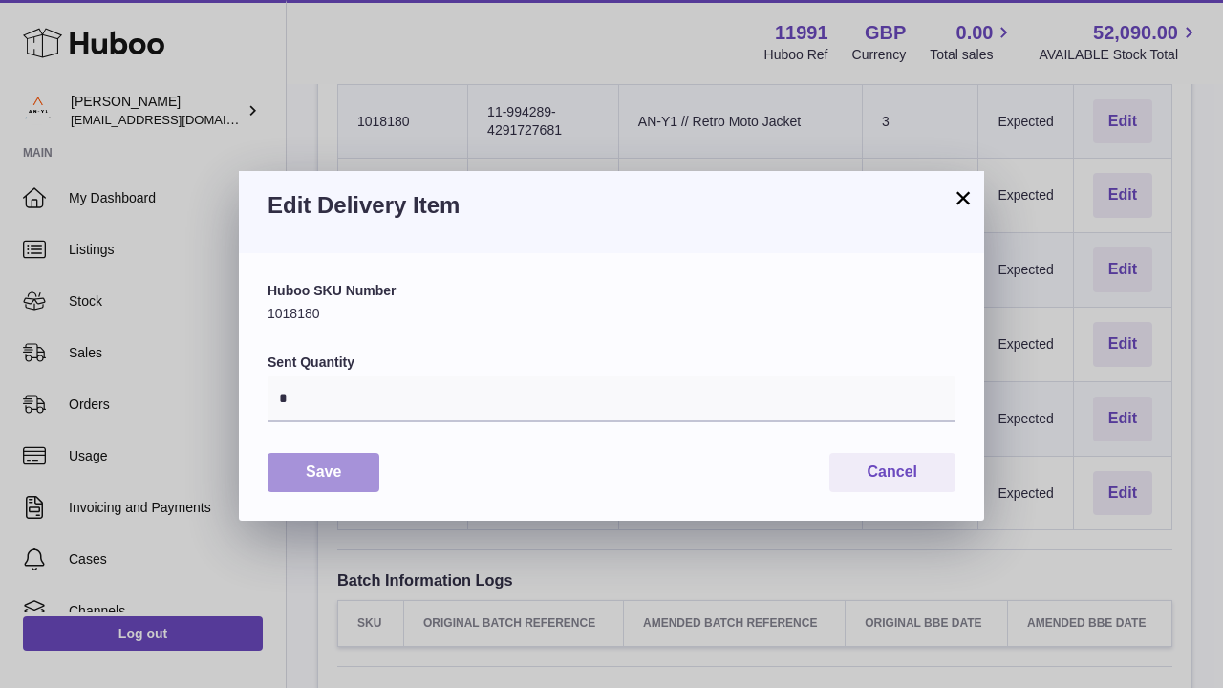
drag, startPoint x: 339, startPoint y: 394, endPoint x: 314, endPoint y: 474, distance: 83.1
click at [314, 474] on button "Save" at bounding box center [323, 472] width 112 height 39
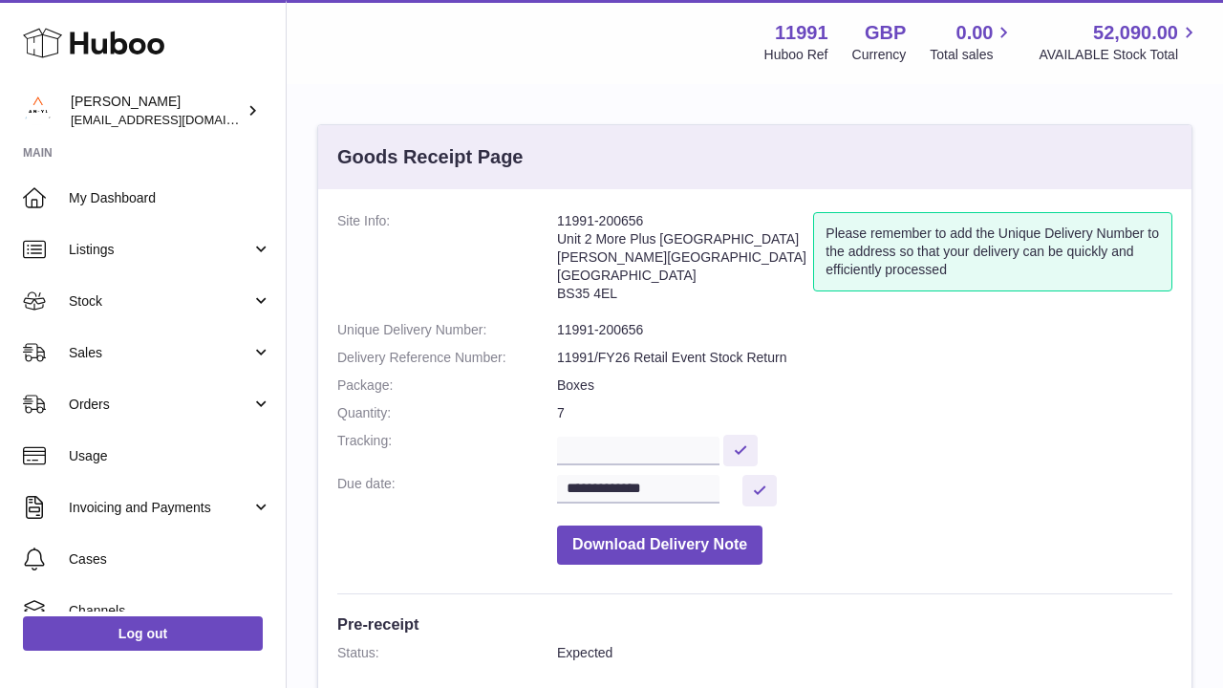
scroll to position [0, 0]
click at [678, 536] on button "Download Delivery Note" at bounding box center [659, 544] width 205 height 39
drag, startPoint x: 314, startPoint y: 474, endPoint x: 548, endPoint y: 239, distance: 331.6
click at [548, 239] on dl "**********" at bounding box center [754, 393] width 835 height 362
drag, startPoint x: 548, startPoint y: 239, endPoint x: 671, endPoint y: 242, distance: 123.2
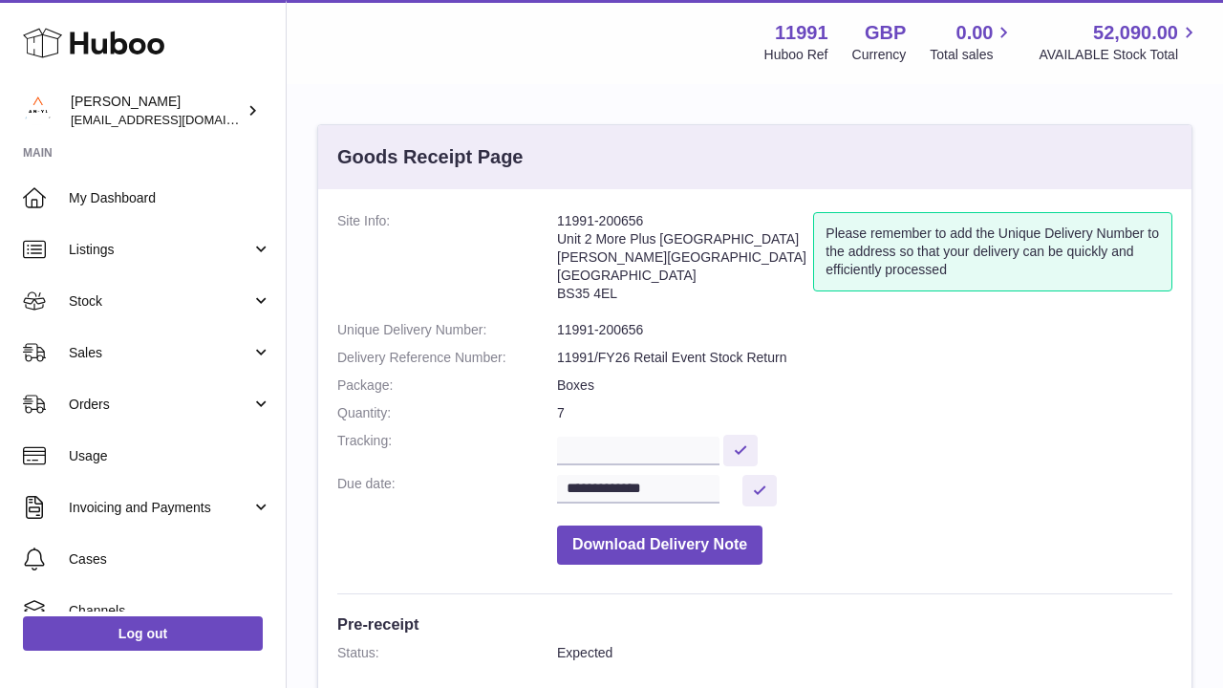
click at [671, 242] on address "11991-200656 Unit 2 More Plus Central Park Hudson Ave Severn Beach BS35 4EL" at bounding box center [685, 261] width 256 height 99
click at [750, 230] on address "11991-200656 Unit 2 More Plus Central Park Hudson Ave Severn Beach BS35 4EL" at bounding box center [685, 261] width 256 height 99
drag, startPoint x: 671, startPoint y: 242, endPoint x: 530, endPoint y: 283, distance: 147.2
click at [530, 283] on dl "**********" at bounding box center [754, 393] width 835 height 362
drag, startPoint x: 530, startPoint y: 283, endPoint x: 592, endPoint y: 283, distance: 62.1
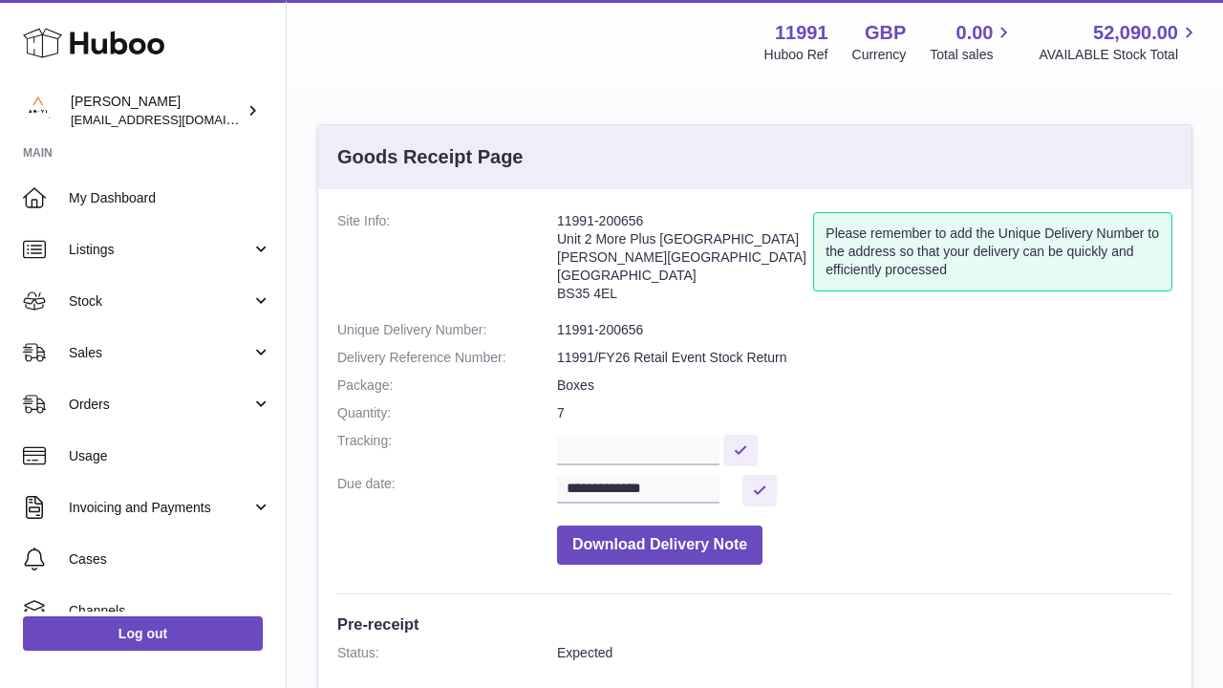
click at [592, 283] on address "11991-200656 Unit 2 More Plus Central Park Hudson Ave Severn Beach BS35 4EL" at bounding box center [685, 261] width 256 height 99
drag, startPoint x: 592, startPoint y: 283, endPoint x: 558, endPoint y: 288, distance: 34.9
click at [558, 288] on address "11991-200656 Unit 2 More Plus Central Park Hudson Ave Severn Beach BS35 4EL" at bounding box center [685, 261] width 256 height 99
copy address "BS35 4EL"
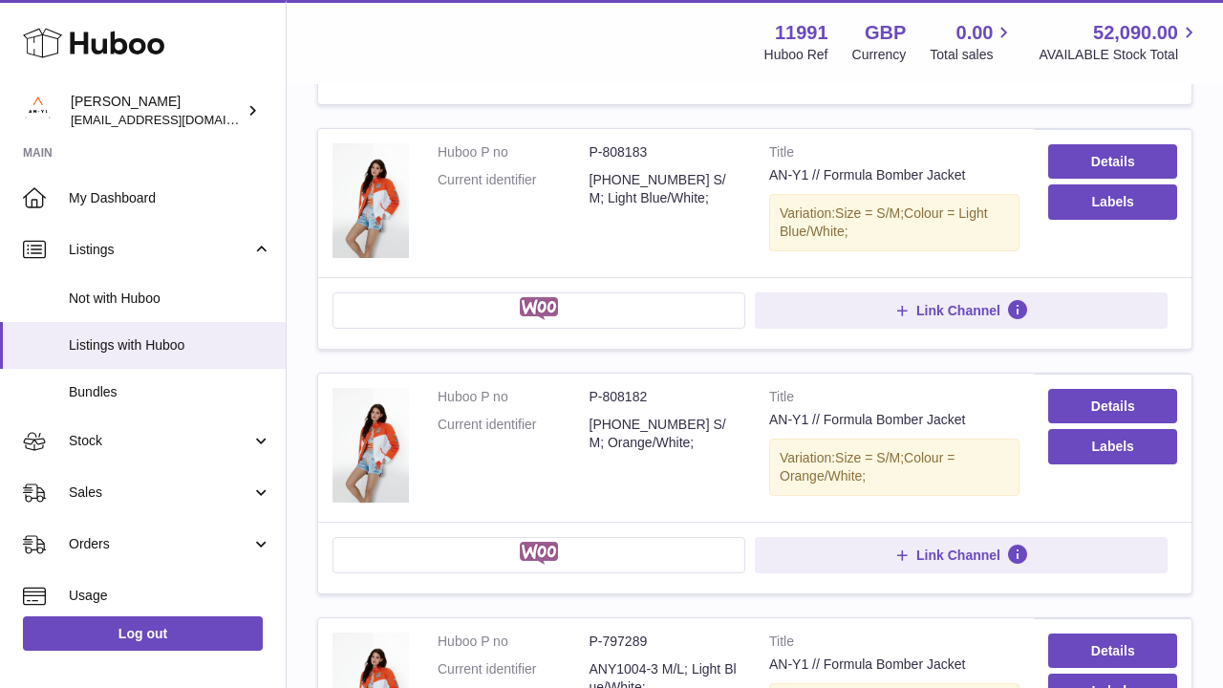
scroll to position [160, 0]
